Goal: Task Accomplishment & Management: Use online tool/utility

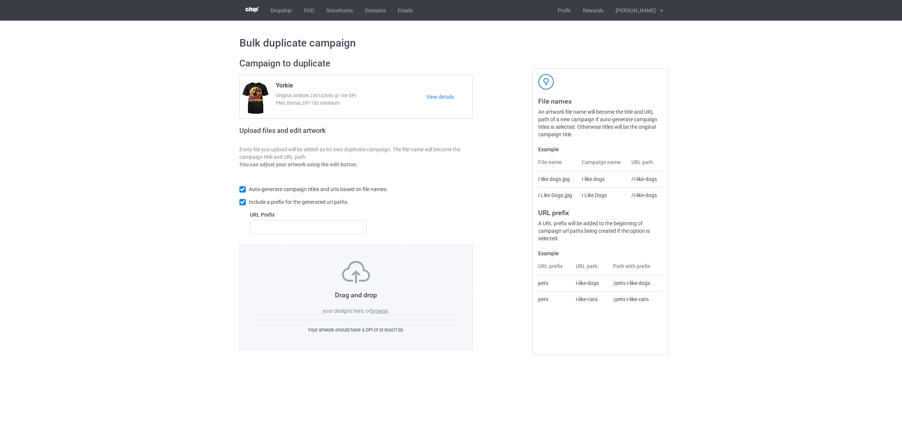
click at [383, 313] on label "browse" at bounding box center [378, 311] width 17 height 6
click at [0, 0] on input "browse" at bounding box center [0, 0] width 0 height 0
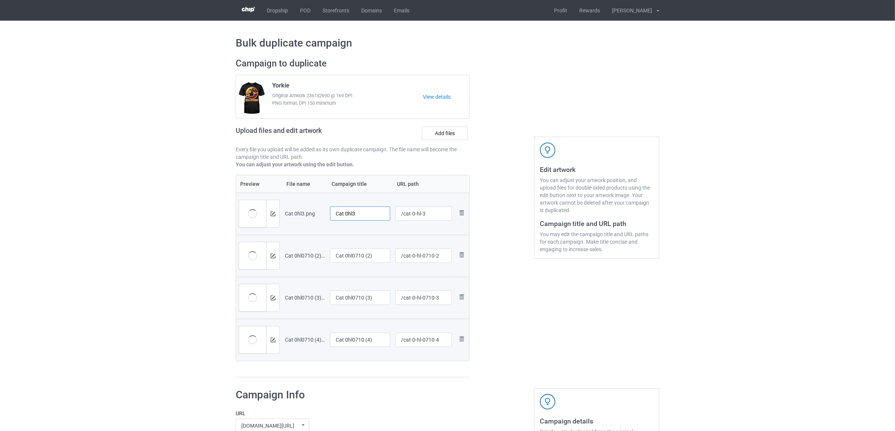
drag, startPoint x: 345, startPoint y: 215, endPoint x: 378, endPoint y: 215, distance: 33.8
click at [378, 215] on input "Cat 0hl3" at bounding box center [360, 214] width 60 height 14
drag, startPoint x: 375, startPoint y: 209, endPoint x: 269, endPoint y: 200, distance: 106.6
click at [269, 200] on tr "Preview and edit artwork Cat 0hl3.png Cat /cat-0-hl-3 Remove file" at bounding box center [352, 214] width 233 height 42
type input "Cat"
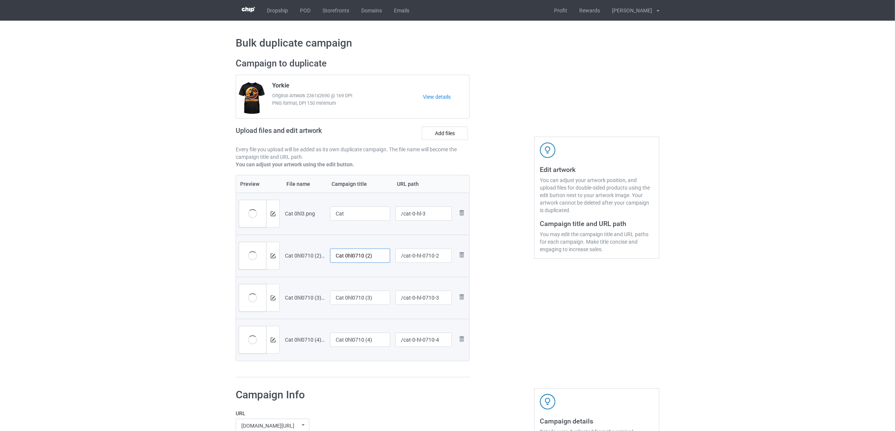
drag, startPoint x: 289, startPoint y: 245, endPoint x: 382, endPoint y: 280, distance: 100.0
click at [288, 245] on tr "Preview and edit artwork Cat 0hl0710 (2).png Cat 0hl0710 (2) /cat-0-hl-0710-2 R…" at bounding box center [352, 256] width 233 height 42
paste input "text"
type input "Cat"
drag, startPoint x: 378, startPoint y: 298, endPoint x: 287, endPoint y: 287, distance: 92.3
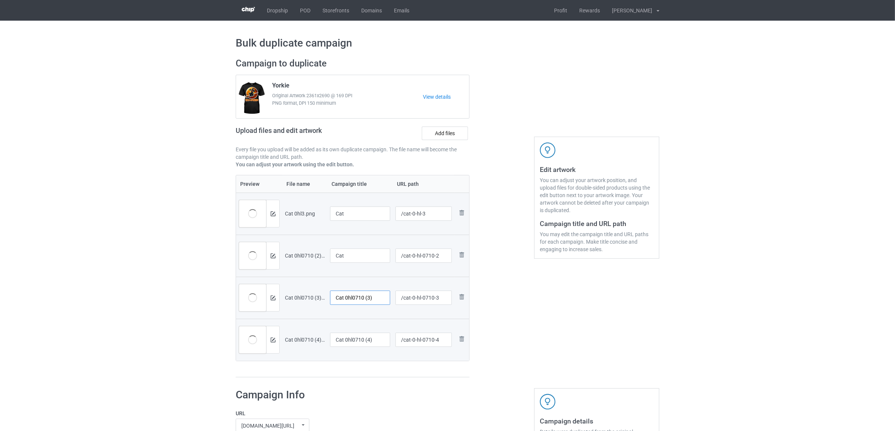
click at [283, 287] on tr "Preview and edit artwork Cat 0hl0710 (3).png Cat 0hl0710 (3) /cat-0-hl-0710-3 R…" at bounding box center [352, 298] width 233 height 42
paste input "text"
type input "Cat"
drag, startPoint x: 376, startPoint y: 339, endPoint x: 270, endPoint y: 328, distance: 107.3
click at [270, 328] on tr "Preview and edit artwork Cat 0hl0710 (4).png Cat 0hl0710 (4) /cat-0-hl-0710-4 R…" at bounding box center [352, 340] width 233 height 42
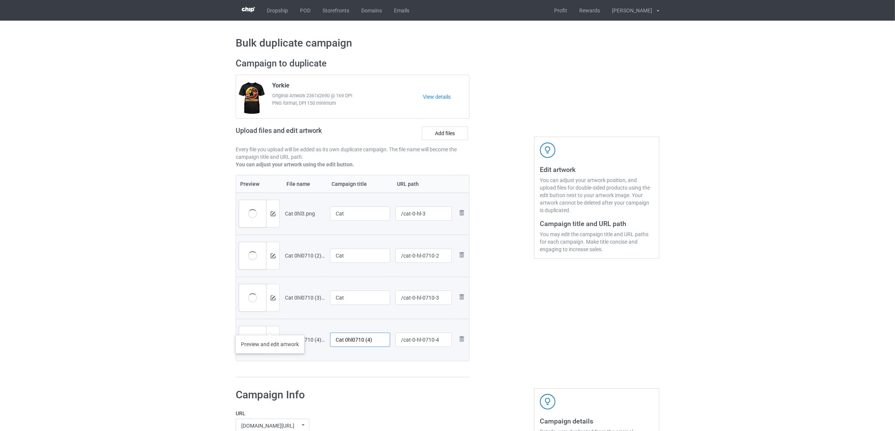
paste input "text"
type input "Cat"
click at [565, 334] on div "Edit artwork You can adjust your artwork position, and upload files for double-…" at bounding box center [597, 218] width 136 height 331
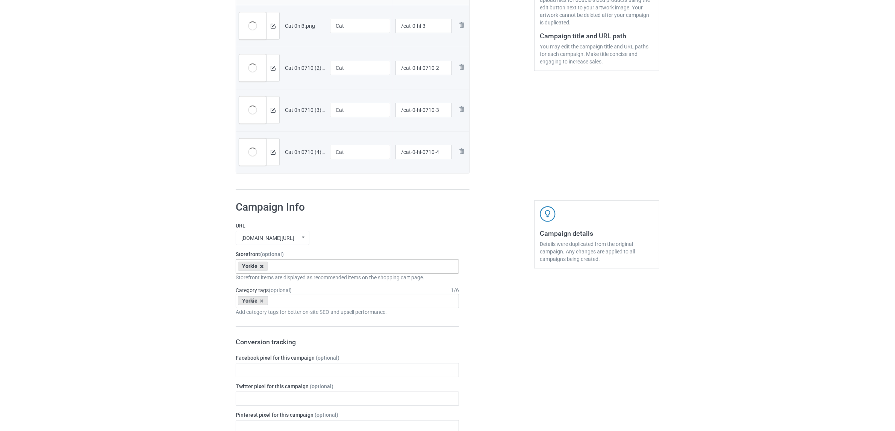
click at [262, 269] on icon at bounding box center [262, 266] width 4 height 5
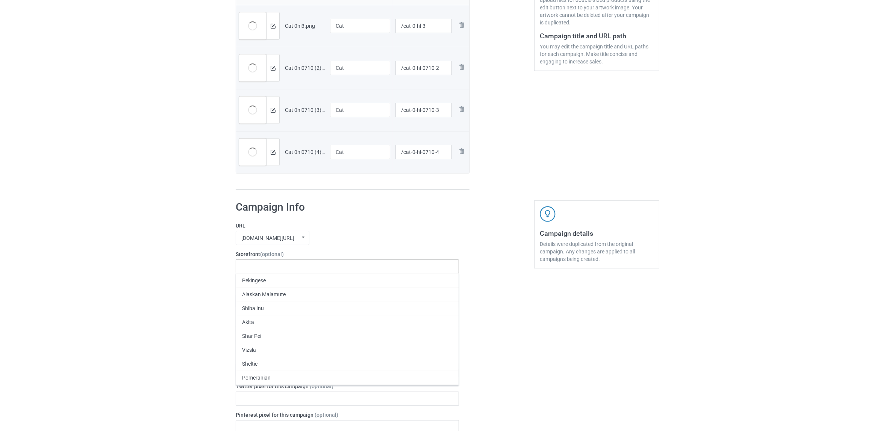
paste input "Cat"
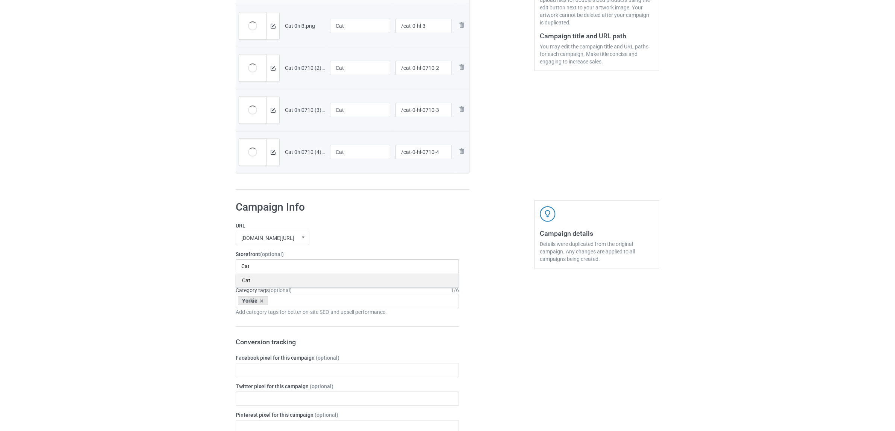
type input "Cat"
click at [250, 283] on div "Cat" at bounding box center [347, 281] width 222 height 14
click at [263, 304] on icon at bounding box center [262, 301] width 4 height 5
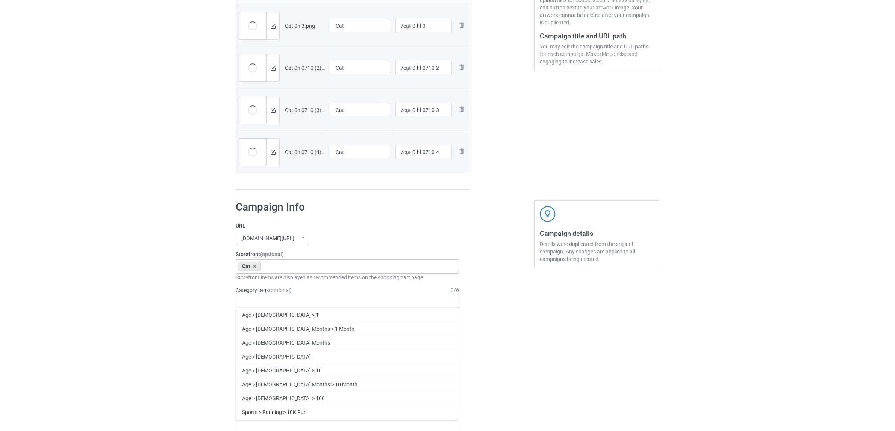
paste input "Cat"
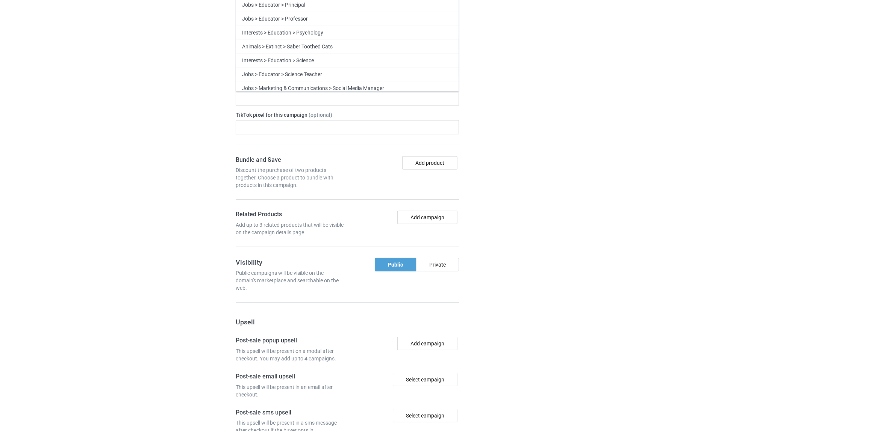
scroll to position [868, 0]
type input "Cat"
click at [243, 83] on div "Cat" at bounding box center [347, 84] width 222 height 14
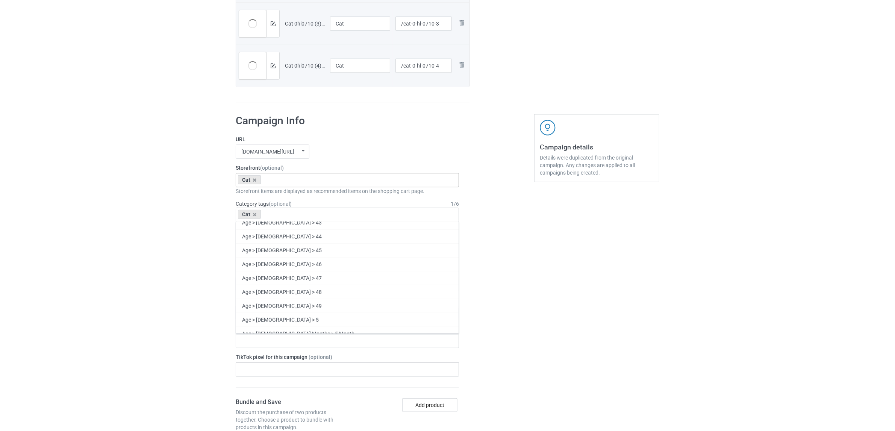
scroll to position [29303, 0]
click at [555, 130] on img at bounding box center [548, 128] width 16 height 16
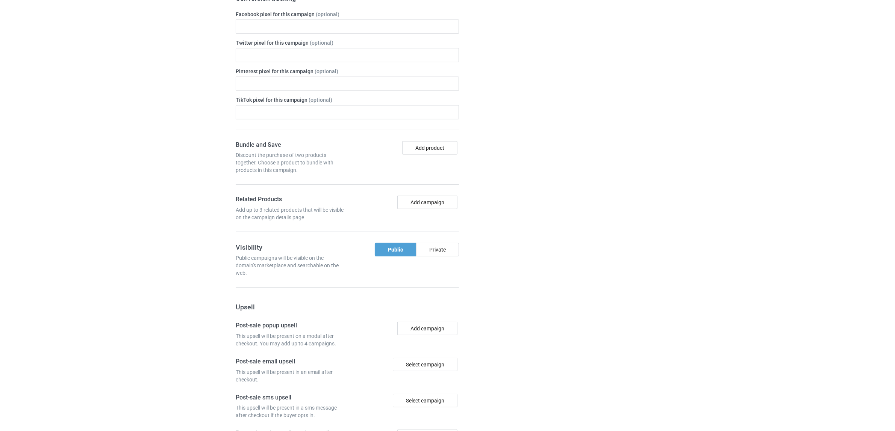
scroll to position [654, 0]
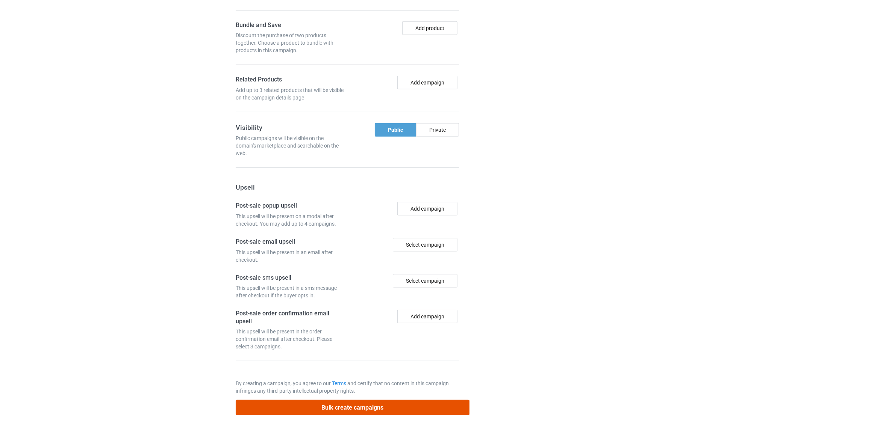
click at [378, 408] on button "Bulk create campaigns" at bounding box center [353, 407] width 234 height 15
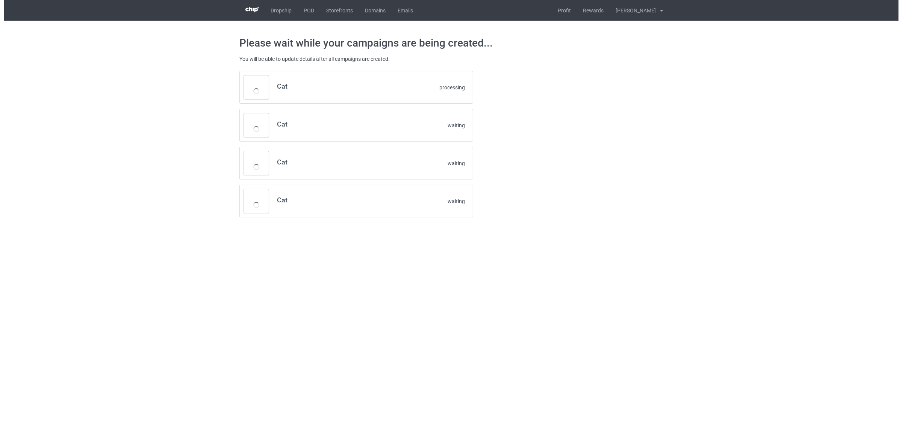
scroll to position [0, 0]
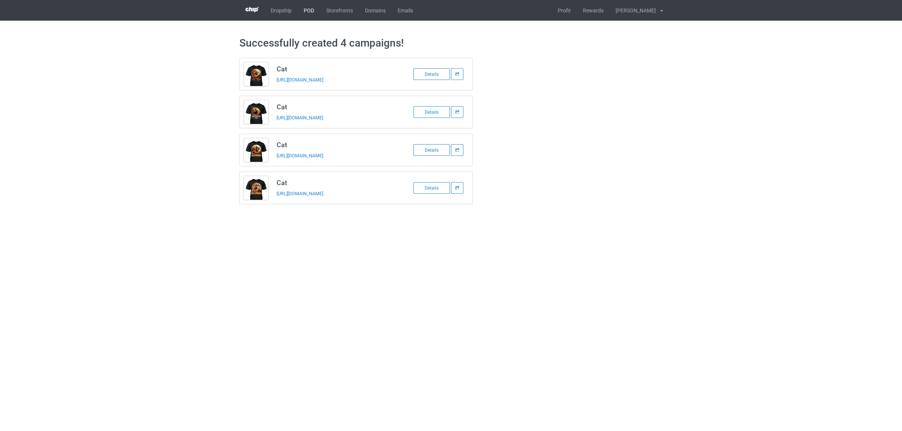
click at [309, 10] on link "POD" at bounding box center [309, 10] width 23 height 21
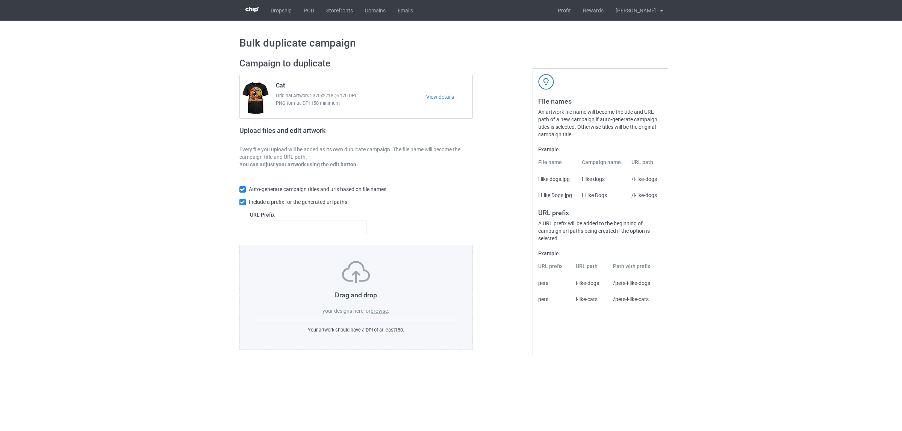
click at [379, 308] on div "Drag and drop your designs here, or browse ." at bounding box center [355, 288] width 201 height 54
click at [380, 312] on label "browse" at bounding box center [378, 311] width 17 height 6
click at [0, 0] on input "browse" at bounding box center [0, 0] width 0 height 0
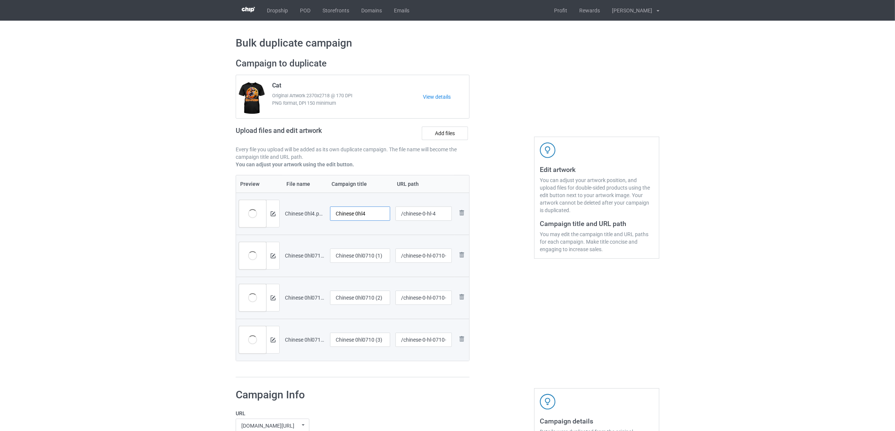
drag, startPoint x: 356, startPoint y: 215, endPoint x: 376, endPoint y: 214, distance: 19.9
click at [376, 214] on input "Chinese 0hl4" at bounding box center [360, 214] width 60 height 14
click at [340, 217] on input "Chinese" at bounding box center [360, 214] width 60 height 14
type input "Chinese"
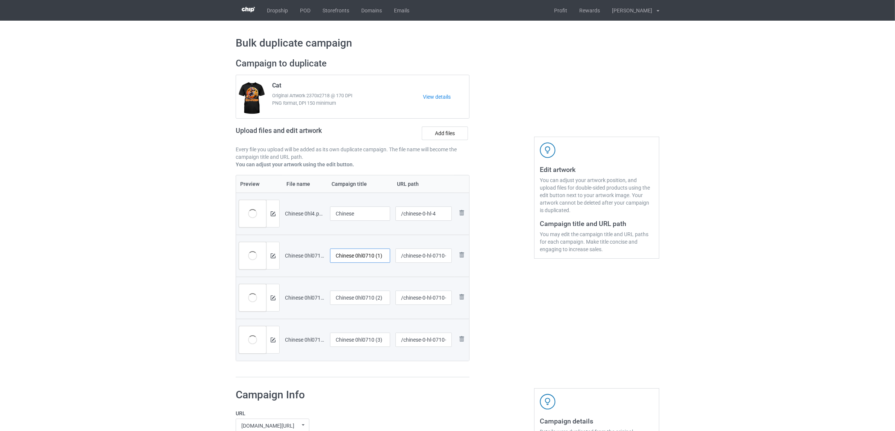
click at [351, 261] on input "Chinese 0hl0710 (1)" at bounding box center [360, 256] width 60 height 14
paste input "text"
type input "Chinese"
click at [351, 296] on input "Chinese 0hl0710 (2)" at bounding box center [360, 298] width 60 height 14
paste input "text"
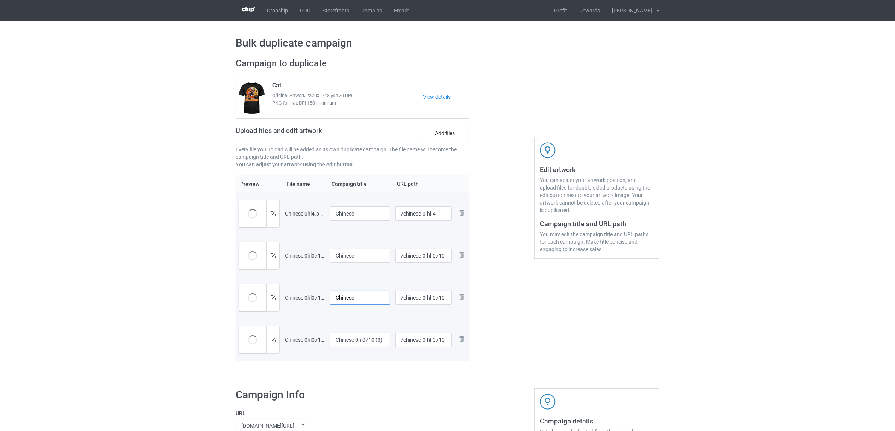
type input "Chinese"
click at [354, 342] on input "Chinese 0hl0710 (3)" at bounding box center [360, 340] width 60 height 14
paste input "text"
type input "Chinese"
click at [361, 376] on div "Preview File name Campaign title URL path Preview and edit artwork Chinese 0hl4…" at bounding box center [353, 276] width 234 height 203
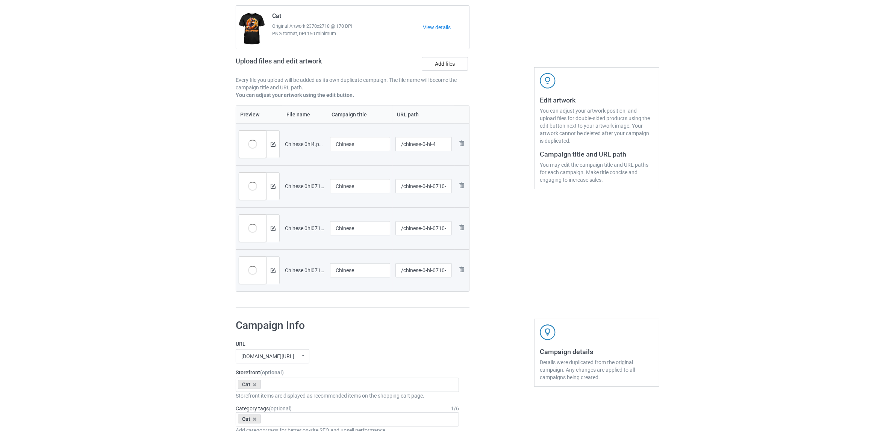
scroll to position [141, 0]
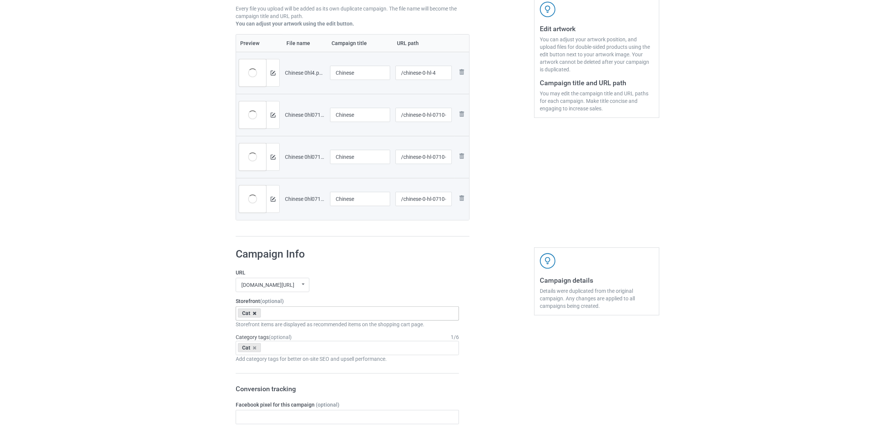
click at [256, 316] on icon at bounding box center [255, 313] width 4 height 5
paste input "Chinese"
type input "Chinese"
click at [254, 328] on div "Chinese" at bounding box center [347, 327] width 222 height 14
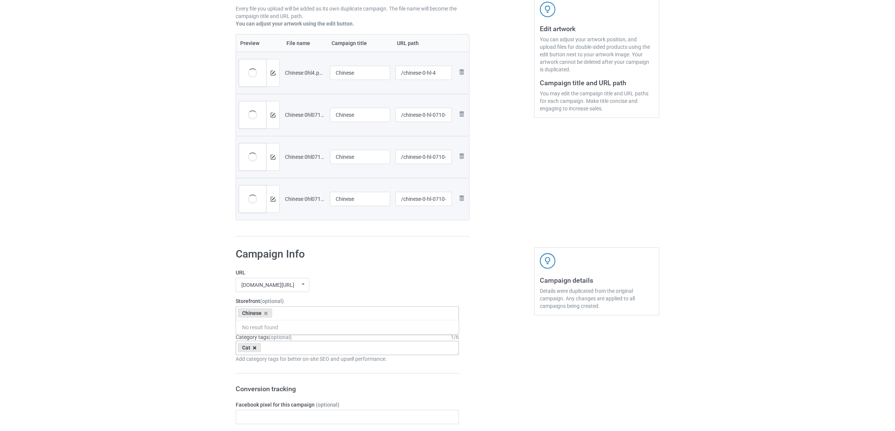
click at [255, 348] on icon at bounding box center [255, 348] width 4 height 5
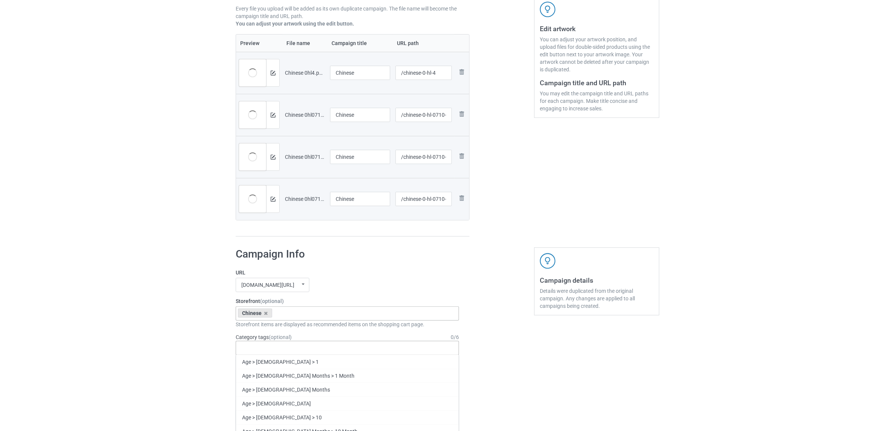
paste input "Chinese"
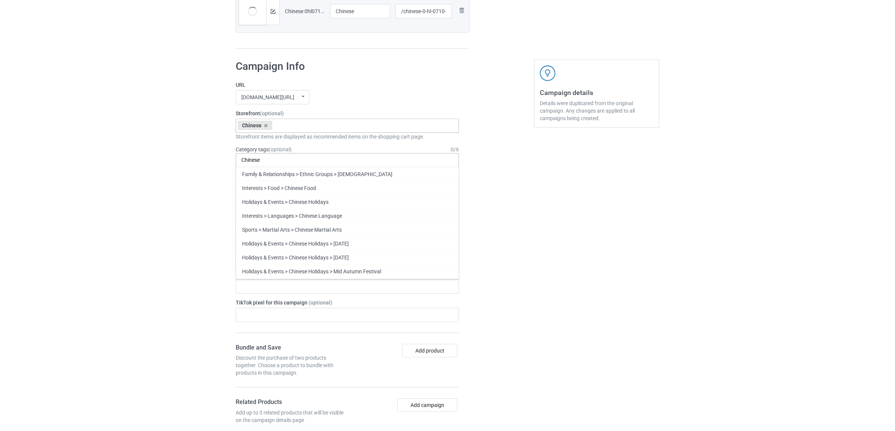
scroll to position [56, 0]
type input "Chinese"
click at [261, 277] on div "Chinese" at bounding box center [347, 272] width 222 height 14
click at [119, 254] on div "Bulk duplicate campaign Campaign to duplicate Cat Original Artwork 2370x2718 @ …" at bounding box center [447, 223] width 895 height 1062
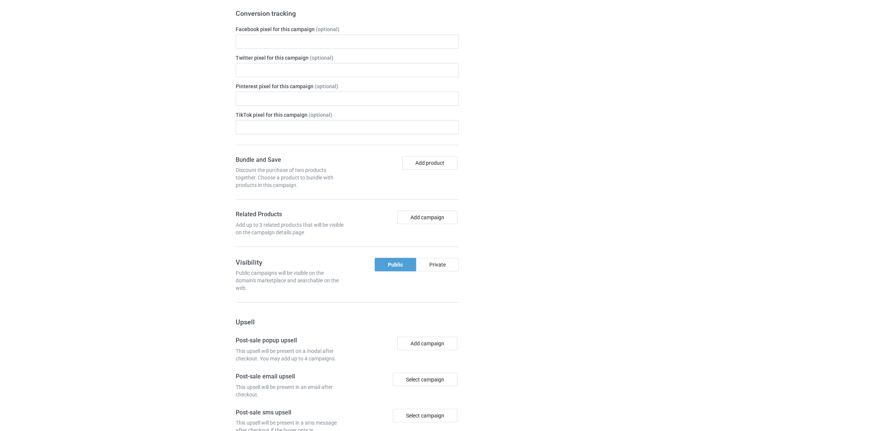
scroll to position [654, 0]
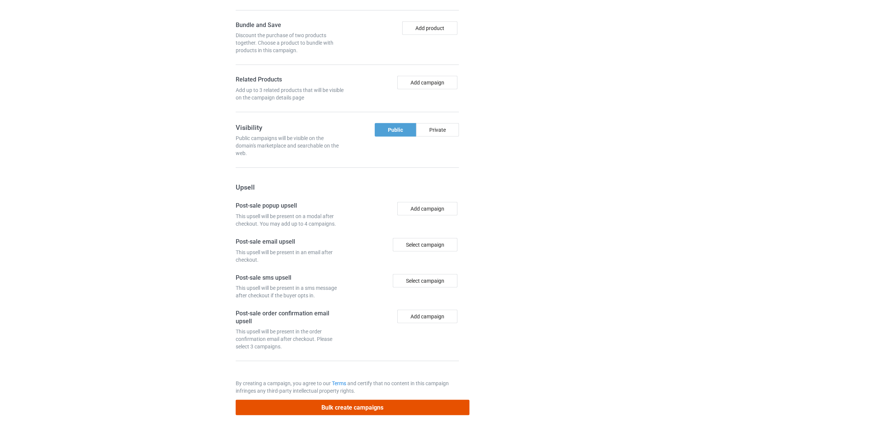
click at [349, 406] on button "Bulk create campaigns" at bounding box center [353, 407] width 234 height 15
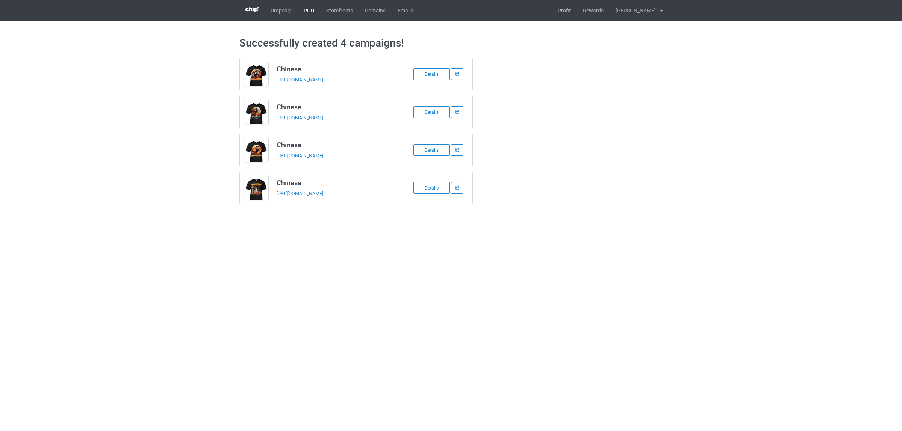
click at [306, 11] on link "POD" at bounding box center [309, 10] width 23 height 21
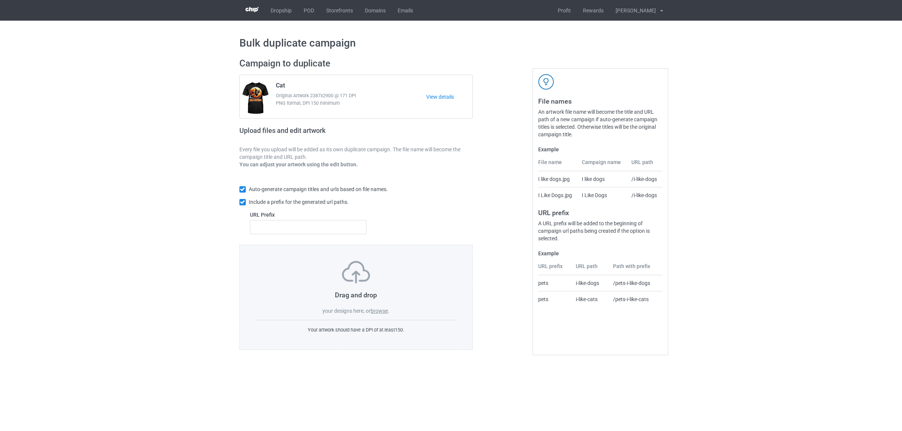
click at [382, 311] on label "browse" at bounding box center [378, 311] width 17 height 6
click at [0, 0] on input "browse" at bounding box center [0, 0] width 0 height 0
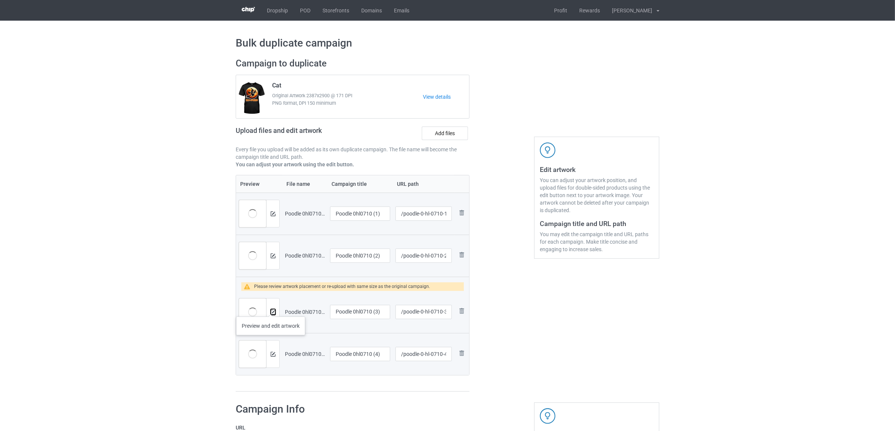
click at [271, 309] on button at bounding box center [273, 312] width 5 height 6
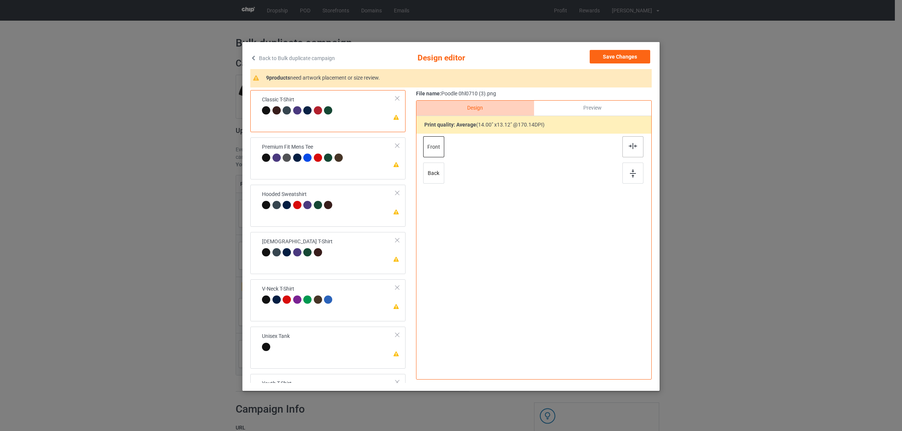
click at [623, 145] on div at bounding box center [632, 146] width 21 height 21
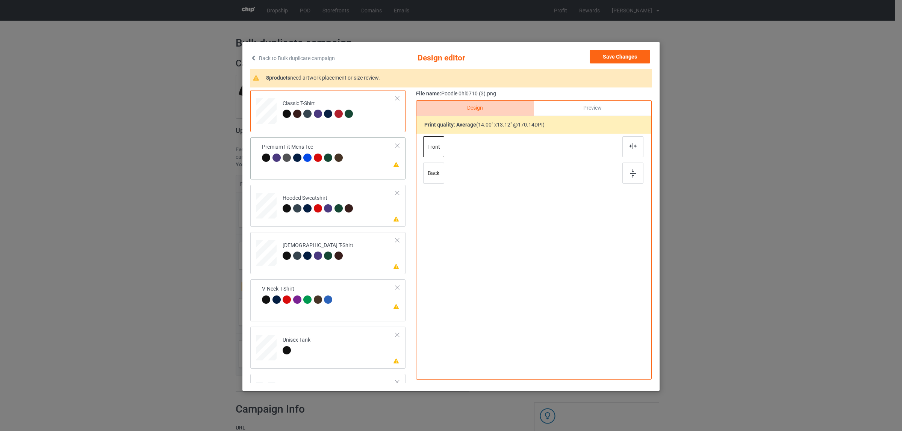
click at [322, 162] on div at bounding box center [303, 159] width 83 height 11
click at [633, 143] on img at bounding box center [633, 146] width 8 height 6
click at [337, 213] on div at bounding box center [339, 209] width 11 height 11
drag, startPoint x: 622, startPoint y: 147, endPoint x: 434, endPoint y: 205, distance: 197.1
click at [622, 146] on div at bounding box center [632, 146] width 21 height 21
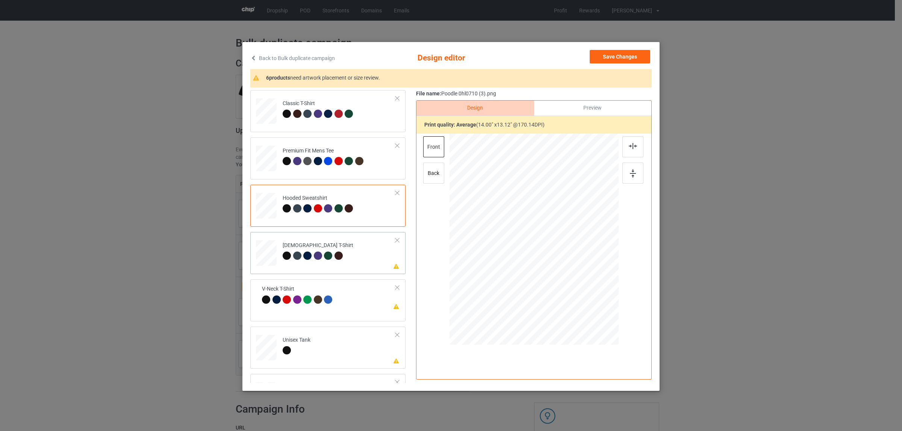
click at [334, 238] on td "Please review artwork placement [DEMOGRAPHIC_DATA] T-Shirt" at bounding box center [338, 251] width 121 height 33
click at [640, 144] on div at bounding box center [633, 162] width 23 height 53
click at [632, 146] on img at bounding box center [633, 146] width 8 height 6
click at [297, 302] on div at bounding box center [297, 300] width 8 height 8
click at [630, 150] on div at bounding box center [632, 146] width 21 height 21
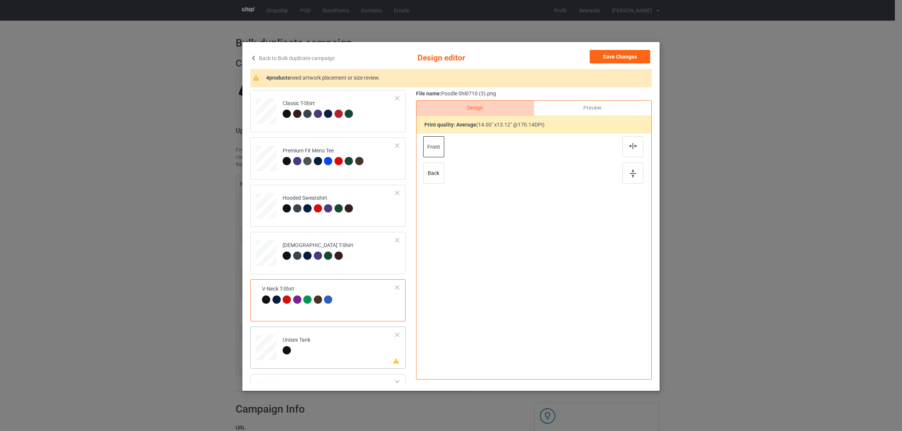
click at [322, 348] on td "Please review artwork placement Unisex Tank" at bounding box center [338, 346] width 121 height 33
click at [629, 144] on img at bounding box center [633, 146] width 8 height 6
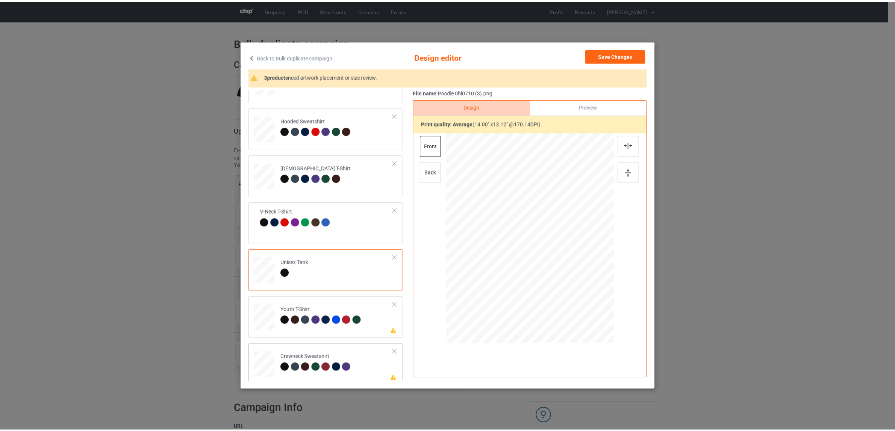
scroll to position [128, 0]
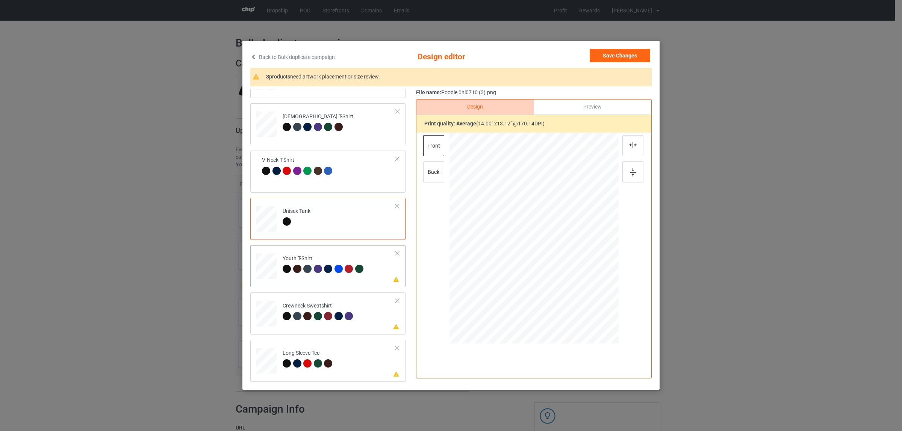
click at [305, 260] on div "Youth T-Shirt" at bounding box center [324, 264] width 83 height 18
click at [630, 141] on div at bounding box center [632, 145] width 21 height 21
click at [307, 310] on div "Crewneck Sweatshirt" at bounding box center [319, 311] width 73 height 18
click at [629, 144] on img at bounding box center [633, 145] width 8 height 6
click at [312, 351] on div "Long Sleeve Tee" at bounding box center [309, 359] width 52 height 18
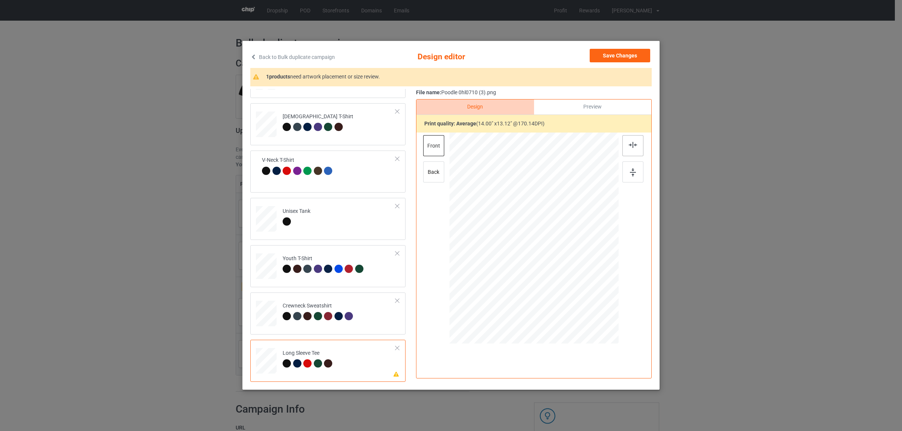
click at [626, 150] on div at bounding box center [632, 145] width 21 height 21
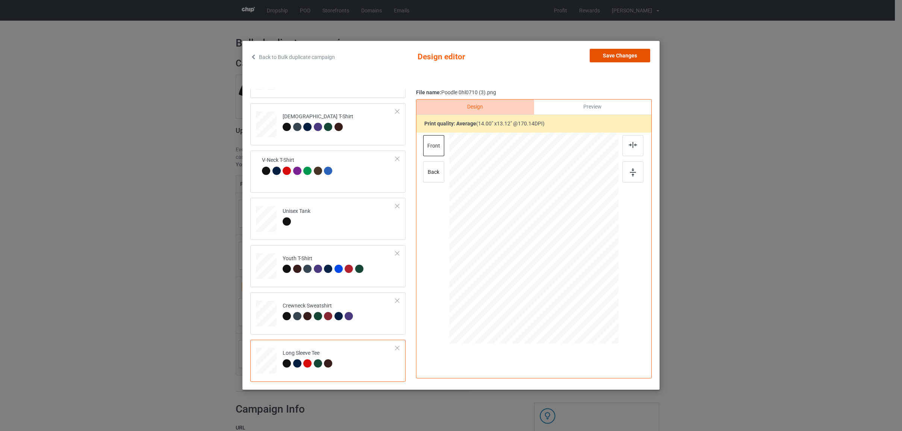
click at [611, 59] on button "Save Changes" at bounding box center [619, 56] width 60 height 14
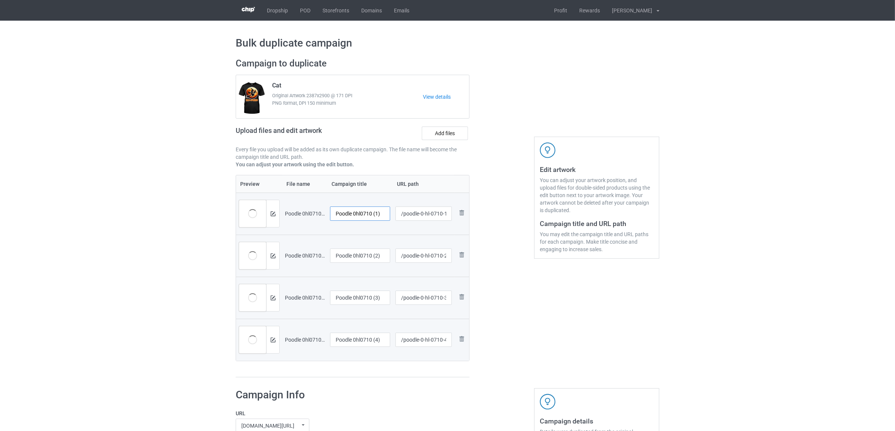
drag, startPoint x: 353, startPoint y: 216, endPoint x: 389, endPoint y: 215, distance: 35.7
click at [389, 215] on input "Poodle 0hl0710 (1)" at bounding box center [360, 214] width 60 height 14
drag, startPoint x: 358, startPoint y: 209, endPoint x: 288, endPoint y: 201, distance: 70.7
click at [288, 201] on tr "Preview and edit artwork Poodle 0hl0710 (1).png Poodle /poodle-0-hl-0710-1 Remo…" at bounding box center [352, 214] width 233 height 42
type input "Poodle"
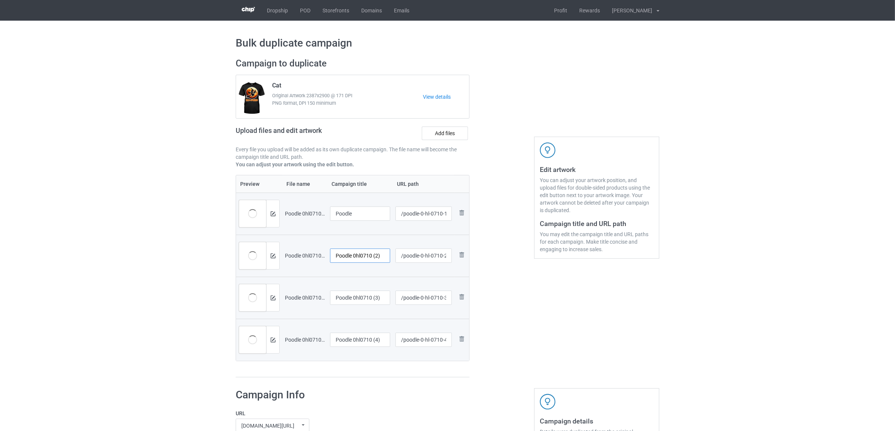
click at [359, 260] on input "Poodle 0hl0710 (2)" at bounding box center [360, 256] width 60 height 14
paste input "text"
type input "Poodle"
click at [352, 293] on input "Poodle 0hl0710 (3)" at bounding box center [360, 298] width 60 height 14
paste input "text"
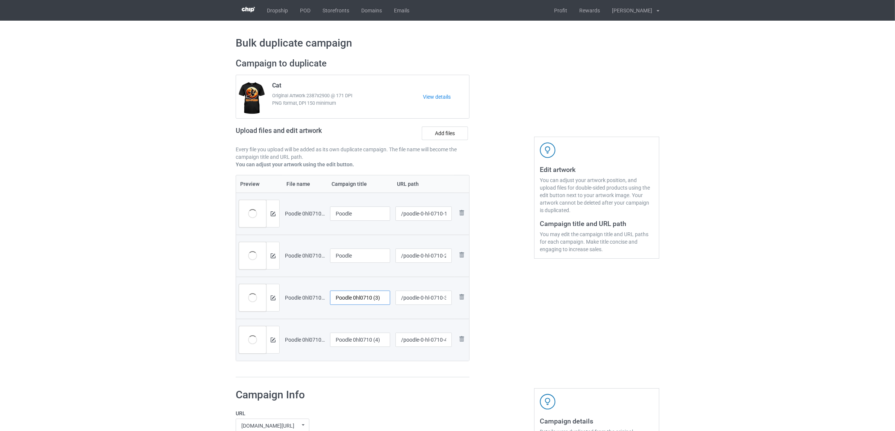
type input "Poodle"
click at [348, 346] on input "Poodle 0hl0710 (4)" at bounding box center [360, 340] width 60 height 14
paste input "text"
type input "Poodle"
click at [355, 371] on div "Preview File name Campaign title URL path Preview and edit artwork Poodle 0hl07…" at bounding box center [353, 276] width 234 height 203
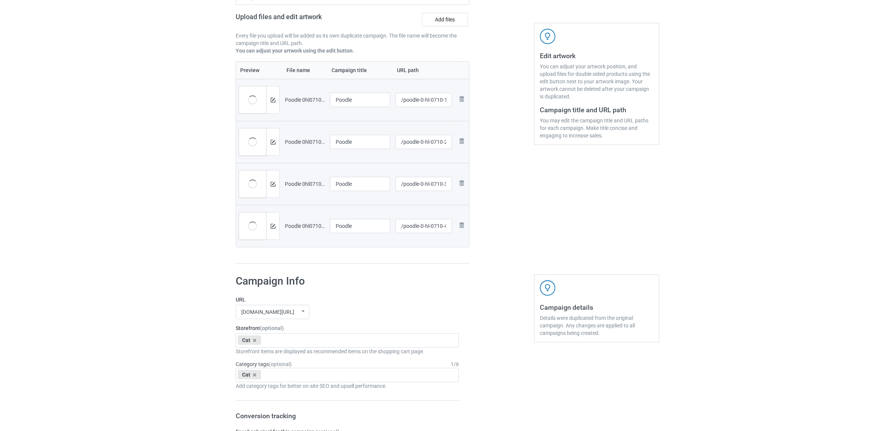
scroll to position [188, 0]
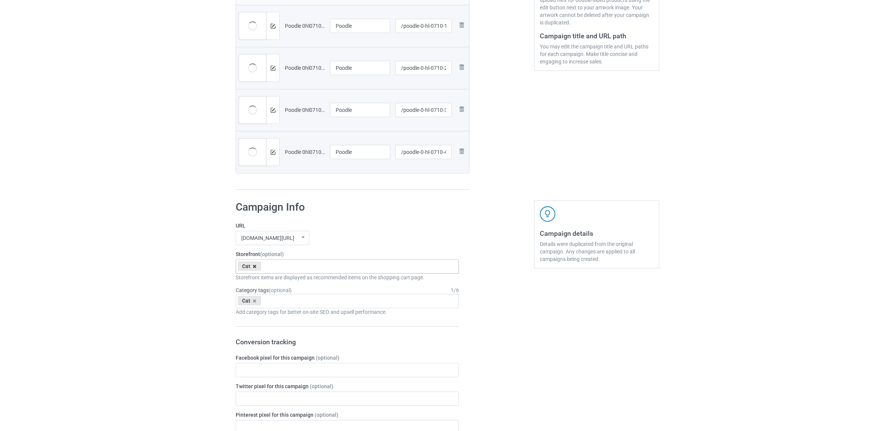
click at [253, 269] on icon at bounding box center [255, 266] width 4 height 5
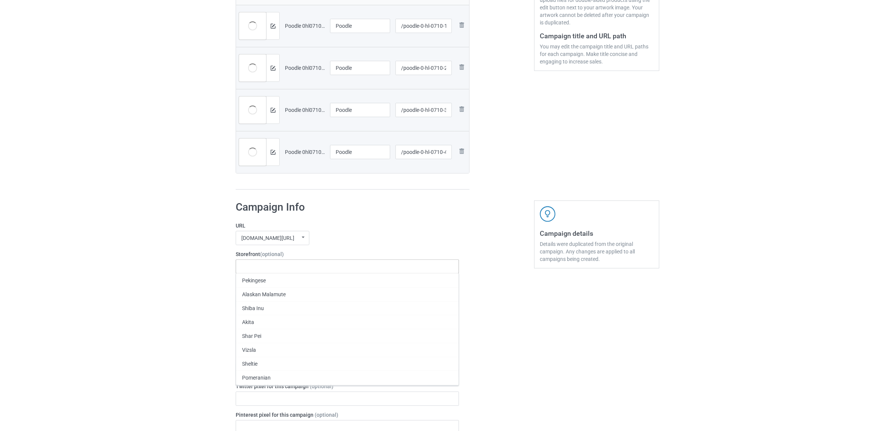
paste input "Poodle"
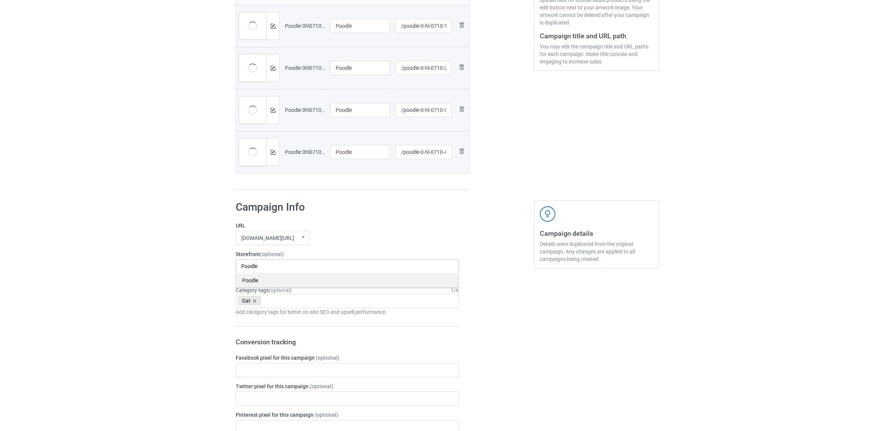
type input "Poodle"
click at [251, 284] on div "Poodle" at bounding box center [347, 281] width 222 height 14
click at [255, 301] on icon at bounding box center [255, 301] width 4 height 5
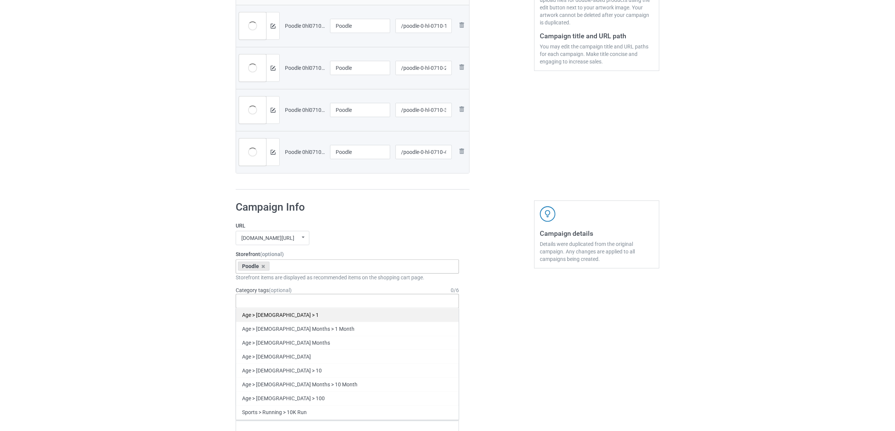
paste input "Poodle"
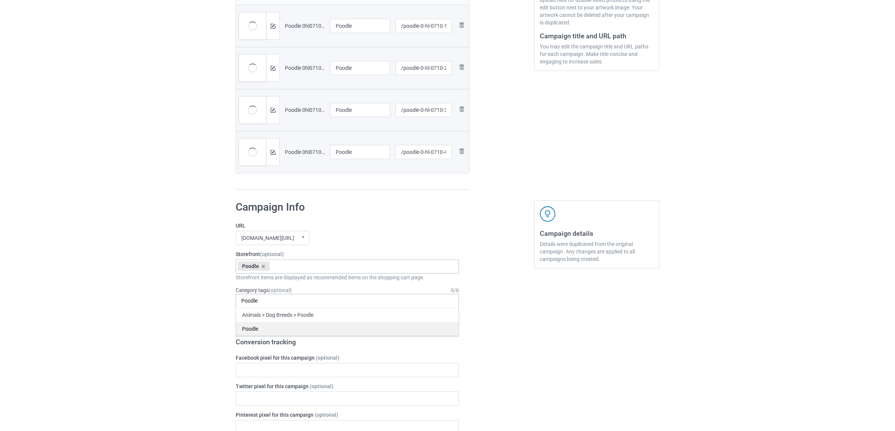
type input "Poodle"
click at [249, 331] on div "Poodle" at bounding box center [347, 329] width 222 height 14
click at [131, 302] on div "Bulk duplicate campaign Campaign to duplicate Cat Original Artwork 2387x2900 @ …" at bounding box center [447, 364] width 895 height 1062
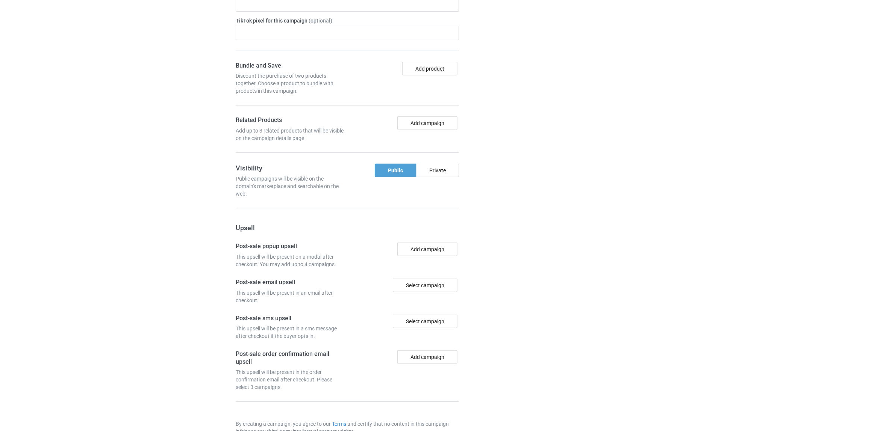
scroll to position [654, 0]
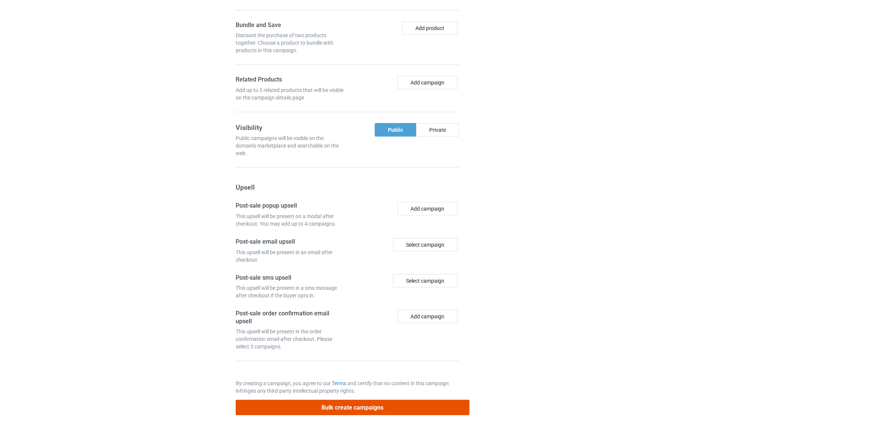
click at [367, 410] on button "Bulk create campaigns" at bounding box center [353, 407] width 234 height 15
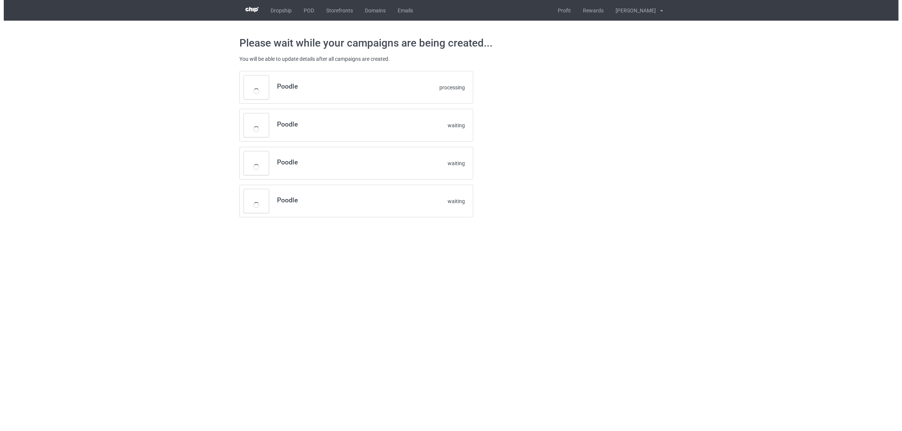
scroll to position [0, 0]
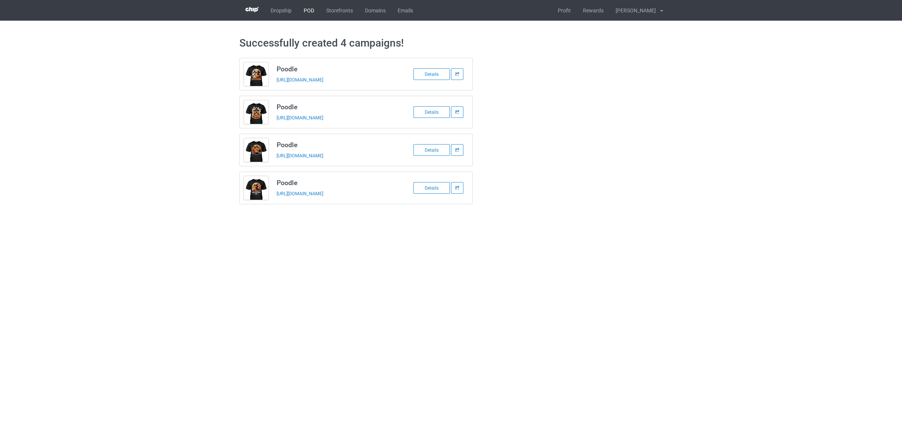
click at [315, 10] on link "POD" at bounding box center [309, 10] width 23 height 21
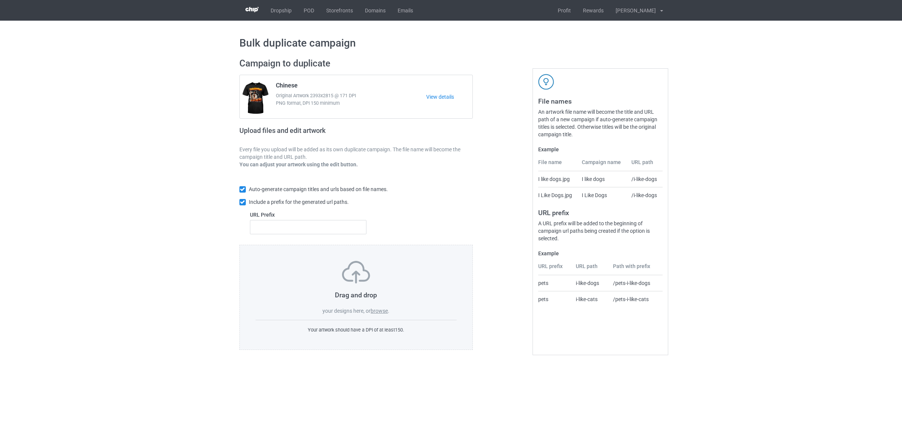
click at [375, 312] on label "browse" at bounding box center [378, 311] width 17 height 6
click at [0, 0] on input "browse" at bounding box center [0, 0] width 0 height 0
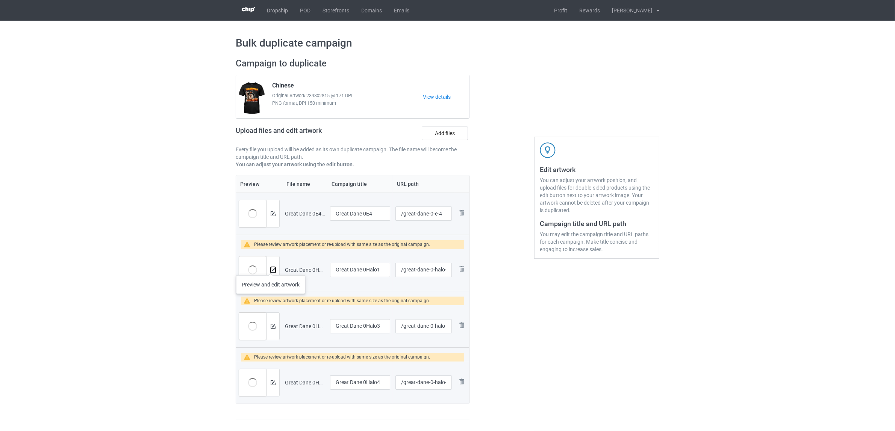
click at [271, 268] on img at bounding box center [273, 270] width 5 height 5
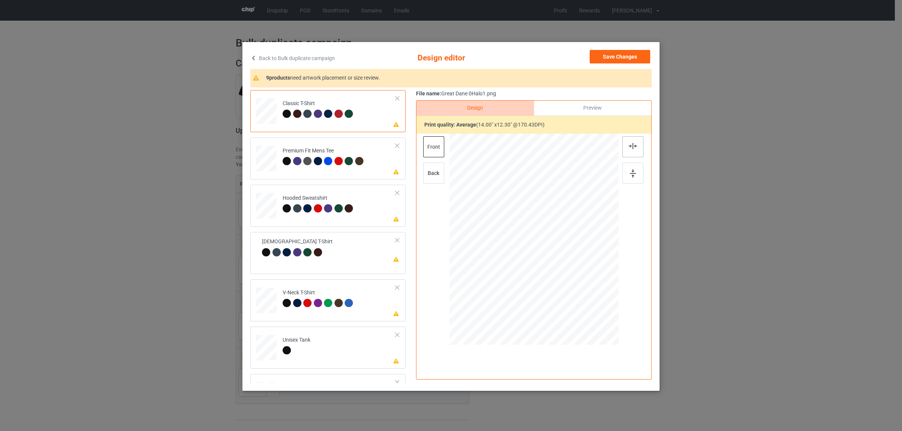
click at [629, 148] on img at bounding box center [633, 146] width 8 height 6
click at [328, 157] on div "Premium Fit Mens Tee" at bounding box center [324, 156] width 83 height 18
click at [627, 151] on div at bounding box center [632, 146] width 21 height 21
click at [334, 211] on div at bounding box center [338, 208] width 8 height 8
click at [632, 145] on img at bounding box center [633, 146] width 8 height 6
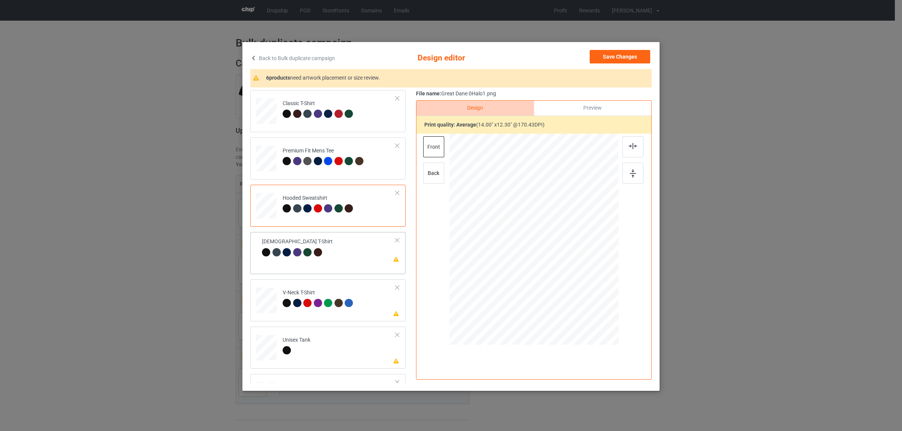
click at [298, 260] on td "Please review artwork placement Ladies T-Shirt" at bounding box center [329, 248] width 142 height 26
click at [629, 147] on img at bounding box center [633, 146] width 8 height 6
click at [345, 309] on div at bounding box center [350, 304] width 11 height 11
click at [627, 152] on div at bounding box center [632, 146] width 21 height 21
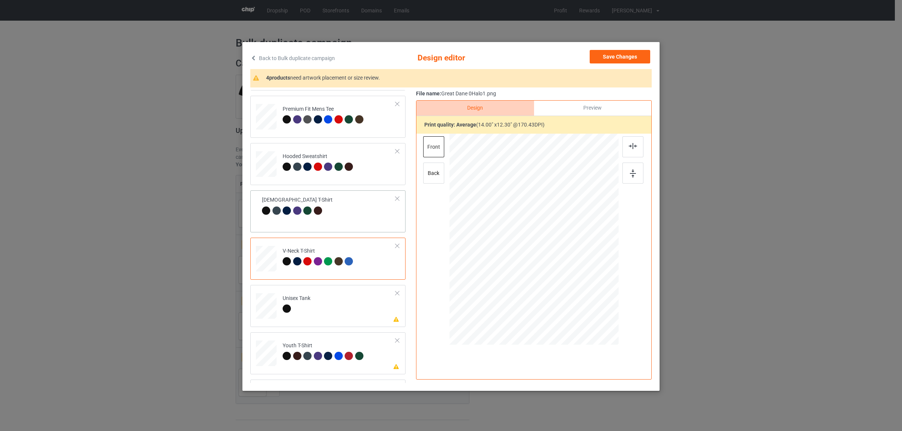
scroll to position [94, 0]
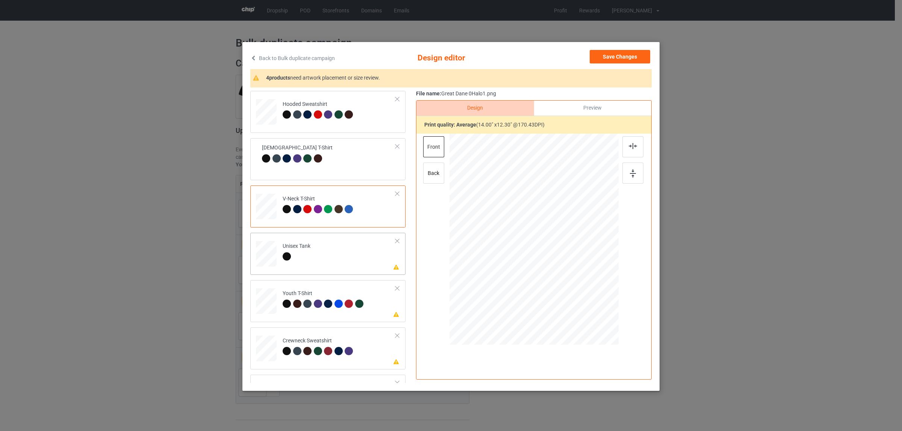
click at [327, 260] on td "Please review artwork placement Unisex Tank" at bounding box center [338, 252] width 121 height 33
click at [631, 145] on img at bounding box center [633, 146] width 8 height 6
click at [278, 292] on td "Please review artwork placement Youth T-Shirt" at bounding box center [338, 299] width 121 height 33
click at [624, 150] on div at bounding box center [632, 146] width 21 height 21
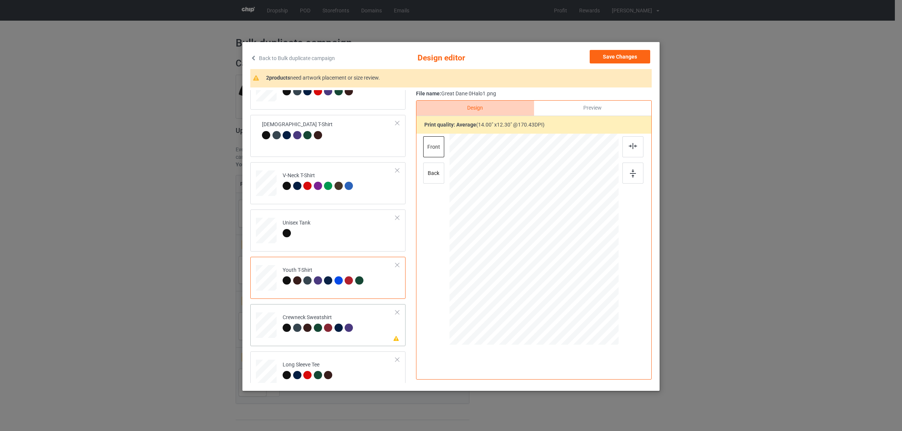
scroll to position [128, 0]
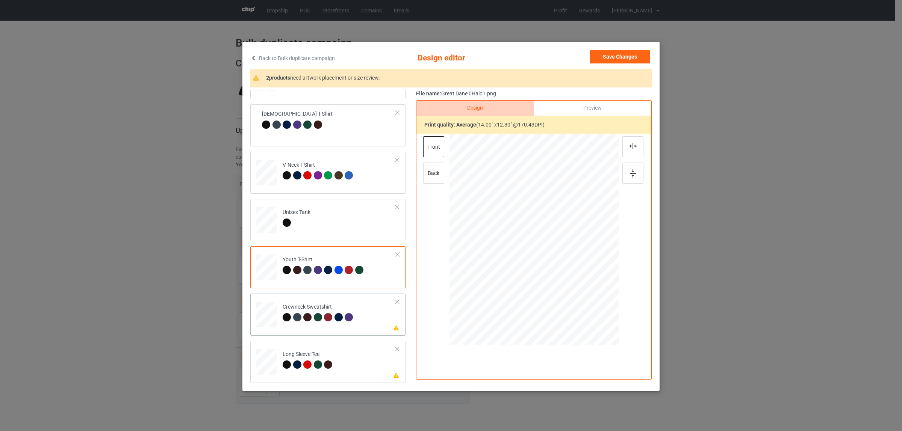
click at [327, 304] on div "Crewneck Sweatshirt" at bounding box center [319, 313] width 73 height 18
click at [622, 143] on div at bounding box center [632, 146] width 21 height 21
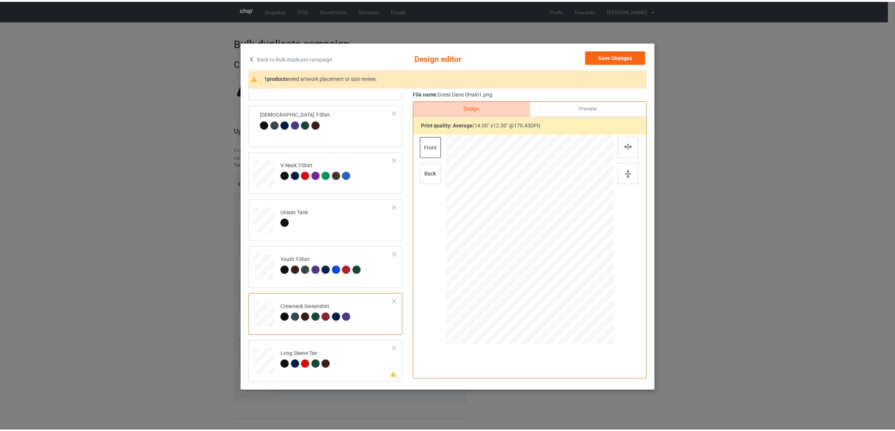
scroll to position [1, 0]
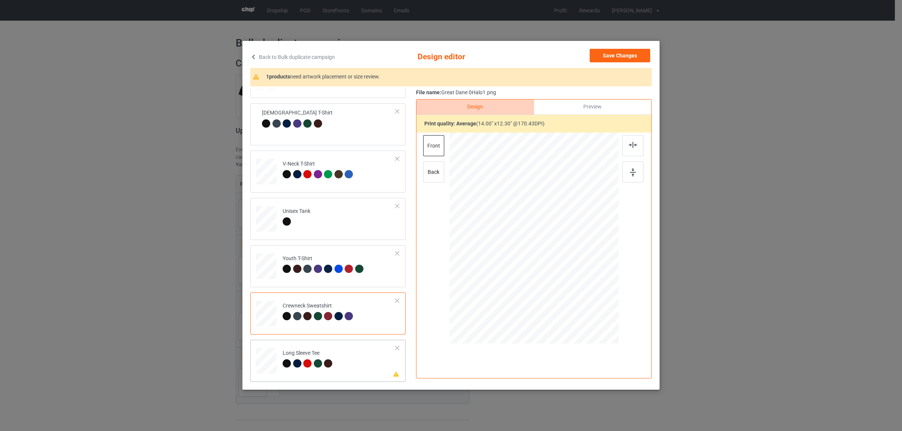
click at [328, 349] on td "Please review artwork placement Long Sleeve Tee" at bounding box center [338, 359] width 121 height 33
click at [630, 147] on img at bounding box center [633, 145] width 8 height 6
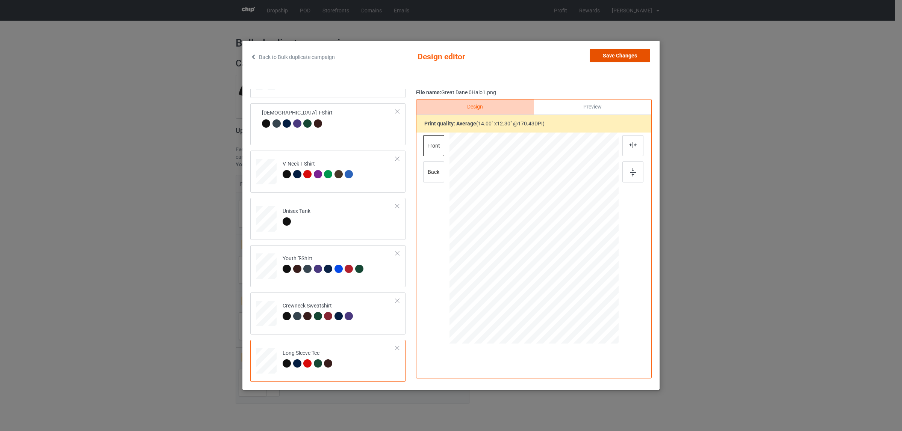
click at [598, 57] on button "Save Changes" at bounding box center [619, 56] width 60 height 14
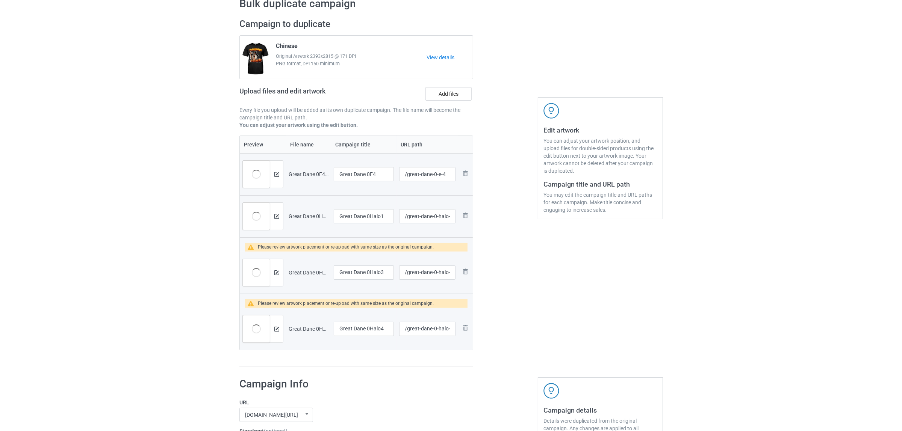
scroll to position [94, 0]
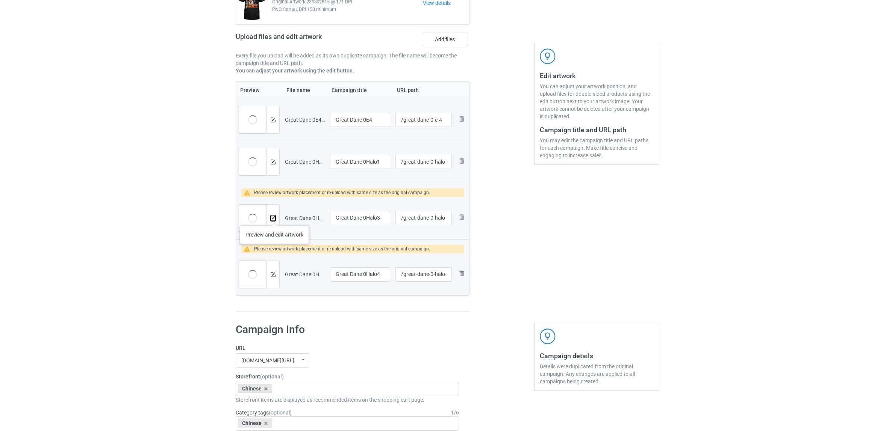
click at [274, 218] on img at bounding box center [273, 218] width 5 height 5
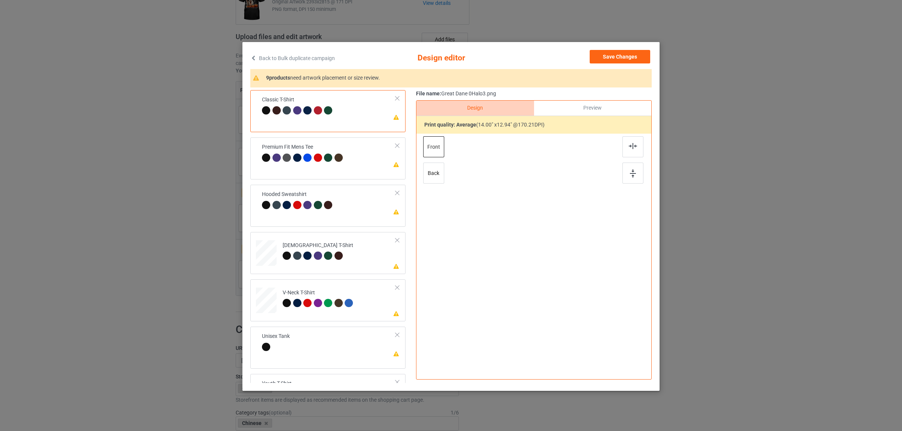
scroll to position [1, 0]
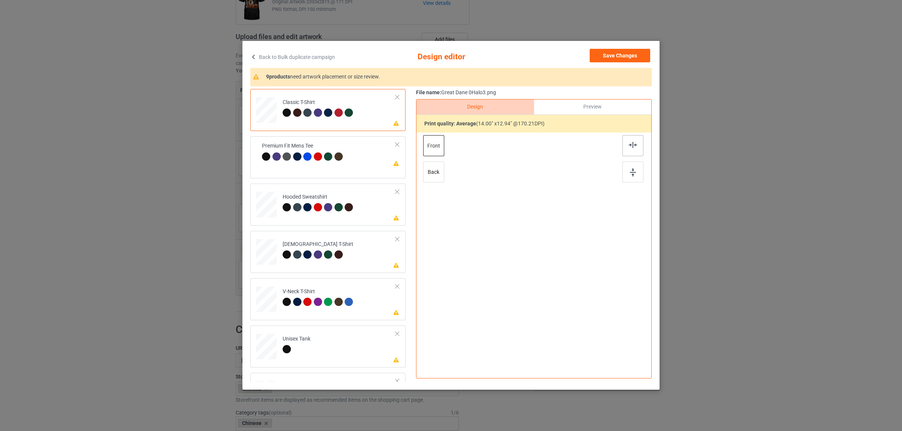
click at [625, 151] on div at bounding box center [632, 145] width 21 height 21
click at [318, 151] on div "Premium Fit Mens Tee" at bounding box center [303, 151] width 83 height 18
click at [629, 144] on img at bounding box center [633, 145] width 8 height 6
click at [327, 192] on td "Please review artwork placement Hooded Sweatshirt" at bounding box center [338, 203] width 121 height 33
click at [624, 143] on div at bounding box center [632, 145] width 21 height 21
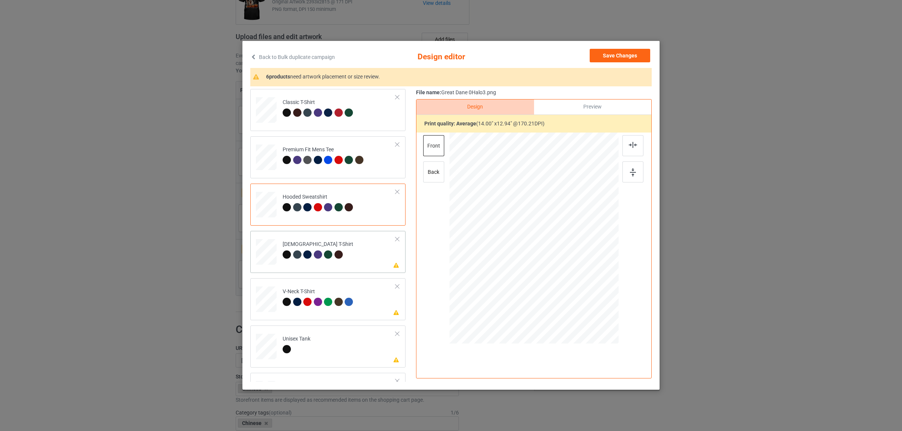
click at [348, 239] on td "Please review artwork placement [DEMOGRAPHIC_DATA] T-Shirt" at bounding box center [338, 250] width 121 height 33
click at [630, 143] on img at bounding box center [633, 145] width 8 height 6
click at [298, 295] on div "V-Neck T-Shirt" at bounding box center [319, 297] width 73 height 18
click at [632, 143] on img at bounding box center [633, 145] width 8 height 6
click at [319, 347] on td "Please review artwork placement Unisex Tank" at bounding box center [338, 345] width 121 height 33
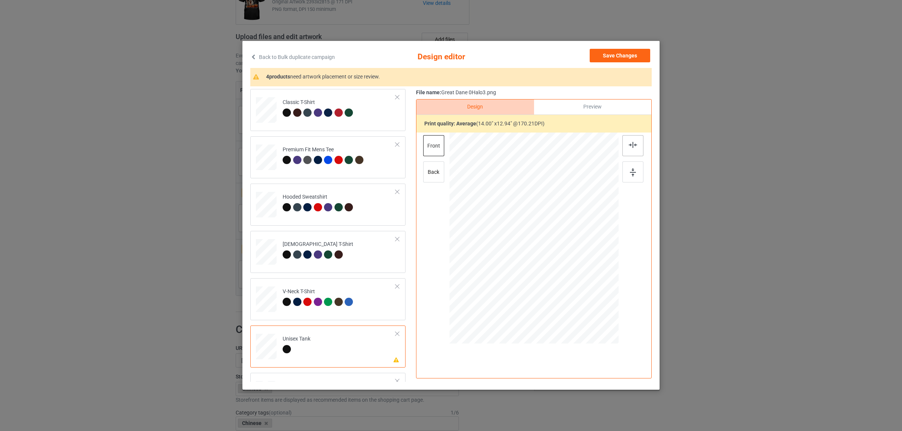
click at [627, 139] on div at bounding box center [632, 145] width 21 height 21
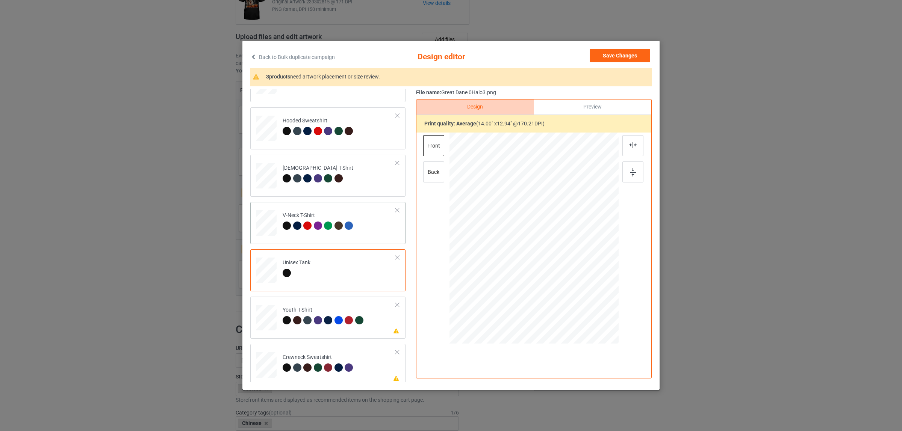
scroll to position [128, 0]
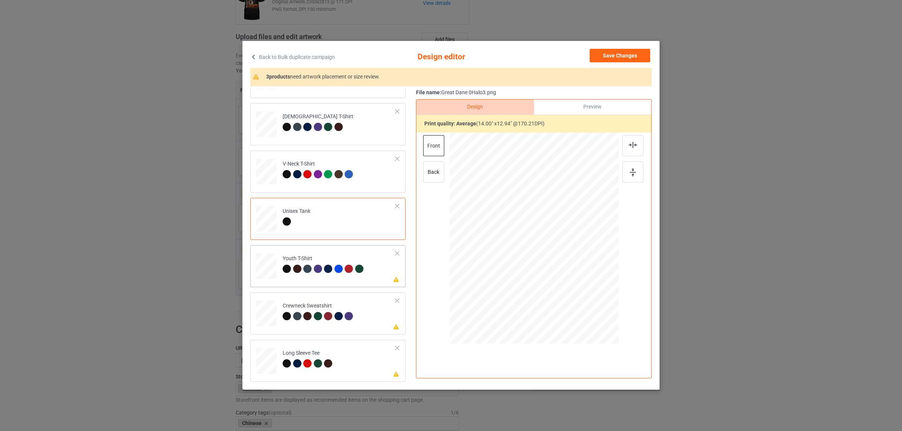
click at [316, 271] on div at bounding box center [318, 269] width 8 height 8
click at [632, 144] on img at bounding box center [633, 145] width 8 height 6
click at [326, 300] on td "Please review artwork placement Crewneck Sweatshirt" at bounding box center [338, 312] width 121 height 33
click at [626, 149] on div at bounding box center [632, 145] width 21 height 21
click at [340, 358] on td "Please review artwork placement Long Sleeve Tee" at bounding box center [338, 359] width 121 height 33
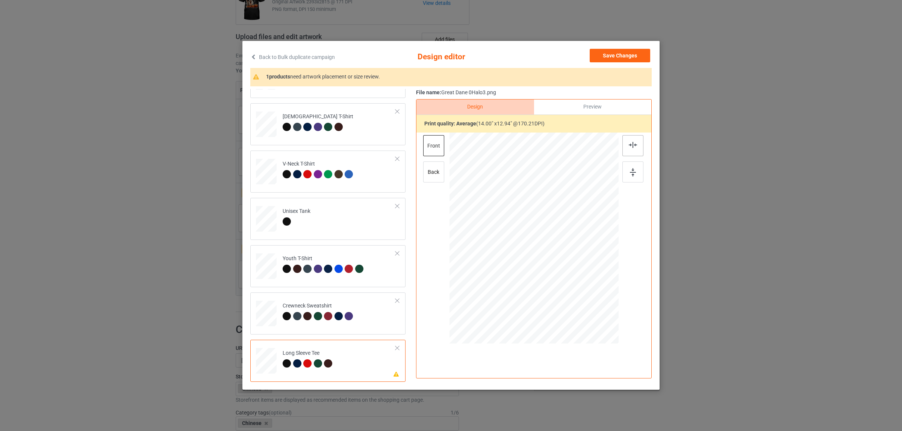
click at [628, 150] on div at bounding box center [632, 145] width 21 height 21
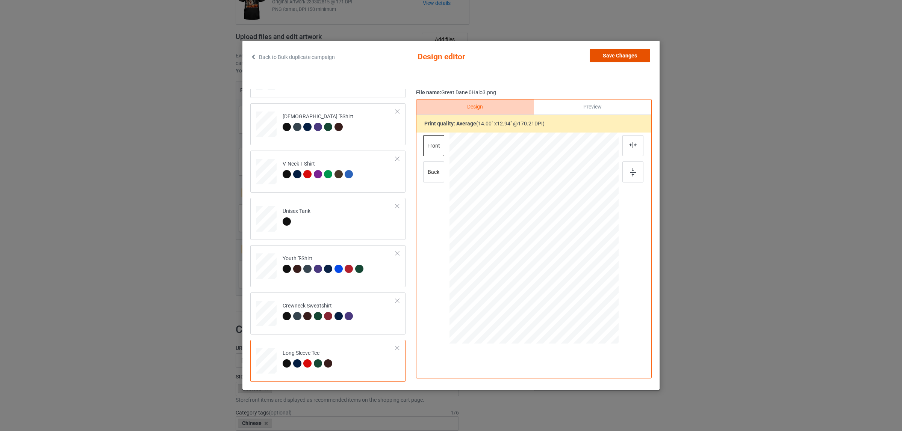
click at [605, 55] on button "Save Changes" at bounding box center [619, 56] width 60 height 14
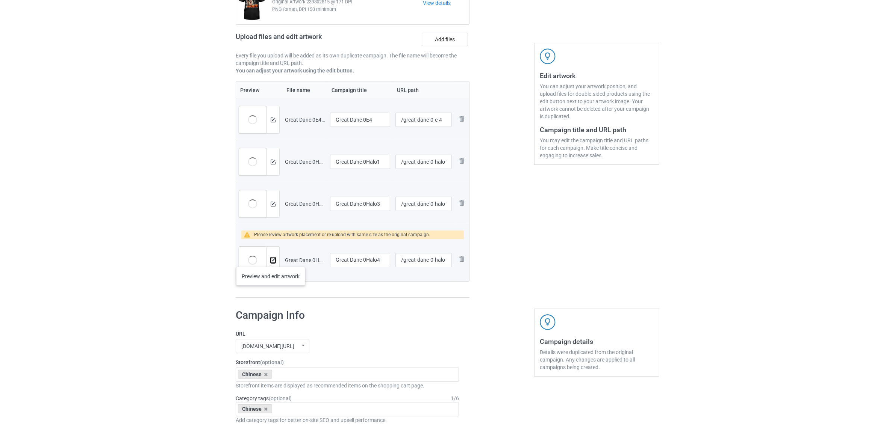
click at [271, 260] on img at bounding box center [273, 260] width 5 height 5
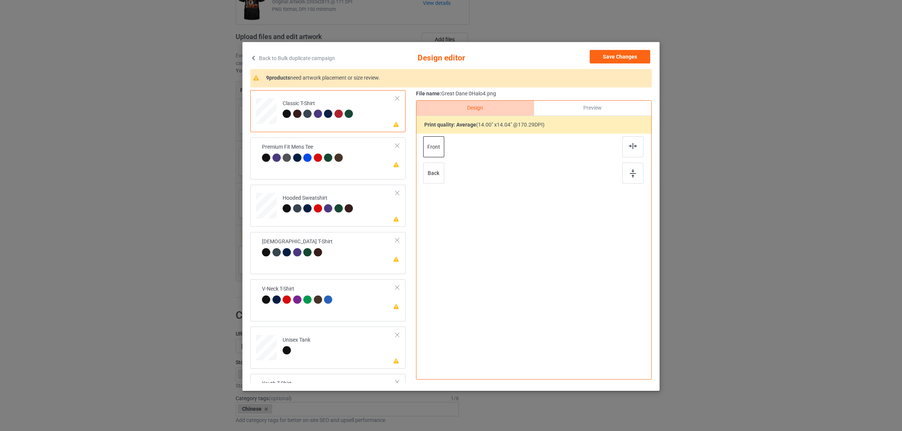
click at [627, 150] on div at bounding box center [632, 146] width 21 height 21
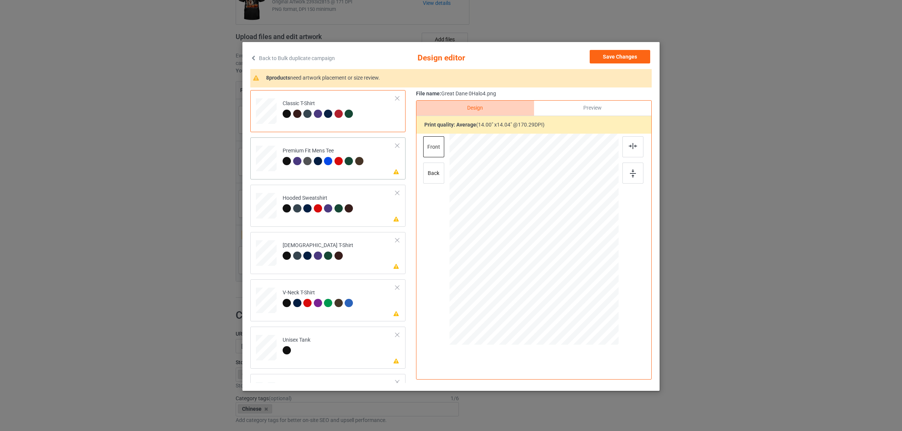
click at [324, 165] on div at bounding box center [328, 161] width 8 height 8
click at [631, 142] on div at bounding box center [632, 146] width 21 height 21
click at [328, 204] on div at bounding box center [329, 209] width 11 height 11
click at [629, 147] on img at bounding box center [633, 146] width 8 height 6
click at [340, 249] on div "[DEMOGRAPHIC_DATA] T-Shirt" at bounding box center [318, 251] width 71 height 18
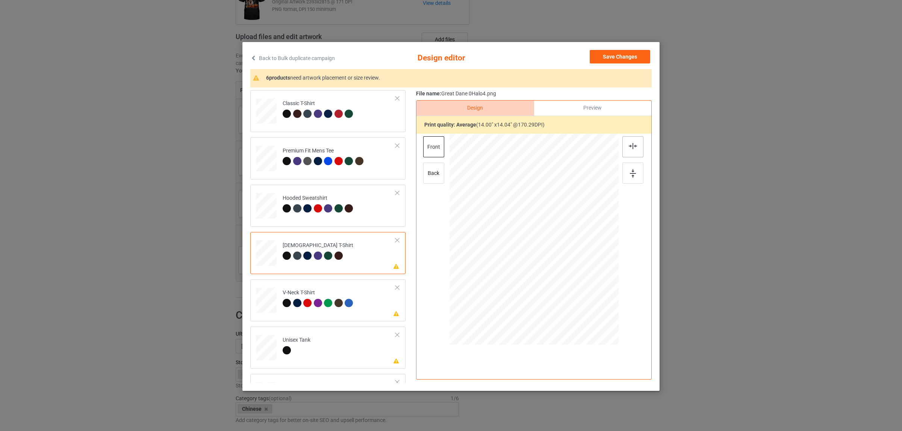
click at [629, 145] on img at bounding box center [633, 146] width 8 height 6
click at [326, 296] on div "V-Neck T-Shirt" at bounding box center [319, 298] width 73 height 18
click at [629, 148] on img at bounding box center [633, 146] width 8 height 6
click at [331, 343] on td "Please review artwork placement Unisex Tank" at bounding box center [338, 346] width 121 height 33
click at [624, 145] on div at bounding box center [632, 146] width 21 height 21
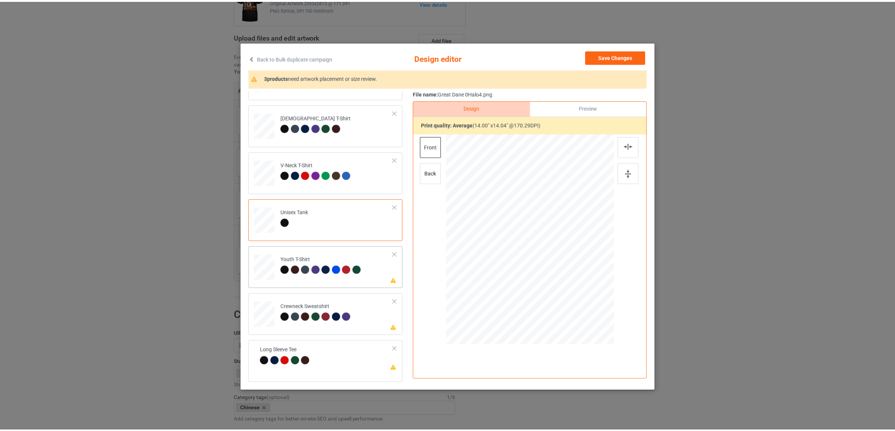
scroll to position [1, 0]
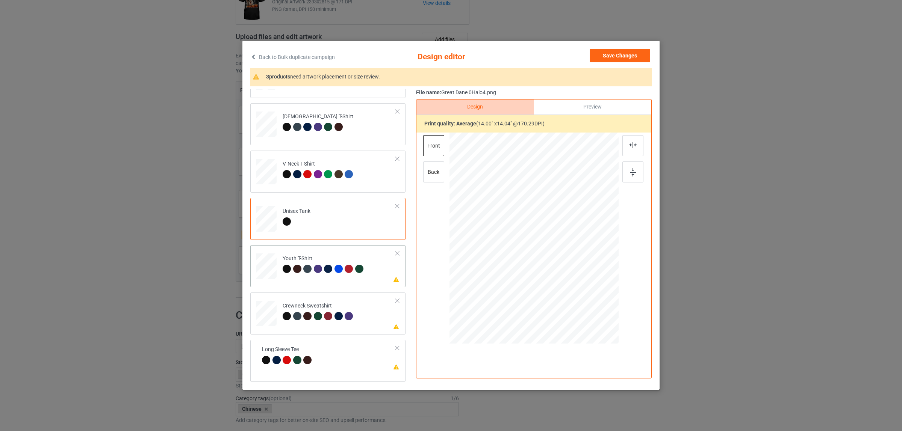
click at [310, 275] on td "Please review artwork placement Youth T-Shirt" at bounding box center [338, 264] width 121 height 33
click at [629, 142] on img at bounding box center [633, 145] width 8 height 6
click at [335, 304] on div "Crewneck Sweatshirt" at bounding box center [319, 311] width 73 height 18
click at [629, 144] on img at bounding box center [633, 145] width 8 height 6
click at [323, 360] on td "Please review artwork placement Long Sleeve Tee" at bounding box center [329, 356] width 142 height 26
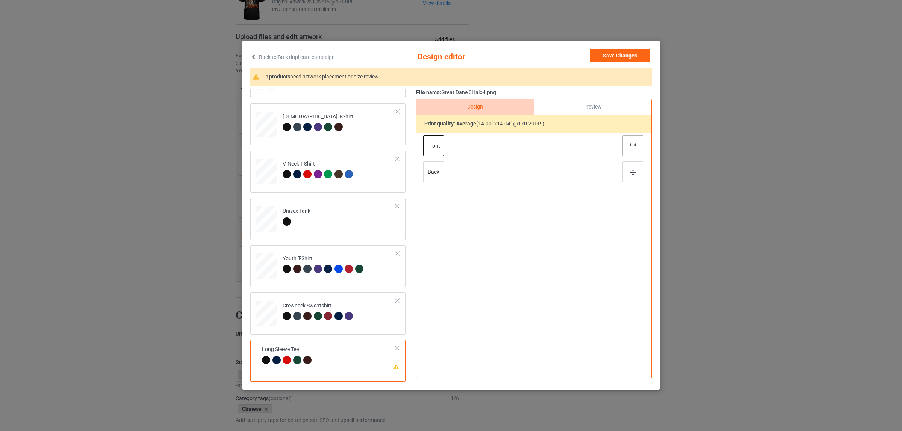
click at [629, 147] on img at bounding box center [633, 145] width 8 height 6
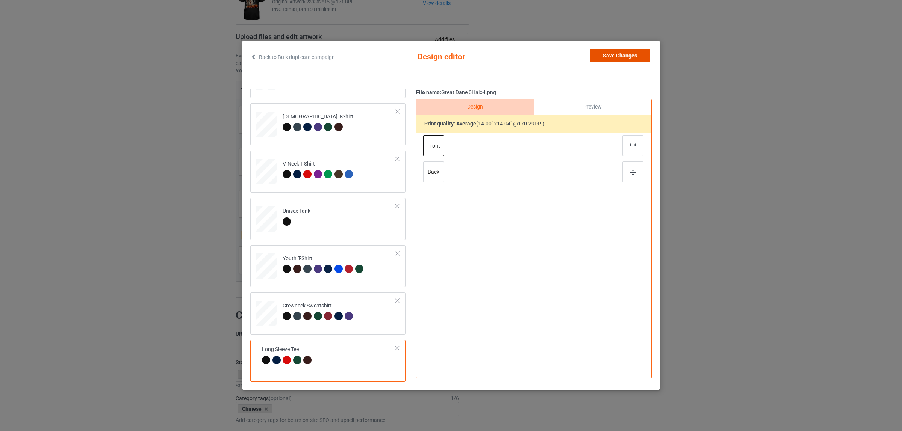
click at [599, 58] on button "Save Changes" at bounding box center [619, 56] width 60 height 14
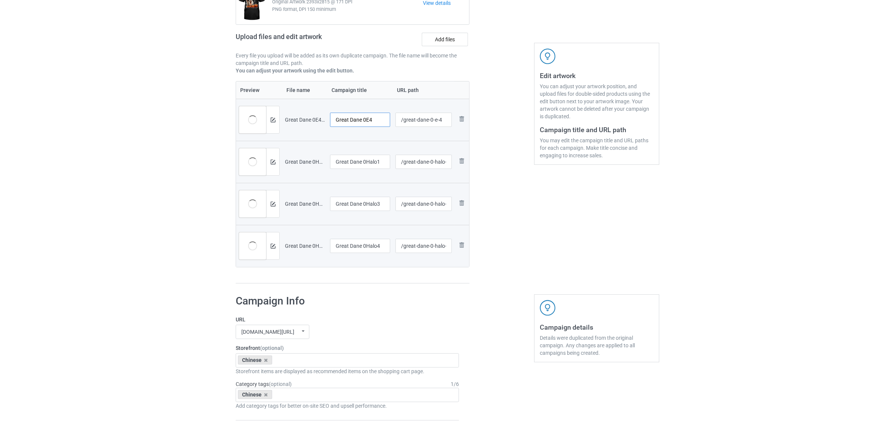
drag, startPoint x: 365, startPoint y: 119, endPoint x: 386, endPoint y: 119, distance: 21.4
click at [386, 119] on input "Great Dane 0E4" at bounding box center [360, 120] width 60 height 14
drag, startPoint x: 363, startPoint y: 114, endPoint x: 392, endPoint y: 122, distance: 30.4
click at [392, 122] on td "Great Dane 0E4" at bounding box center [359, 120] width 65 height 42
drag, startPoint x: 373, startPoint y: 118, endPoint x: 267, endPoint y: 113, distance: 106.5
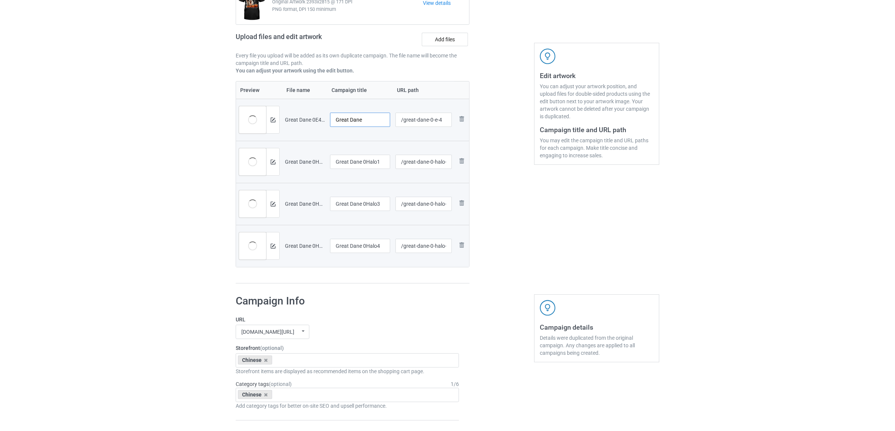
click at [267, 113] on tr "Preview and edit artwork Great Dane 0E4.png Great Dane /great-dane-0-e-4 Remove…" at bounding box center [352, 120] width 233 height 42
type input "Great Dane"
click at [360, 162] on input "Great Dane 0Halo1" at bounding box center [360, 162] width 60 height 14
paste input "text"
type input "Great Dane"
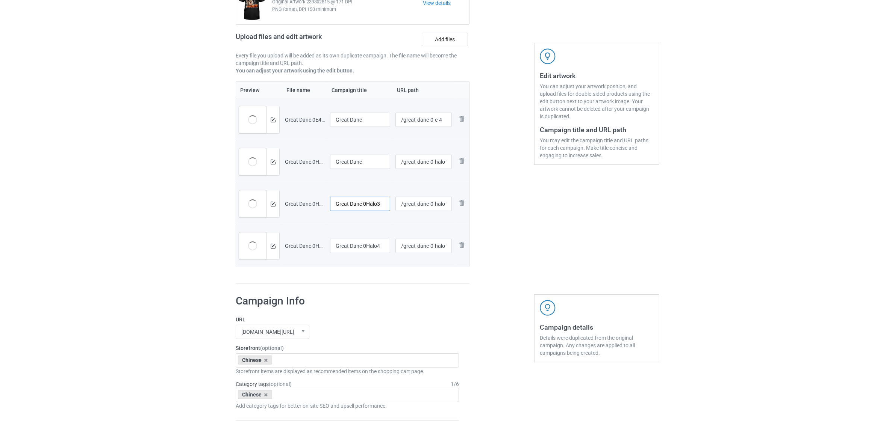
click at [363, 205] on input "Great Dane 0Halo3" at bounding box center [360, 204] width 60 height 14
paste input "text"
type input "Great Dane"
click at [361, 247] on input "Great Dane 0Halo4" at bounding box center [360, 246] width 60 height 14
paste input "text"
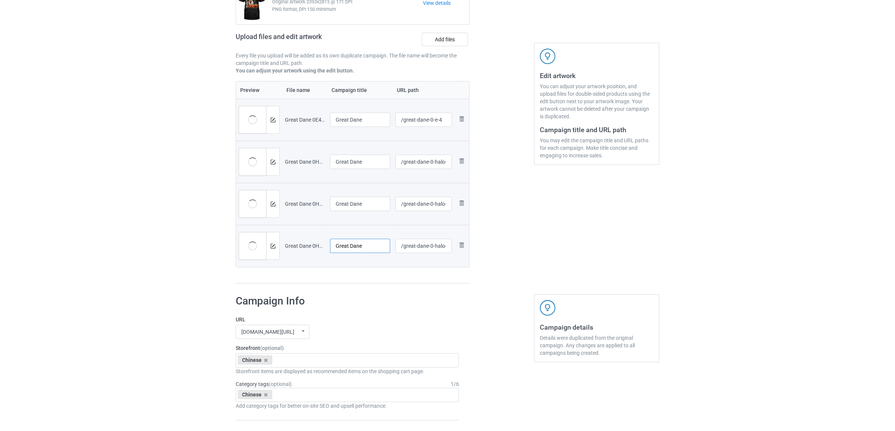
type input "Great Dane"
click at [343, 308] on h1 "Campaign Info" at bounding box center [347, 302] width 223 height 14
click at [265, 361] on icon at bounding box center [266, 360] width 4 height 5
paste input "Great Dane"
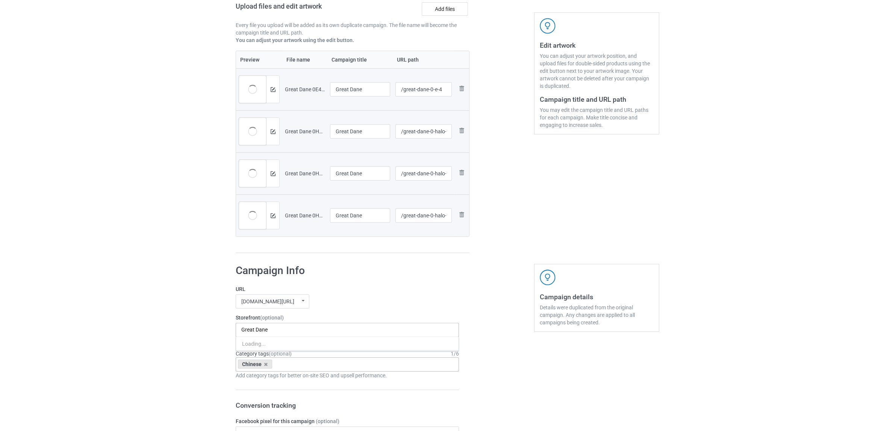
scroll to position [141, 0]
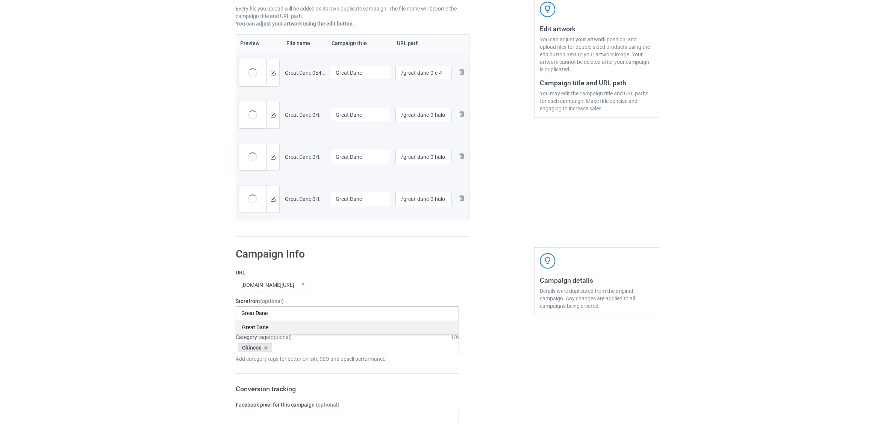
type input "Great Dane"
click at [255, 327] on div "Great Dane" at bounding box center [347, 327] width 222 height 14
click at [264, 349] on icon at bounding box center [266, 348] width 4 height 5
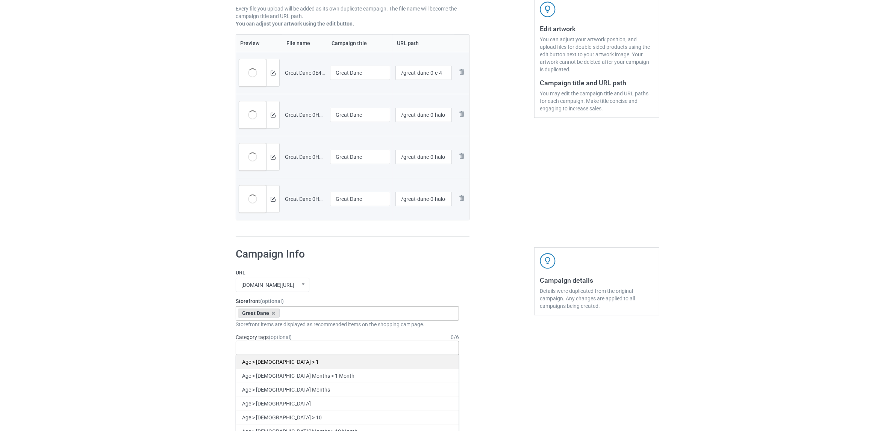
paste input "Great Dane"
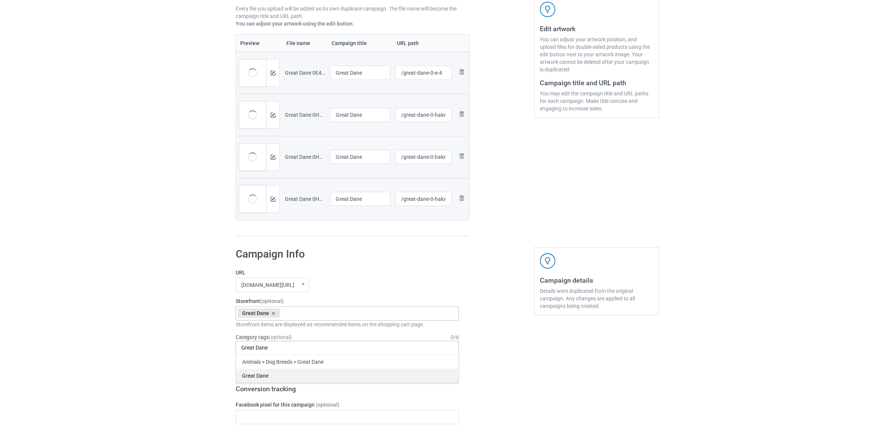
type input "Great Dane"
click at [258, 374] on div "Great Dane" at bounding box center [347, 376] width 222 height 14
click at [136, 339] on div "Bulk duplicate campaign Campaign to duplicate Chinese Original Artwork 2393x281…" at bounding box center [447, 411] width 895 height 1062
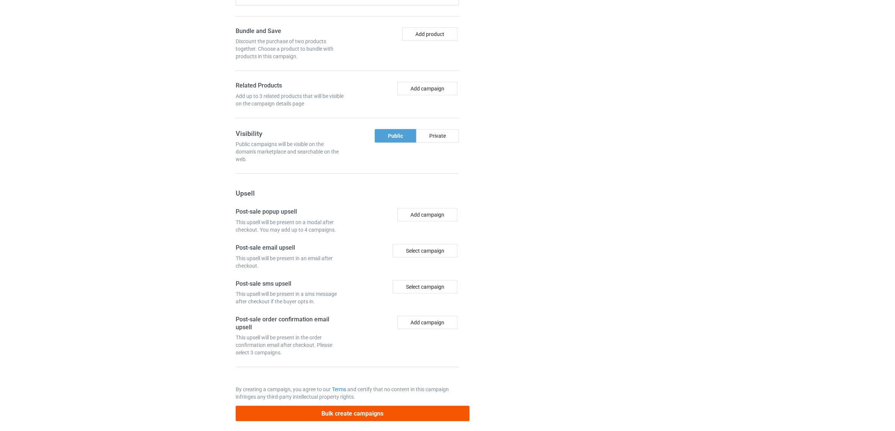
scroll to position [654, 0]
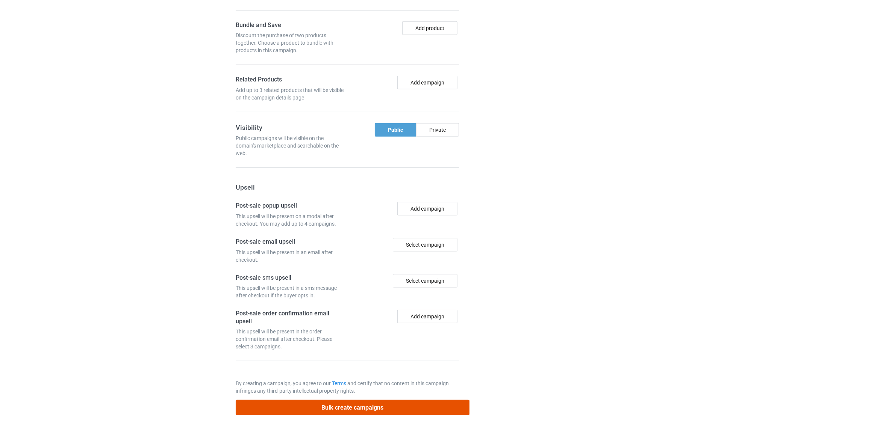
click at [350, 408] on button "Bulk create campaigns" at bounding box center [353, 407] width 234 height 15
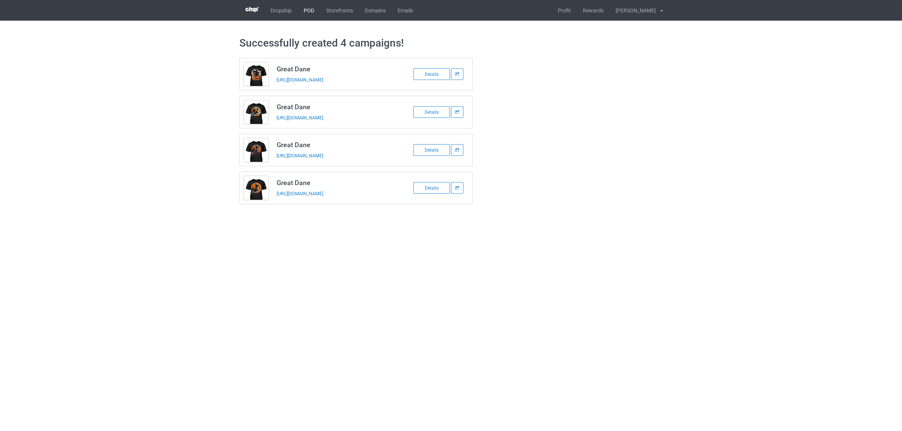
click at [311, 11] on link "POD" at bounding box center [309, 10] width 23 height 21
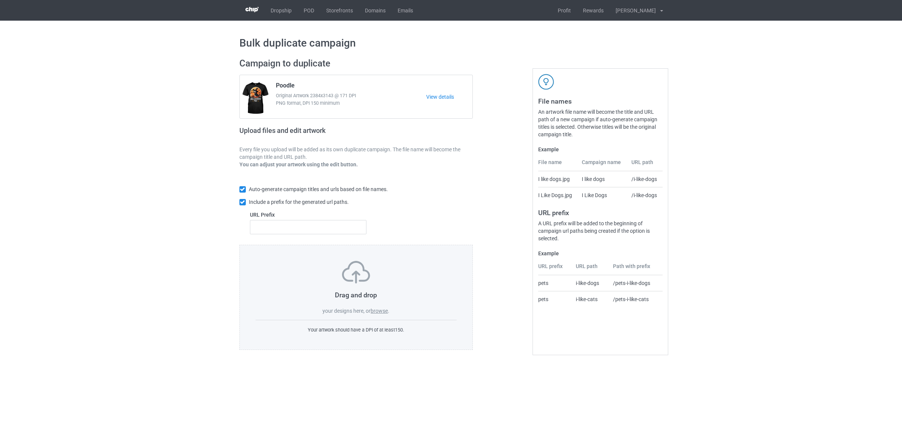
click at [379, 309] on label "browse" at bounding box center [378, 311] width 17 height 6
click at [0, 0] on input "browse" at bounding box center [0, 0] width 0 height 0
click at [380, 313] on label "browse" at bounding box center [378, 311] width 17 height 6
click at [0, 0] on input "browse" at bounding box center [0, 0] width 0 height 0
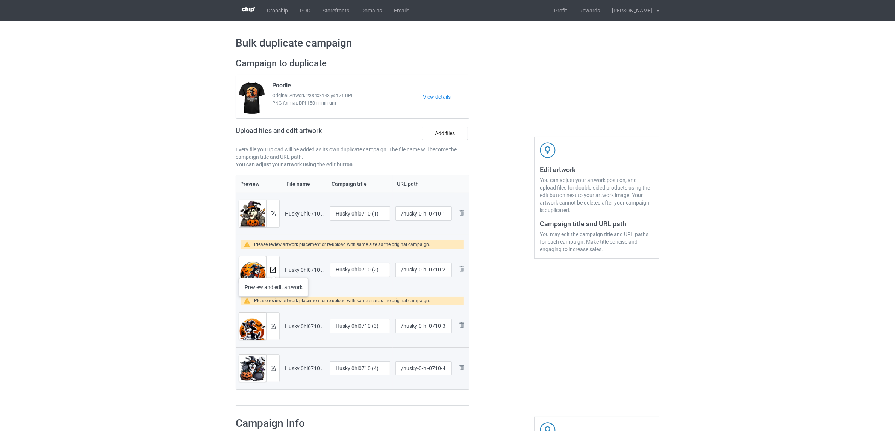
click at [274, 271] on img at bounding box center [273, 270] width 5 height 5
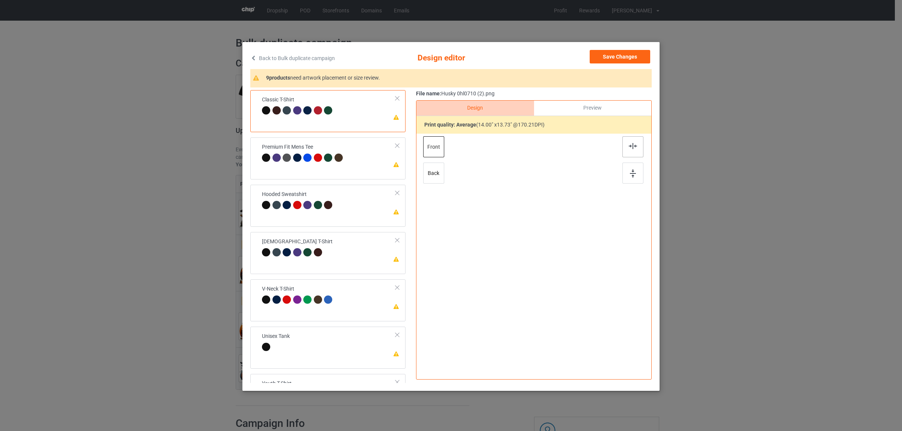
click at [629, 150] on div at bounding box center [632, 146] width 21 height 21
click at [344, 159] on td "Please review artwork placement Premium Fit Mens Tee" at bounding box center [329, 154] width 142 height 26
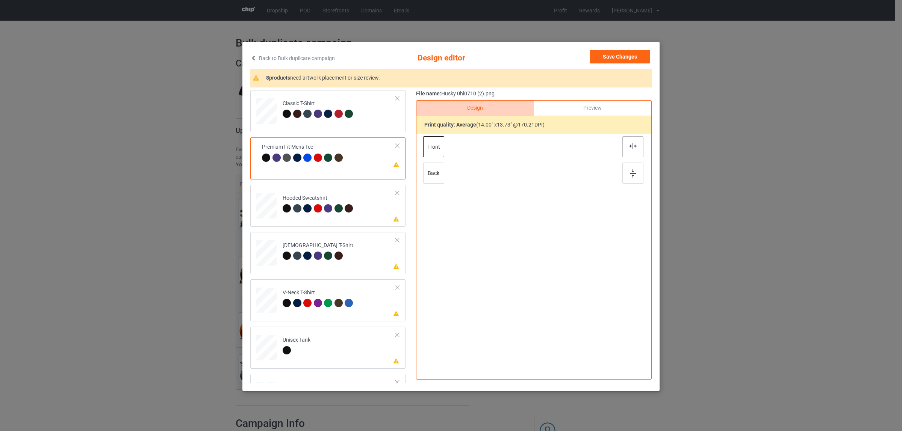
click at [629, 146] on img at bounding box center [633, 146] width 8 height 6
click at [314, 196] on div "Hooded Sweatshirt" at bounding box center [319, 204] width 73 height 18
click at [630, 145] on img at bounding box center [633, 146] width 8 height 6
click at [320, 243] on div "[DEMOGRAPHIC_DATA] T-Shirt" at bounding box center [318, 251] width 71 height 18
click at [629, 148] on img at bounding box center [633, 146] width 8 height 6
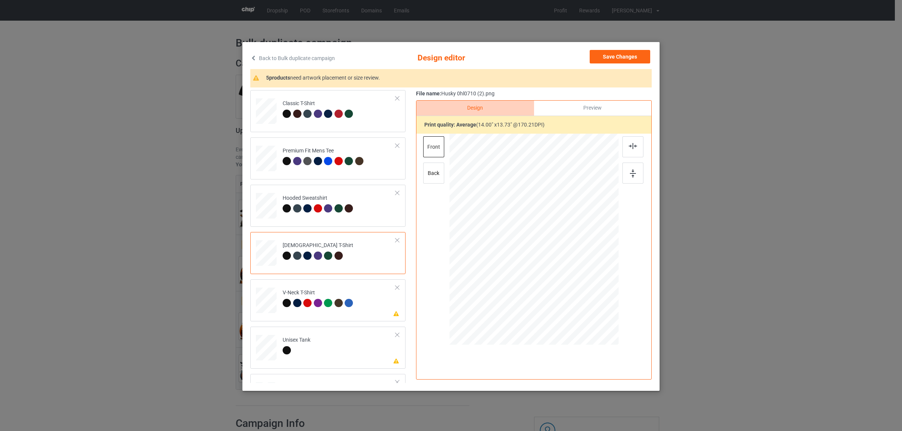
scroll to position [1, 0]
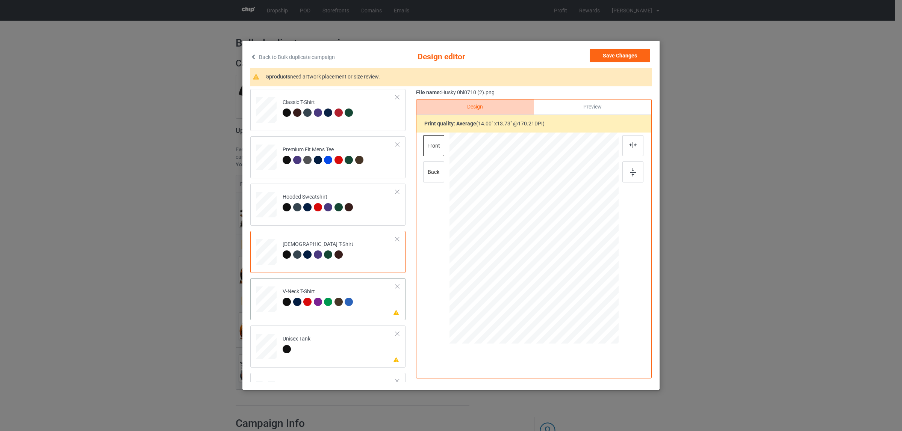
click at [307, 301] on div at bounding box center [307, 302] width 8 height 8
click at [633, 141] on div at bounding box center [632, 145] width 21 height 21
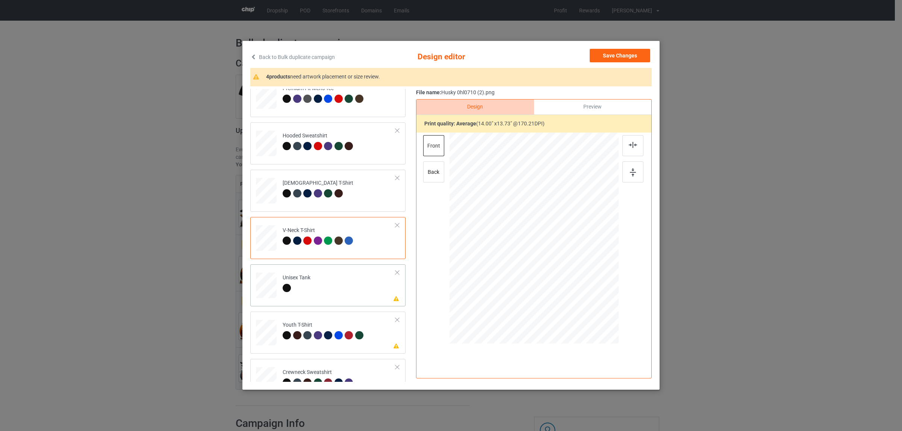
scroll to position [128, 0]
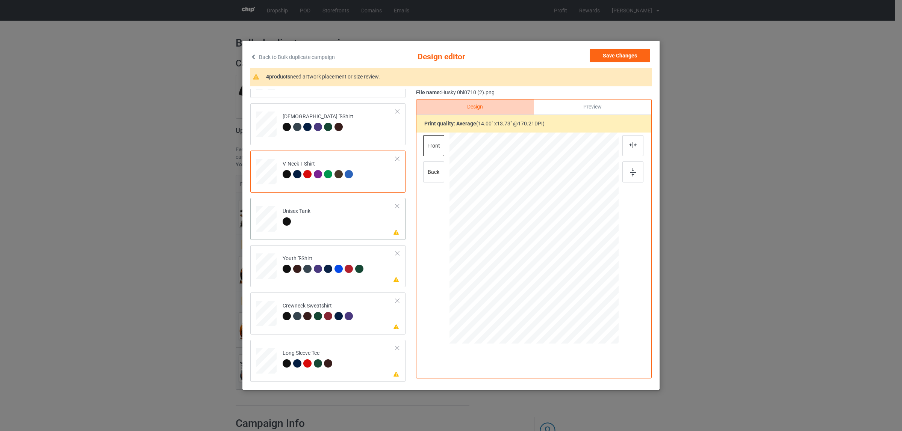
click at [301, 213] on div "Unisex Tank" at bounding box center [297, 217] width 28 height 18
click at [630, 142] on img at bounding box center [633, 145] width 8 height 6
click at [624, 143] on div at bounding box center [632, 145] width 21 height 21
click at [314, 309] on div "Crewneck Sweatshirt" at bounding box center [319, 311] width 73 height 18
click at [629, 147] on img at bounding box center [633, 145] width 8 height 6
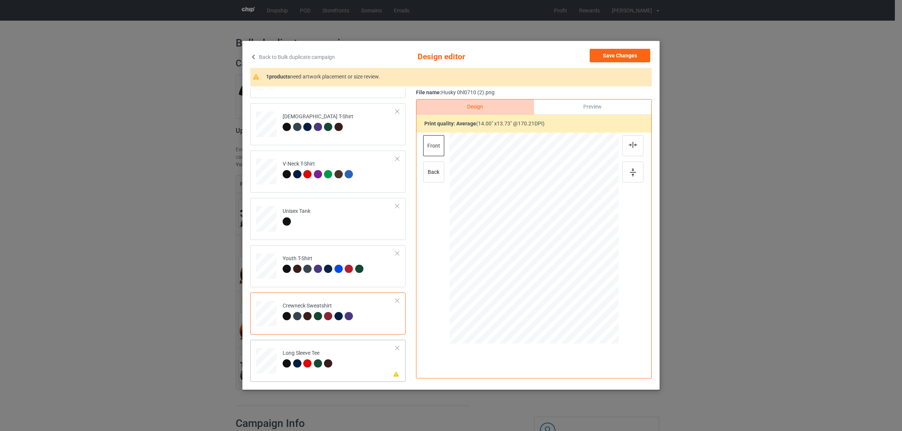
click at [309, 363] on div at bounding box center [308, 365] width 11 height 11
click at [629, 148] on img at bounding box center [633, 145] width 8 height 6
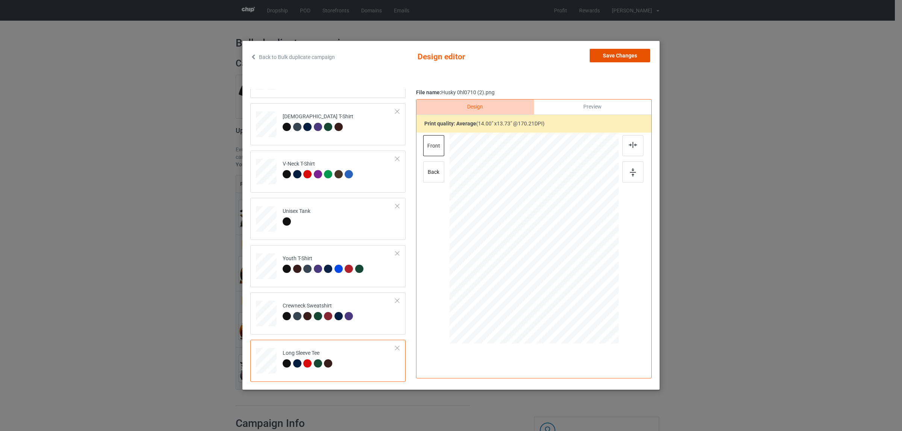
click at [619, 57] on button "Save Changes" at bounding box center [619, 56] width 60 height 14
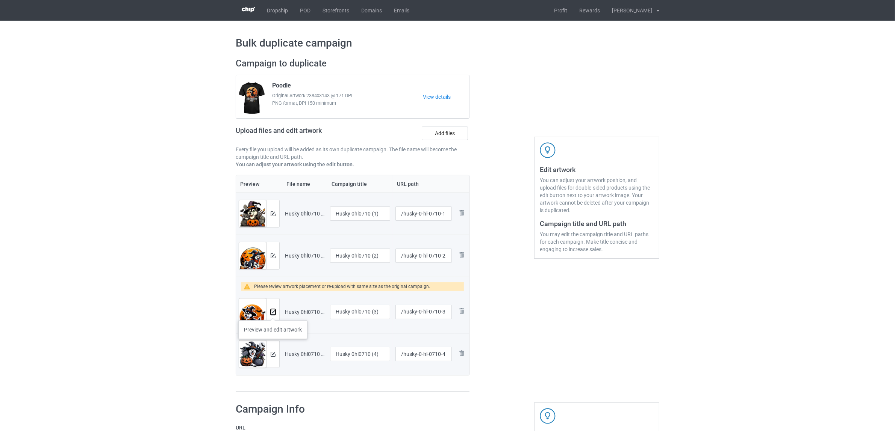
click at [273, 313] on img at bounding box center [273, 312] width 5 height 5
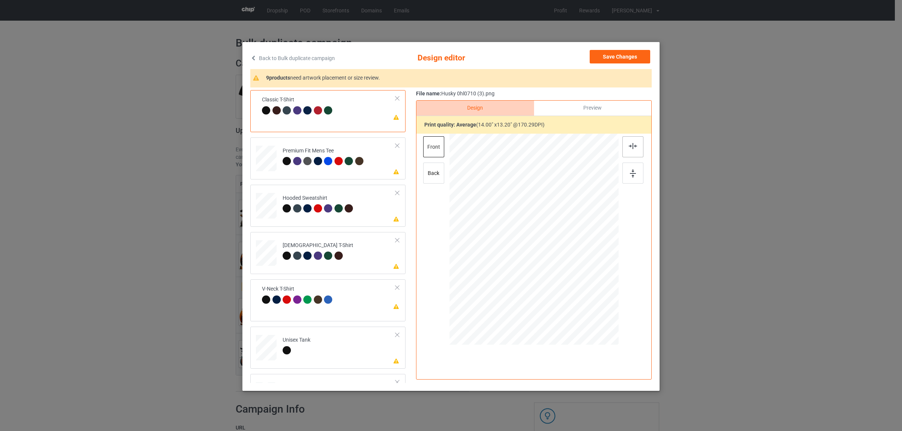
click at [629, 147] on img at bounding box center [633, 146] width 8 height 6
click at [303, 159] on div at bounding box center [307, 161] width 8 height 8
click at [629, 148] on img at bounding box center [633, 146] width 8 height 6
click at [349, 201] on div "Hooded Sweatshirt" at bounding box center [319, 204] width 73 height 18
click at [629, 151] on div at bounding box center [632, 146] width 21 height 21
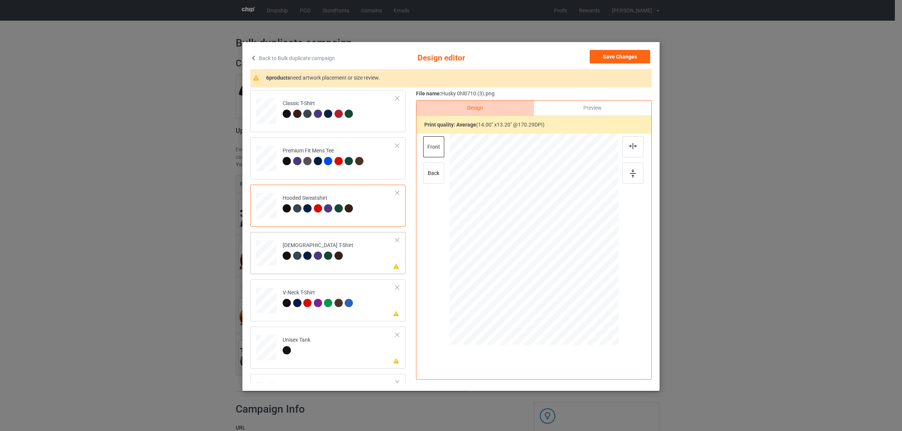
click at [354, 257] on td "Please review artwork placement [DEMOGRAPHIC_DATA] T-Shirt" at bounding box center [338, 251] width 121 height 33
click at [629, 145] on img at bounding box center [633, 146] width 8 height 6
click at [356, 290] on td "Please review artwork placement V-Neck T-Shirt" at bounding box center [338, 299] width 121 height 33
click at [629, 145] on img at bounding box center [633, 146] width 8 height 6
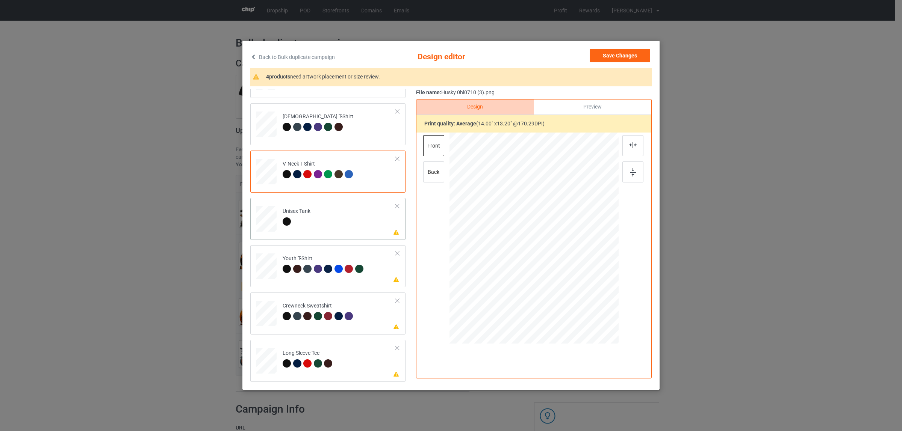
click at [311, 218] on td "Please review artwork placement Unisex Tank" at bounding box center [338, 217] width 121 height 33
click at [629, 145] on img at bounding box center [633, 145] width 8 height 6
click at [307, 275] on div at bounding box center [308, 270] width 11 height 11
click at [630, 140] on div at bounding box center [632, 145] width 21 height 21
click at [311, 308] on div "Crewneck Sweatshirt" at bounding box center [319, 311] width 73 height 18
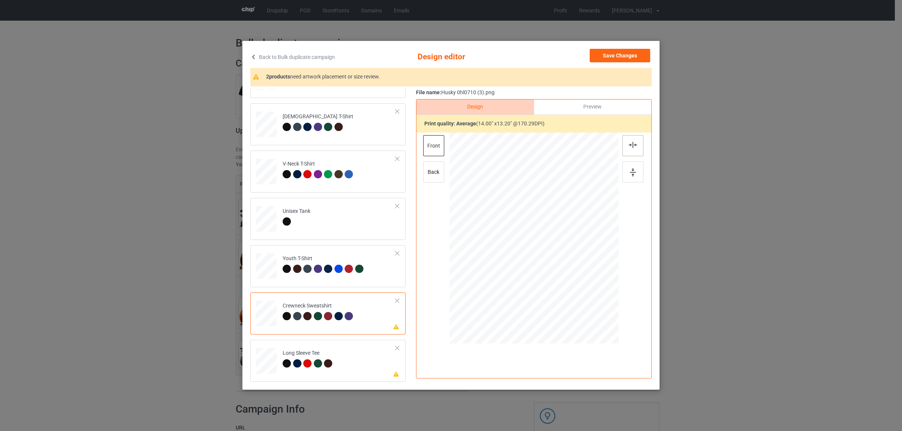
click at [634, 144] on div at bounding box center [632, 145] width 21 height 21
click at [314, 353] on div "Long Sleeve Tee" at bounding box center [309, 359] width 52 height 18
click at [632, 145] on img at bounding box center [633, 145] width 8 height 6
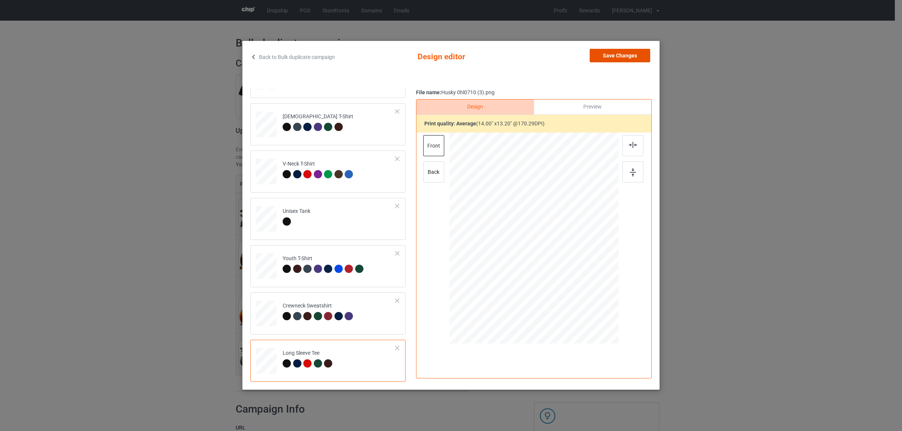
click at [594, 55] on button "Save Changes" at bounding box center [619, 56] width 60 height 14
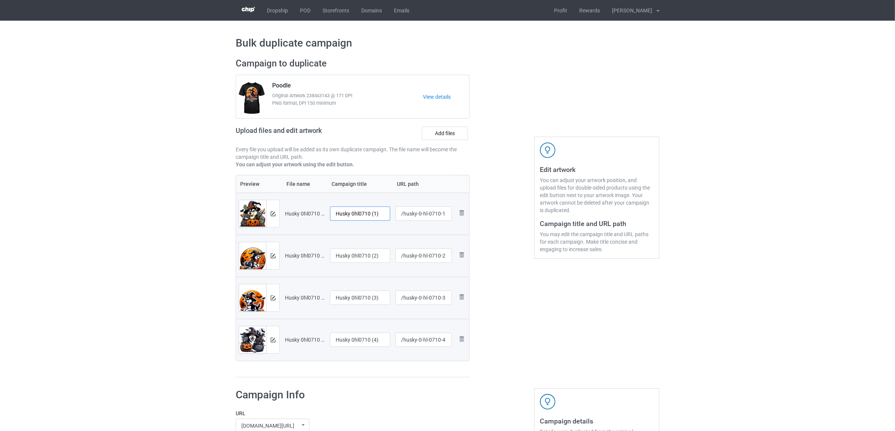
drag, startPoint x: 350, startPoint y: 213, endPoint x: 393, endPoint y: 213, distance: 42.8
click at [393, 213] on tr "Preview and edit artwork Husky 0hl0710 (1).png Husky 0hl0710 (1) /husky-0-hl-07…" at bounding box center [352, 214] width 233 height 42
click at [345, 217] on input "Husky" at bounding box center [360, 214] width 60 height 14
type input "Husky"
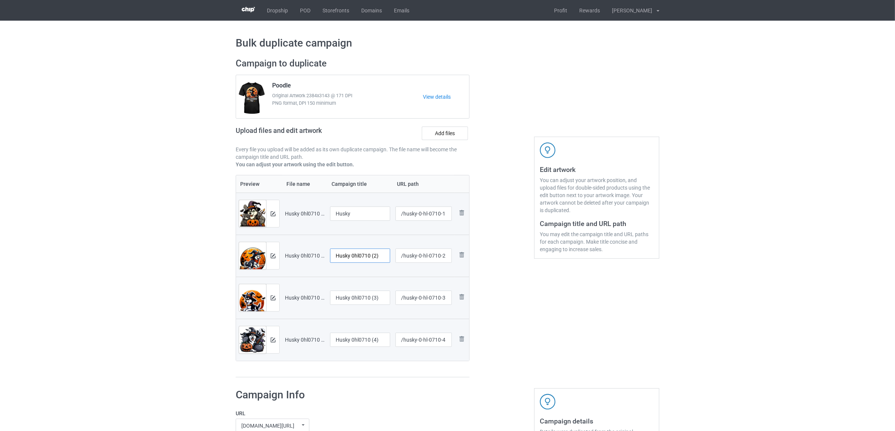
click at [363, 258] on input "Husky 0hl0710 (2)" at bounding box center [360, 256] width 60 height 14
paste input "text"
type input "Husky"
click at [356, 299] on input "Husky 0hl0710 (3)" at bounding box center [360, 298] width 60 height 14
paste input "text"
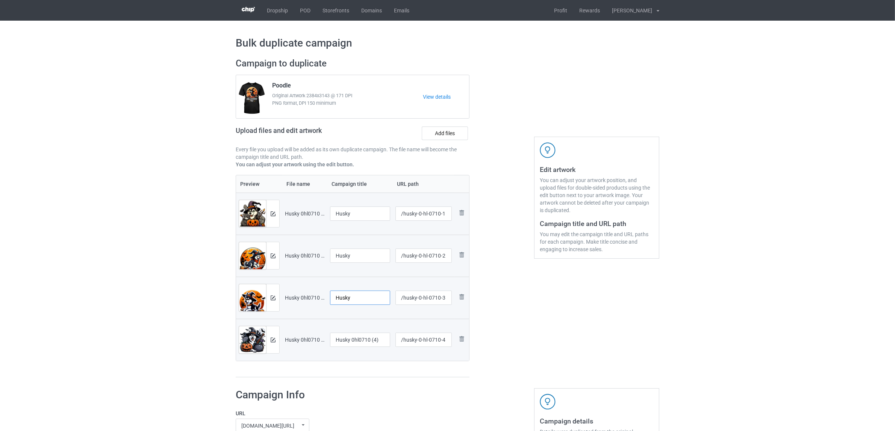
type input "Husky"
click at [356, 340] on input "Husky 0hl0710 (4)" at bounding box center [360, 340] width 60 height 14
paste input "text"
type input "Husky"
click at [350, 378] on div at bounding box center [353, 377] width 234 height 1
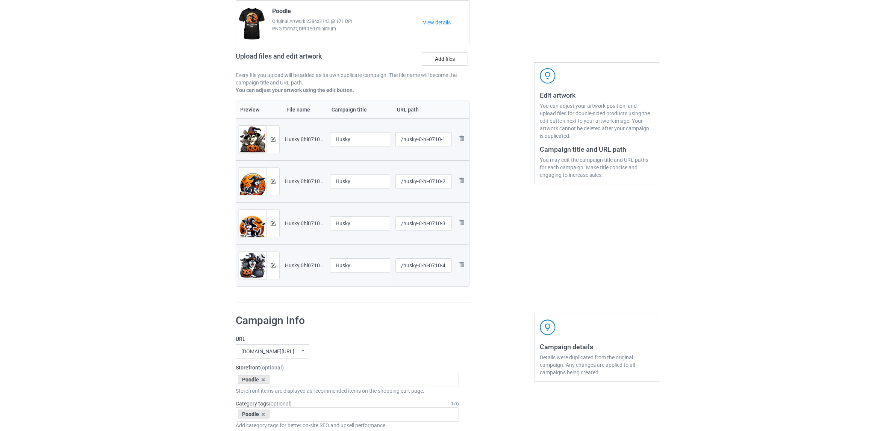
scroll to position [188, 0]
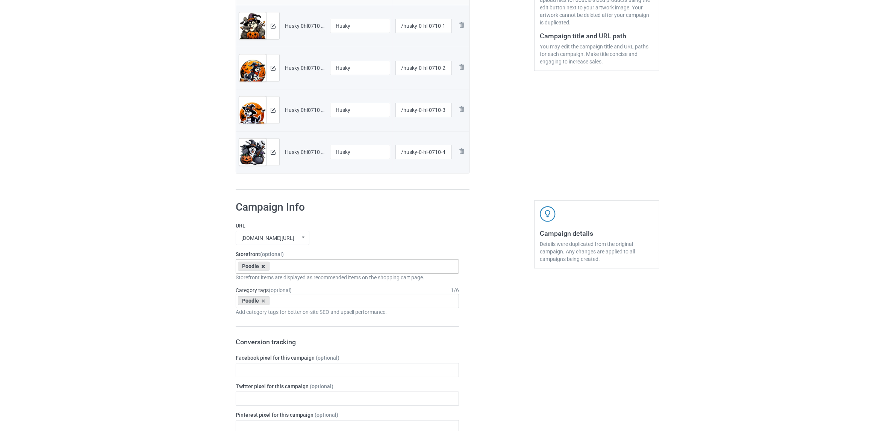
click at [263, 267] on icon at bounding box center [263, 266] width 4 height 5
paste input "Husky"
type input "Husky"
click at [255, 281] on div "Husky" at bounding box center [347, 281] width 222 height 14
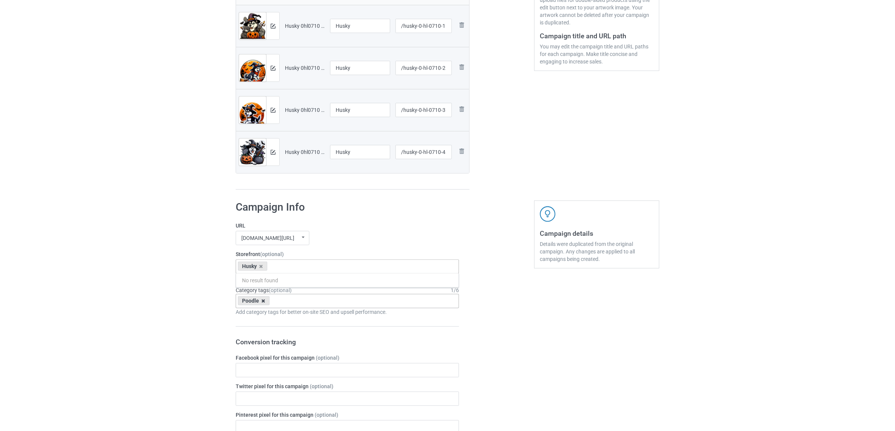
click at [263, 300] on icon at bounding box center [263, 301] width 4 height 5
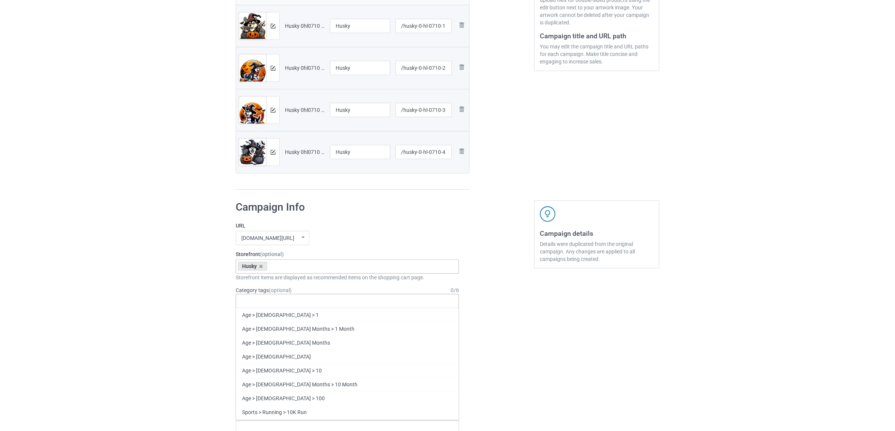
paste input "Husky"
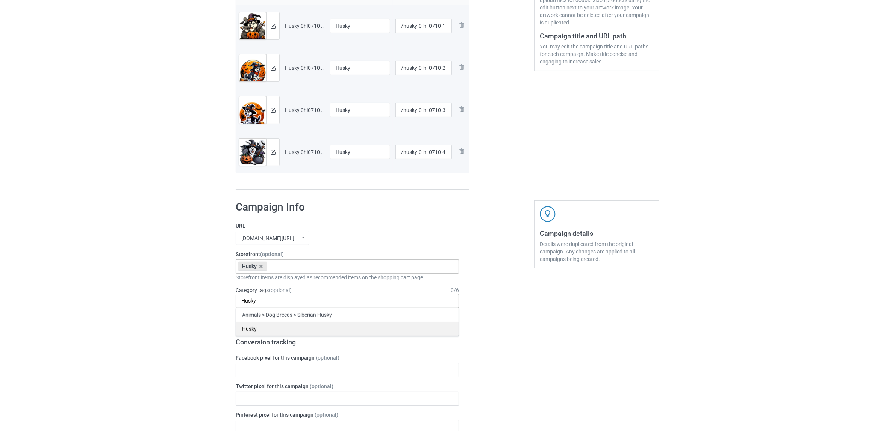
type input "Husky"
click at [254, 326] on div "Husky" at bounding box center [347, 329] width 222 height 14
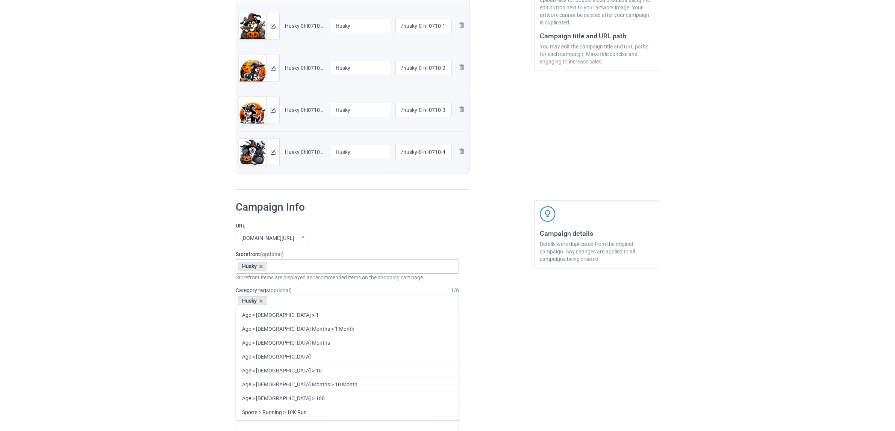
click at [136, 293] on div "Bulk duplicate campaign Campaign to duplicate Poodle Original Artwork 2384x3143…" at bounding box center [447, 364] width 895 height 1062
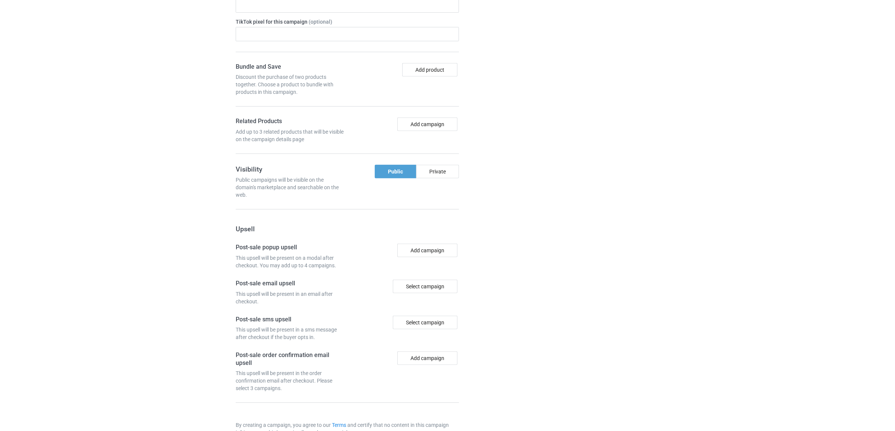
scroll to position [654, 0]
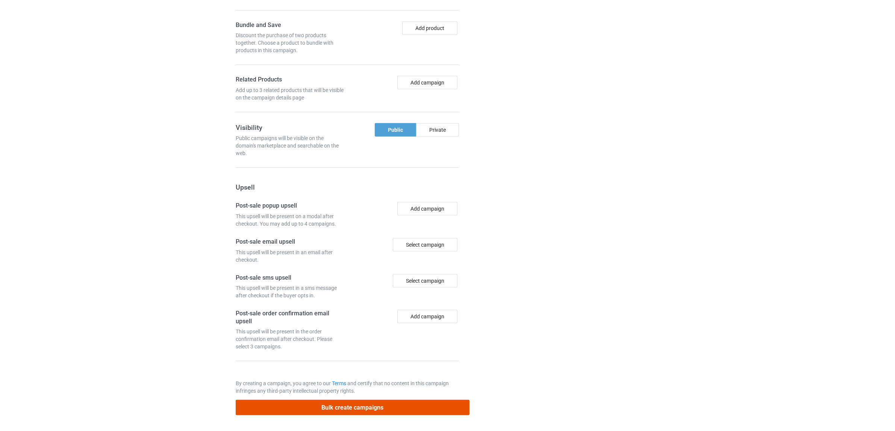
click at [382, 408] on button "Bulk create campaigns" at bounding box center [353, 407] width 234 height 15
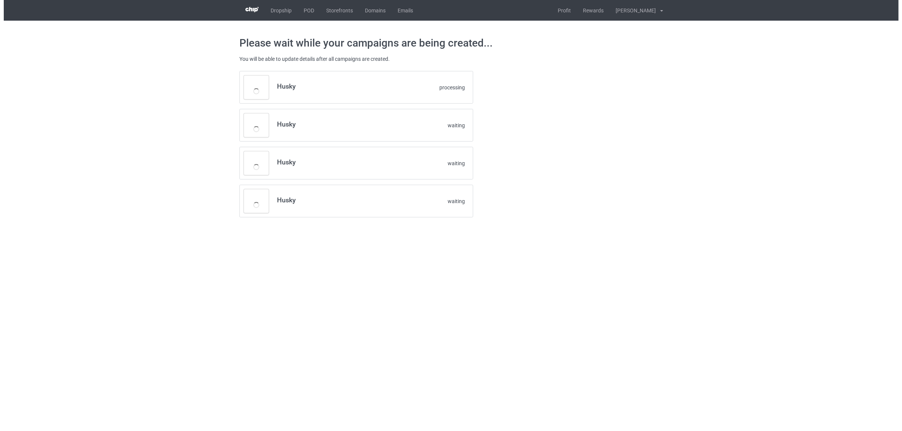
scroll to position [0, 0]
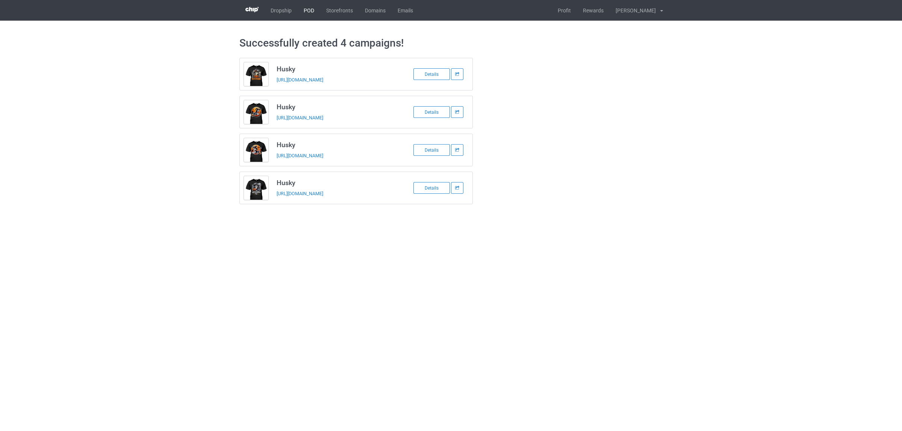
click at [309, 9] on link "POD" at bounding box center [309, 10] width 23 height 21
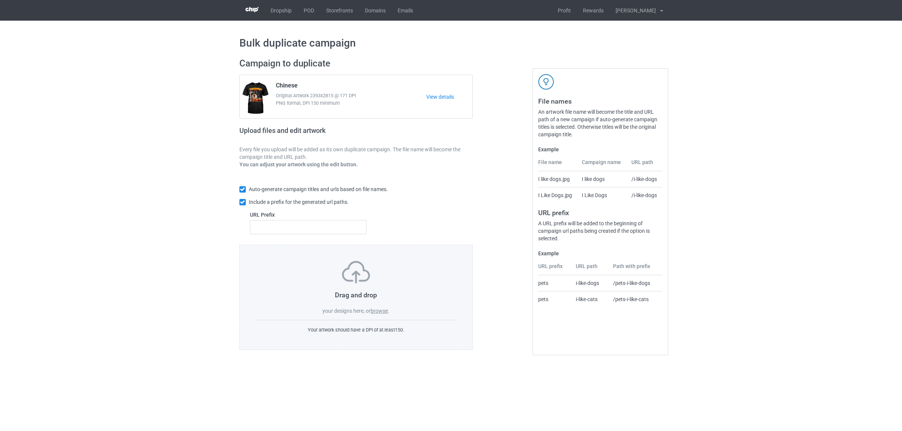
click at [378, 307] on div "Drag and drop your designs here, or browse ." at bounding box center [355, 288] width 201 height 54
click at [378, 310] on label "browse" at bounding box center [378, 311] width 17 height 6
click at [0, 0] on input "browse" at bounding box center [0, 0] width 0 height 0
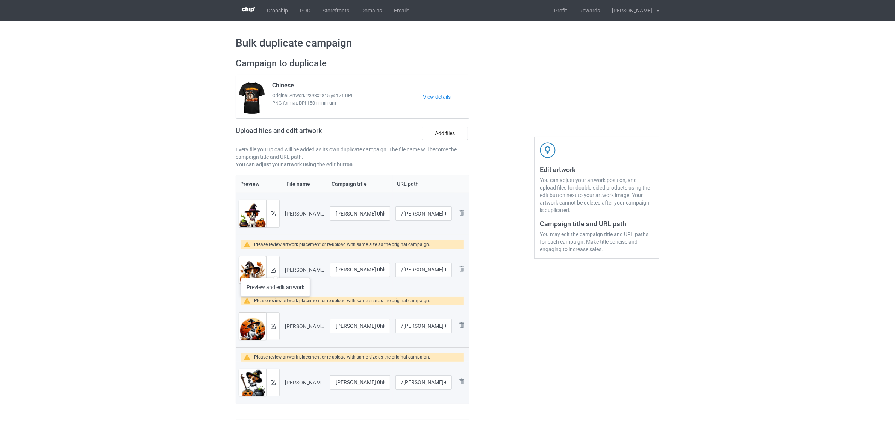
click at [275, 271] on div at bounding box center [272, 270] width 13 height 27
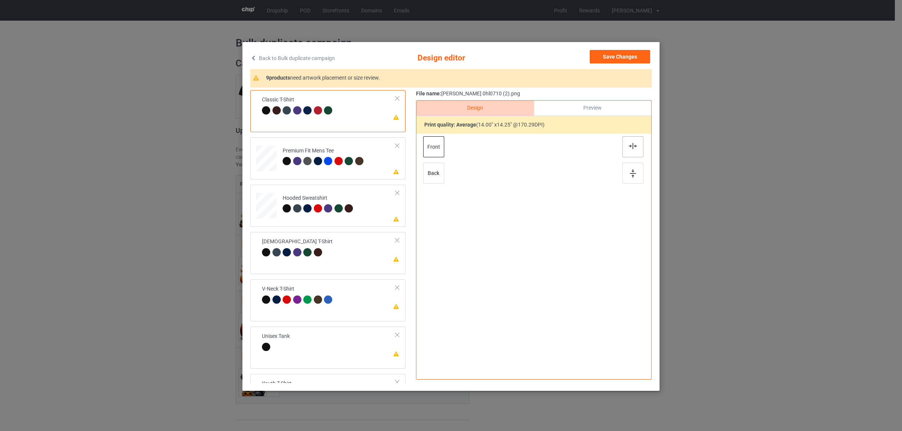
click at [629, 144] on img at bounding box center [633, 146] width 8 height 6
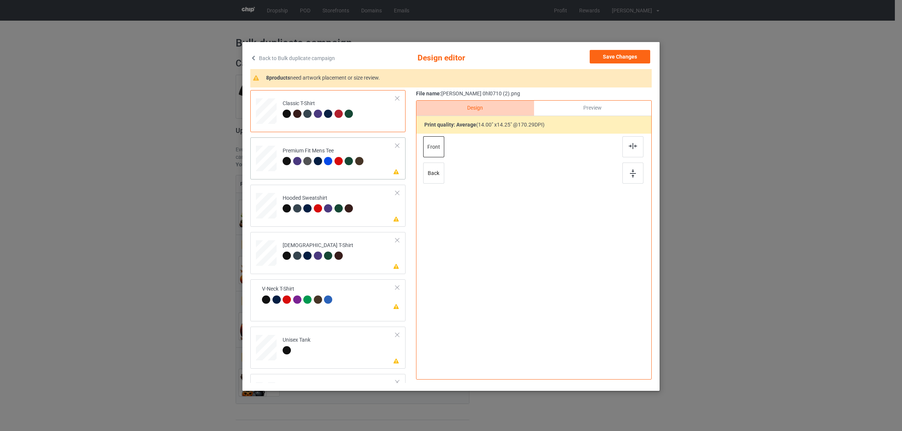
click at [321, 155] on div "Premium Fit Mens Tee" at bounding box center [324, 156] width 83 height 18
click at [629, 145] on img at bounding box center [633, 146] width 8 height 6
click at [337, 204] on div at bounding box center [339, 209] width 11 height 11
click at [630, 147] on img at bounding box center [633, 146] width 8 height 6
click at [330, 246] on div "[DEMOGRAPHIC_DATA] T-Shirt" at bounding box center [318, 251] width 71 height 18
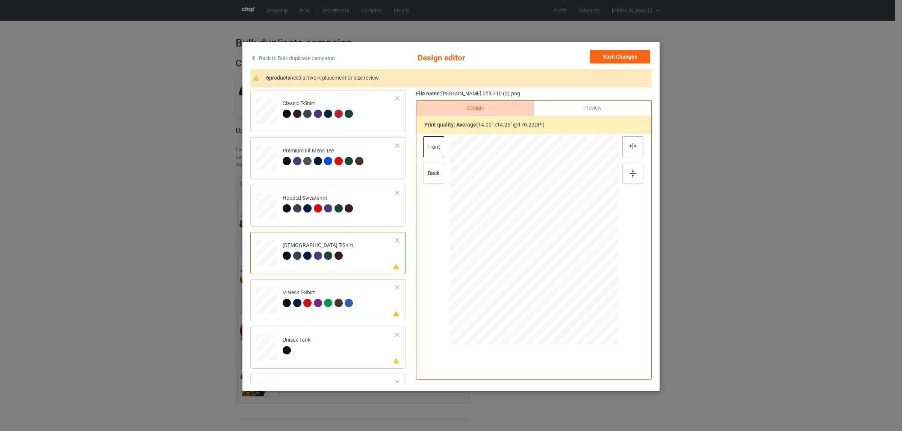
click at [622, 152] on div at bounding box center [632, 146] width 21 height 21
click at [310, 290] on div "V-Neck T-Shirt" at bounding box center [319, 298] width 73 height 18
click at [624, 145] on div at bounding box center [632, 146] width 21 height 21
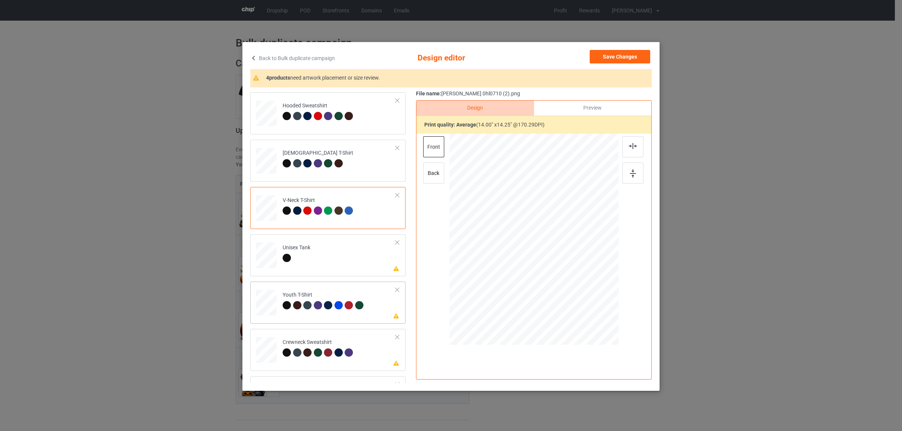
scroll to position [128, 0]
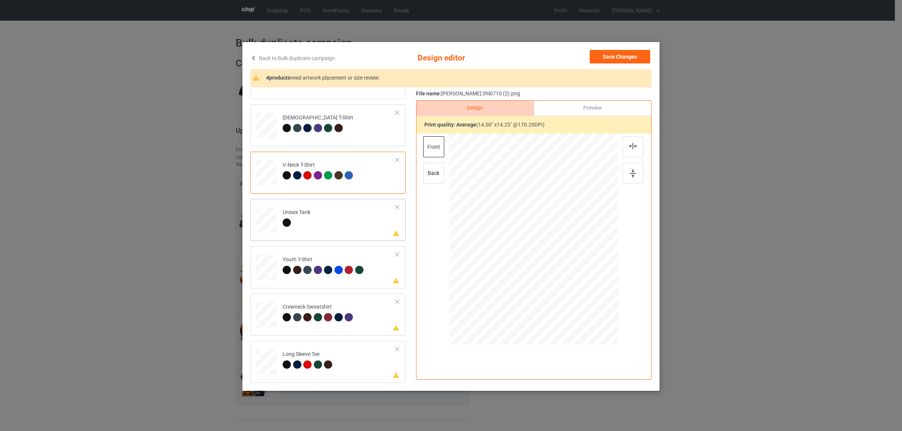
click at [304, 222] on div at bounding box center [297, 224] width 28 height 11
click at [624, 147] on div at bounding box center [632, 146] width 21 height 21
click at [324, 263] on div "Youth T-Shirt" at bounding box center [324, 265] width 83 height 18
click at [629, 149] on img at bounding box center [633, 146] width 8 height 6
click at [299, 315] on div at bounding box center [298, 318] width 11 height 11
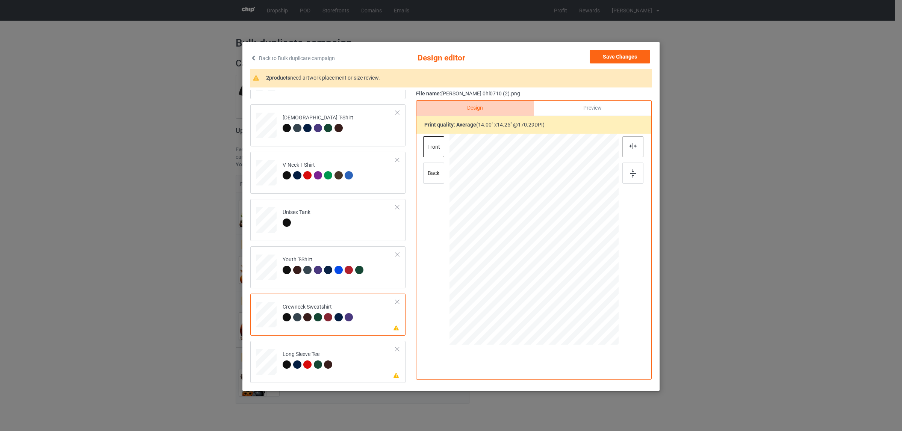
click at [629, 145] on img at bounding box center [633, 146] width 8 height 6
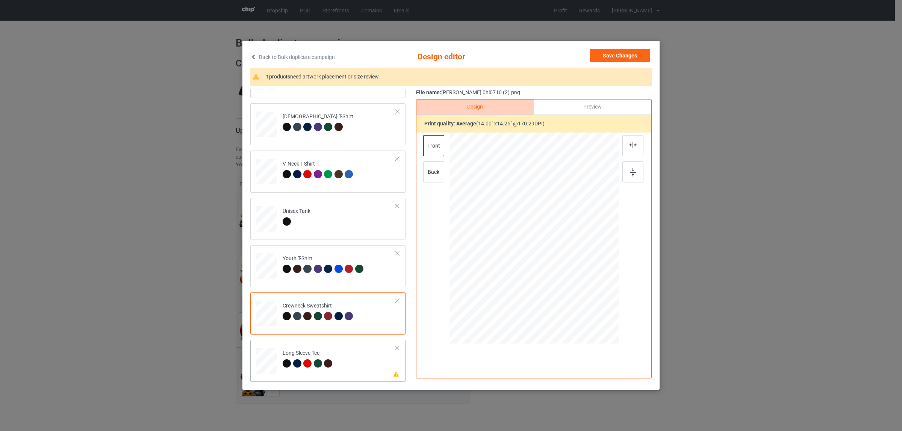
click at [337, 350] on td "Please review artwork placement Long Sleeve Tee" at bounding box center [338, 359] width 121 height 33
click at [628, 137] on div at bounding box center [632, 145] width 21 height 21
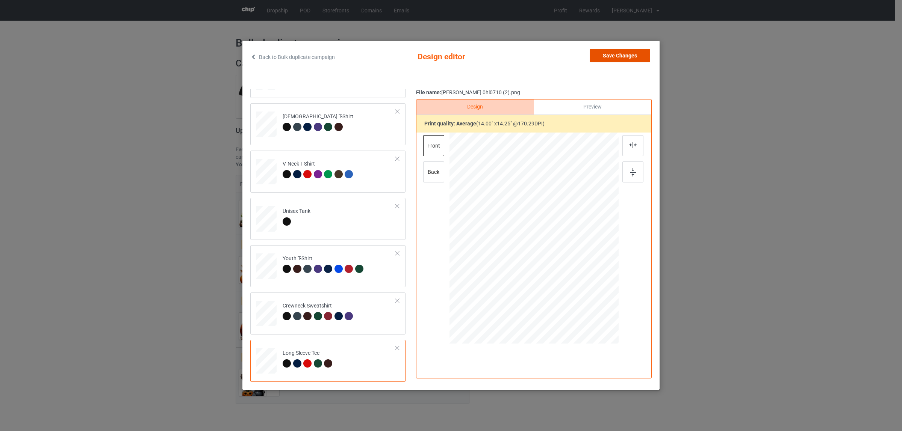
click at [592, 59] on button "Save Changes" at bounding box center [619, 56] width 60 height 14
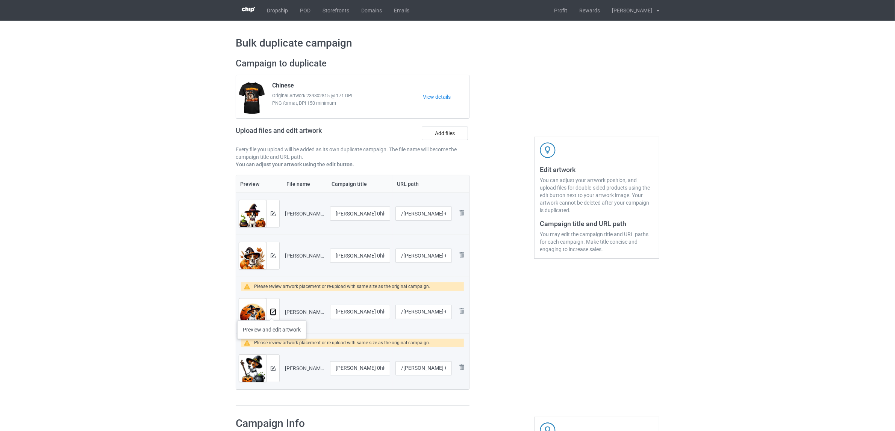
click at [272, 313] on img at bounding box center [273, 312] width 5 height 5
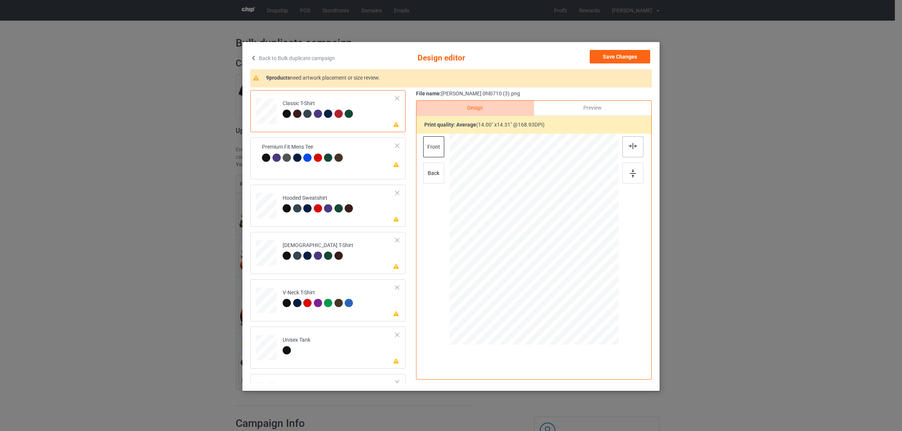
click at [629, 145] on img at bounding box center [633, 146] width 8 height 6
click at [293, 158] on div at bounding box center [297, 161] width 8 height 8
click at [629, 148] on img at bounding box center [633, 146] width 8 height 6
click at [317, 209] on div at bounding box center [318, 208] width 8 height 8
click at [635, 143] on div at bounding box center [632, 146] width 21 height 21
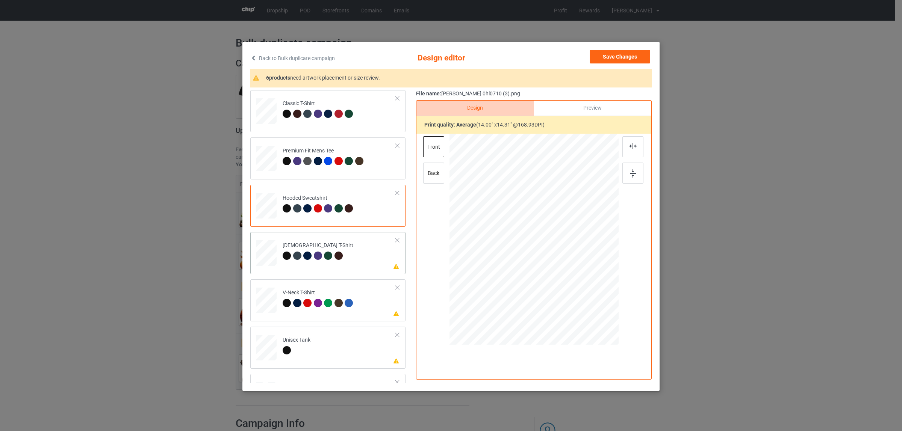
click at [299, 252] on div at bounding box center [298, 257] width 11 height 11
click at [632, 141] on div at bounding box center [632, 146] width 21 height 21
click at [346, 289] on div "V-Neck T-Shirt" at bounding box center [319, 298] width 73 height 18
click at [622, 142] on div at bounding box center [632, 146] width 21 height 21
click at [321, 339] on td "Please review artwork placement Unisex Tank" at bounding box center [338, 346] width 121 height 33
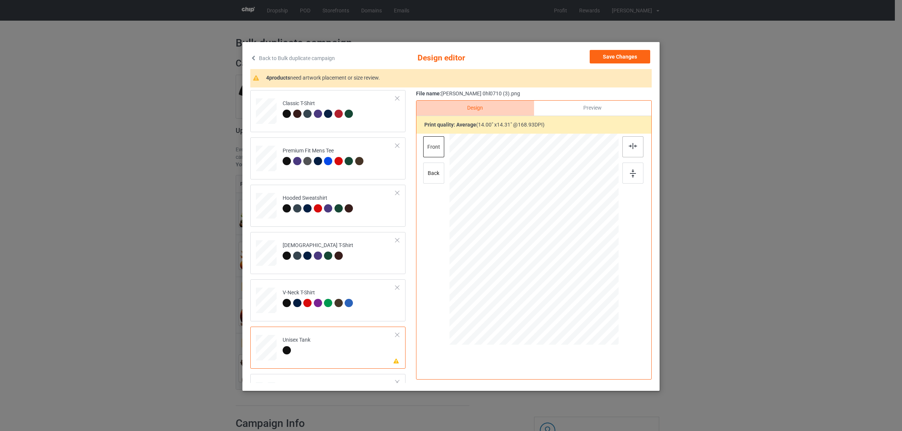
click at [629, 145] on img at bounding box center [633, 146] width 8 height 6
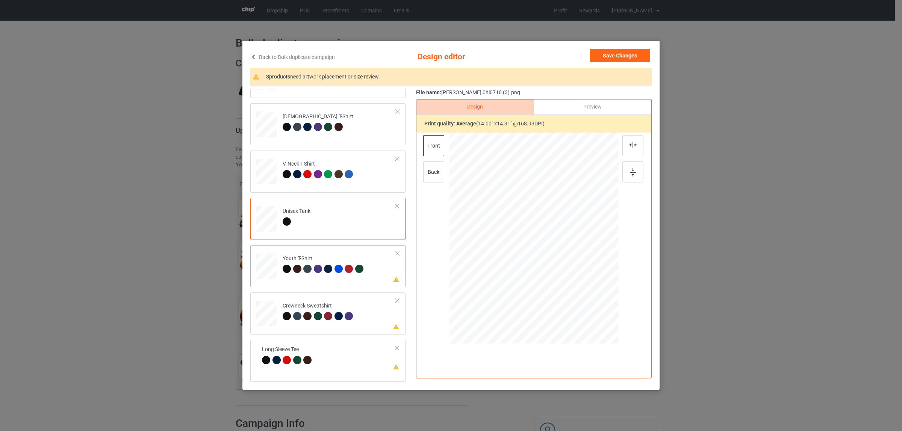
click at [306, 257] on div "Youth T-Shirt" at bounding box center [324, 264] width 83 height 18
click at [629, 150] on div at bounding box center [632, 145] width 21 height 21
click at [317, 304] on div "Crewneck Sweatshirt" at bounding box center [319, 311] width 73 height 18
click at [622, 147] on div at bounding box center [632, 145] width 21 height 21
click at [302, 366] on td "Please review artwork placement Long Sleeve Tee" at bounding box center [329, 356] width 142 height 26
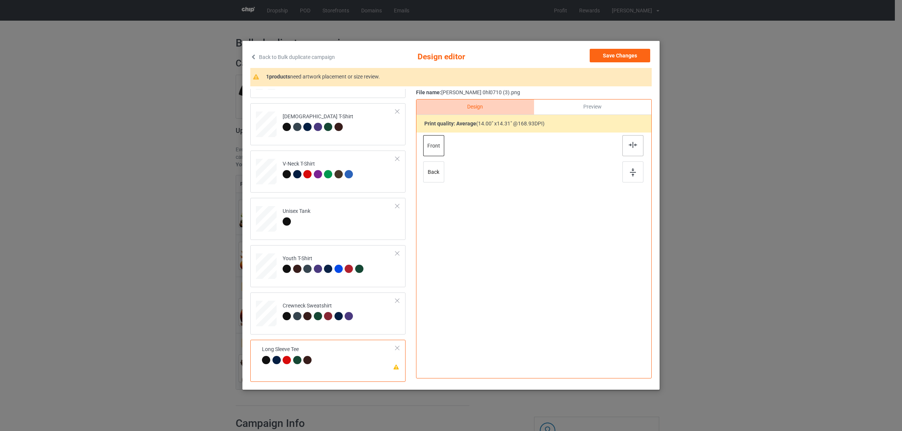
click at [630, 143] on img at bounding box center [633, 145] width 8 height 6
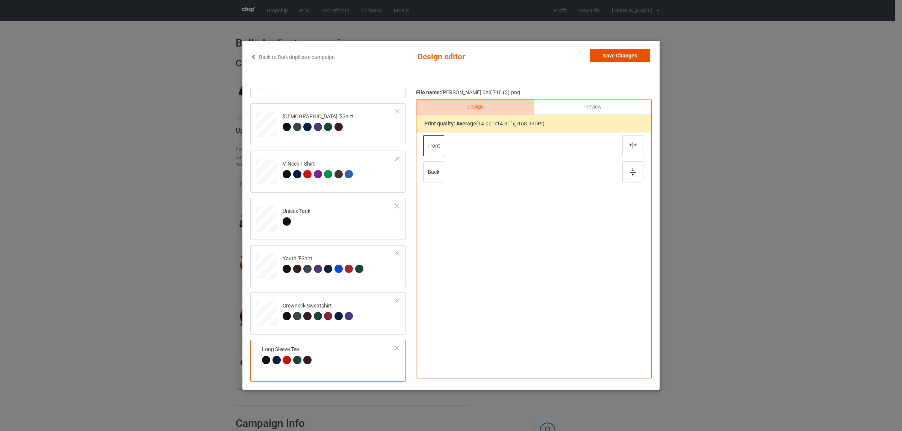
click at [608, 53] on button "Save Changes" at bounding box center [619, 56] width 60 height 14
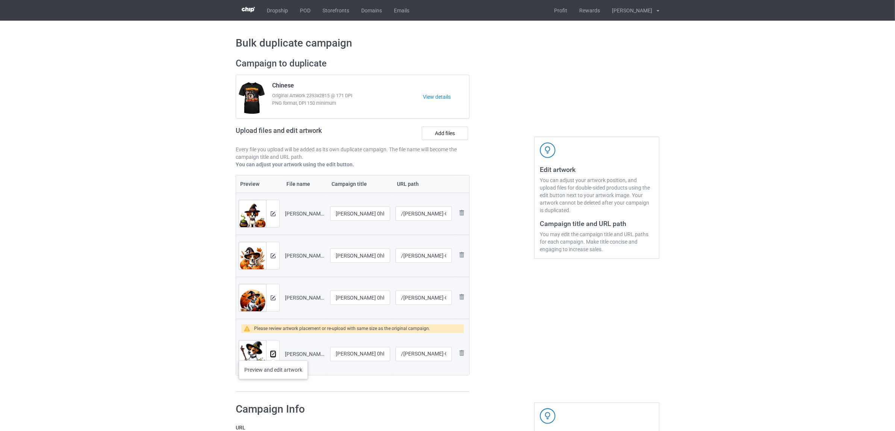
click at [273, 353] on img at bounding box center [273, 354] width 5 height 5
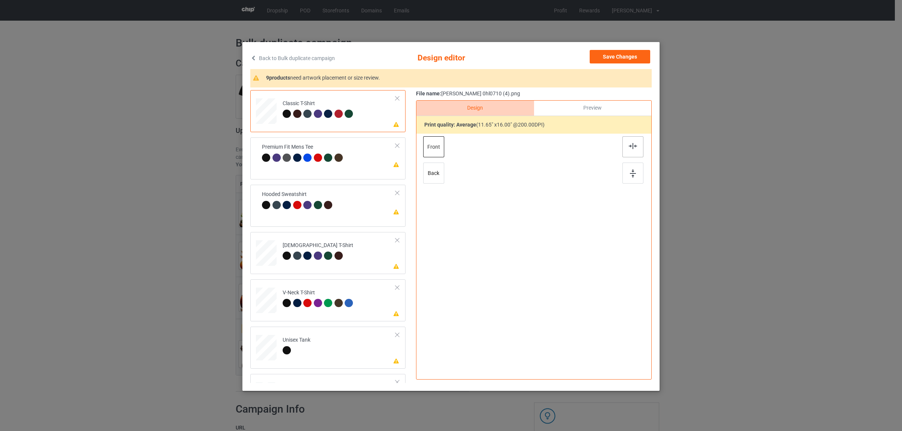
click at [622, 149] on div at bounding box center [632, 146] width 21 height 21
click at [303, 164] on div at bounding box center [307, 161] width 8 height 8
click at [632, 145] on img at bounding box center [633, 146] width 8 height 6
click at [305, 198] on div "Hooded Sweatshirt" at bounding box center [319, 204] width 73 height 18
click at [629, 147] on img at bounding box center [633, 146] width 8 height 6
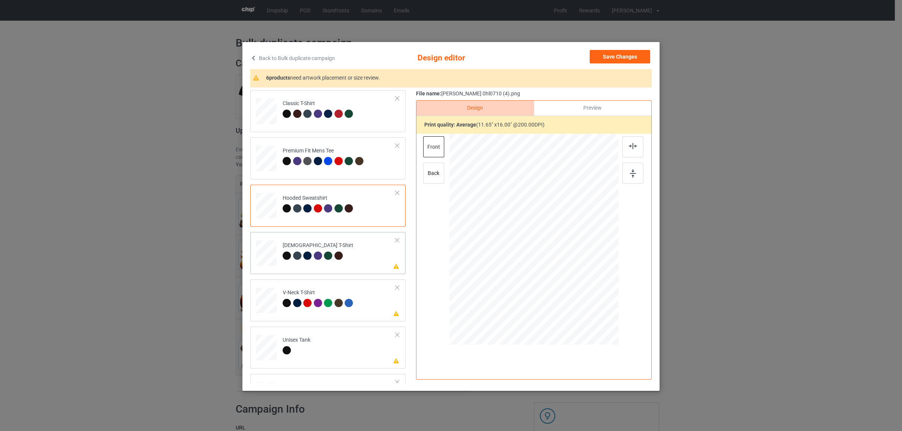
click at [312, 241] on td "Please review artwork placement [DEMOGRAPHIC_DATA] T-Shirt" at bounding box center [338, 251] width 121 height 33
click at [626, 151] on div at bounding box center [632, 146] width 21 height 21
click at [330, 295] on div "V-Neck T-Shirt" at bounding box center [319, 298] width 73 height 18
click at [629, 146] on img at bounding box center [633, 146] width 8 height 6
click at [316, 337] on td "Please review artwork placement Unisex Tank" at bounding box center [338, 346] width 121 height 33
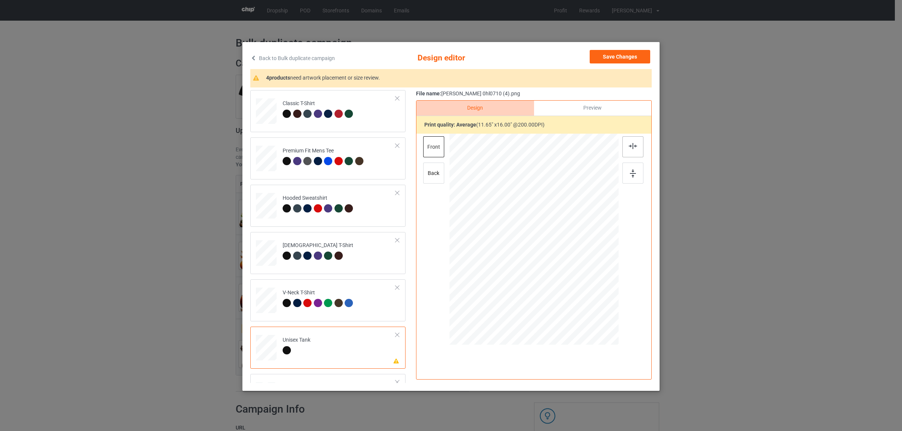
click at [628, 151] on div at bounding box center [632, 146] width 21 height 21
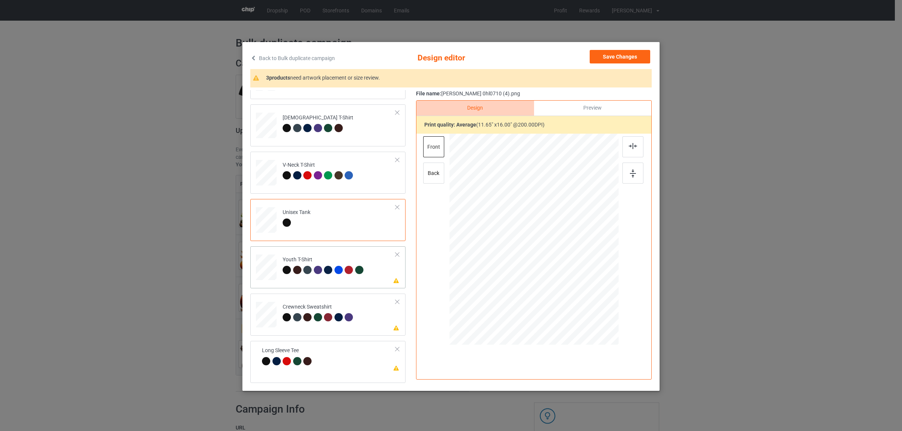
click at [278, 262] on td "Please review artwork placement Youth T-Shirt" at bounding box center [338, 265] width 121 height 33
click at [629, 147] on img at bounding box center [633, 146] width 8 height 6
click at [363, 305] on td "Please review artwork placement Crewneck Sweatshirt" at bounding box center [338, 313] width 121 height 33
click at [629, 148] on img at bounding box center [633, 146] width 8 height 6
click at [315, 352] on td "Please review artwork placement Long Sleeve Tee" at bounding box center [329, 357] width 142 height 26
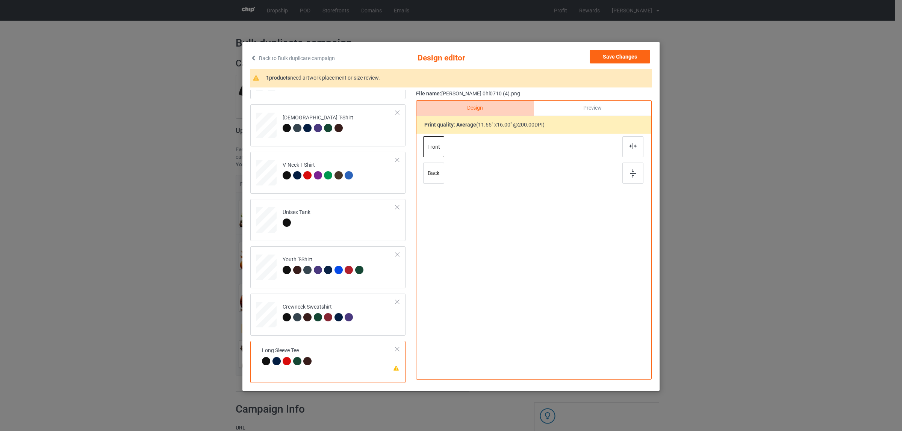
click at [624, 148] on div at bounding box center [632, 146] width 21 height 21
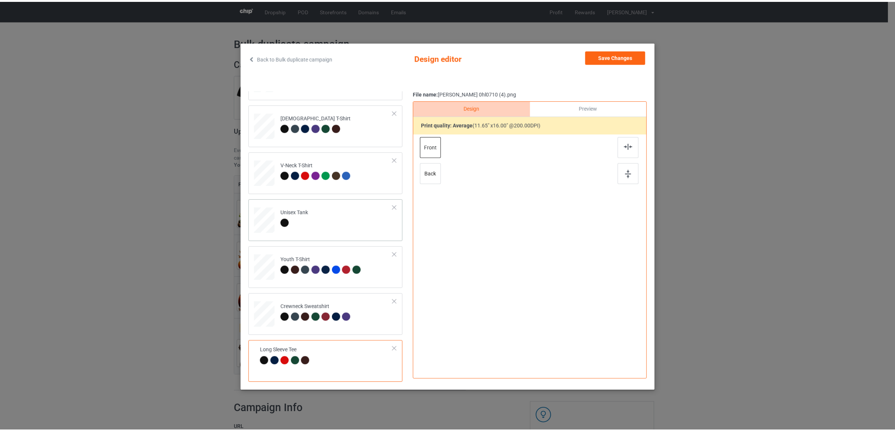
scroll to position [1, 0]
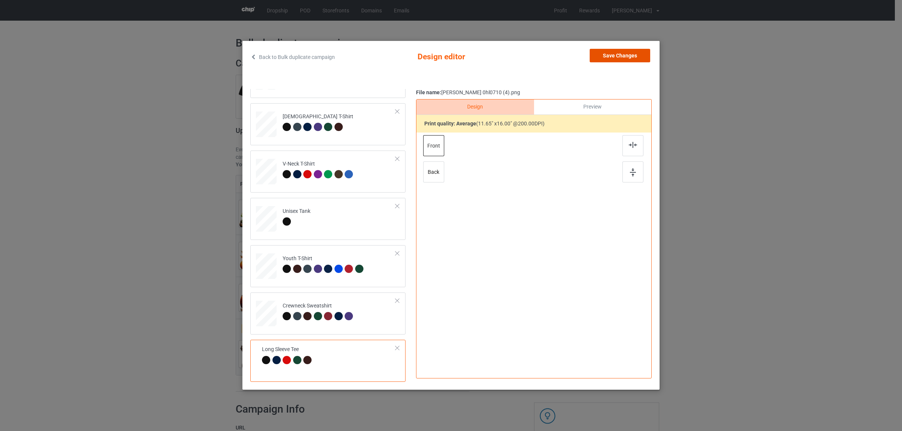
click at [615, 54] on button "Save Changes" at bounding box center [619, 56] width 60 height 14
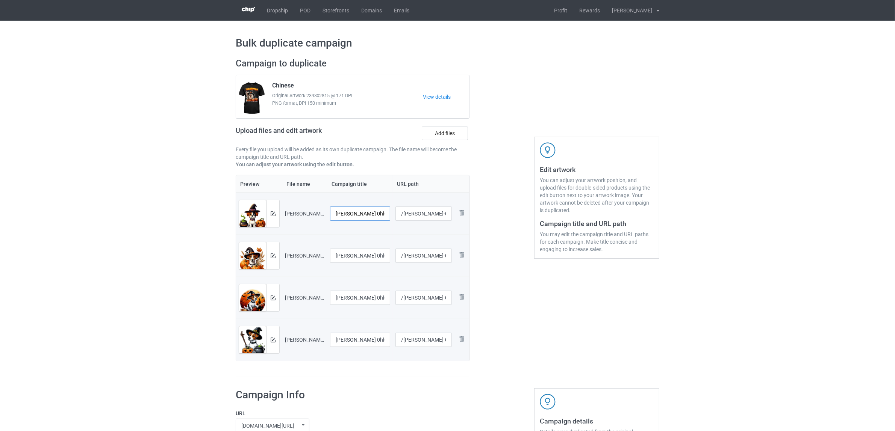
scroll to position [0, 9]
drag, startPoint x: 366, startPoint y: 213, endPoint x: 426, endPoint y: 212, distance: 59.4
click at [426, 212] on tr "Preview and edit artwork Jack Russell 0hl0710 (1).png Jack Russell 0hl0710 (1) …" at bounding box center [352, 214] width 233 height 42
drag, startPoint x: 371, startPoint y: 211, endPoint x: 256, endPoint y: 206, distance: 115.4
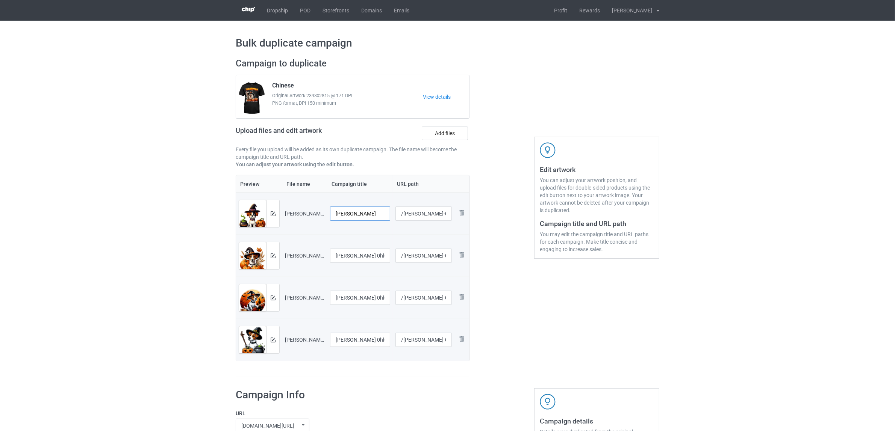
click at [256, 206] on tr "Preview and edit artwork Jack Russell 0hl0710 (1).png Jack Russell /jack-russel…" at bounding box center [352, 214] width 233 height 42
type input "[PERSON_NAME]"
click at [363, 260] on input "Jack Russell 0hl0710 (2)" at bounding box center [360, 256] width 60 height 14
paste input "text"
type input "[PERSON_NAME]"
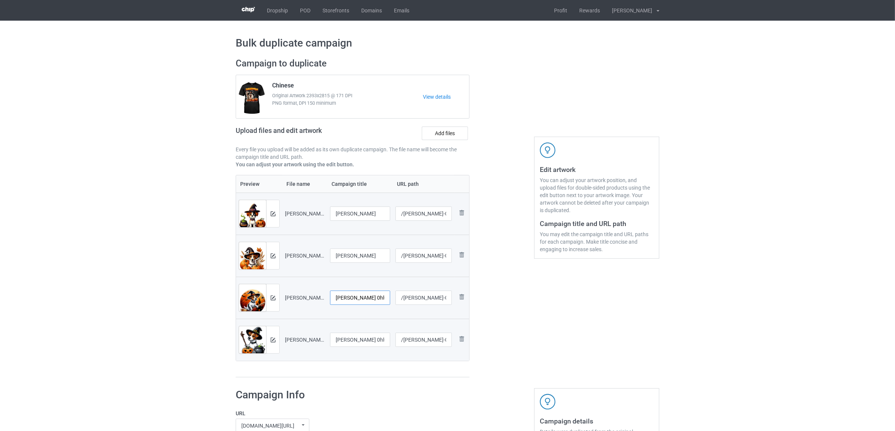
click at [359, 301] on input "Jack Russell 0hl0710 (3)" at bounding box center [360, 298] width 60 height 14
paste input "text"
type input "[PERSON_NAME]"
click at [357, 341] on input "Jack Russell 0hl0710 (4)" at bounding box center [360, 340] width 60 height 14
paste input "text"
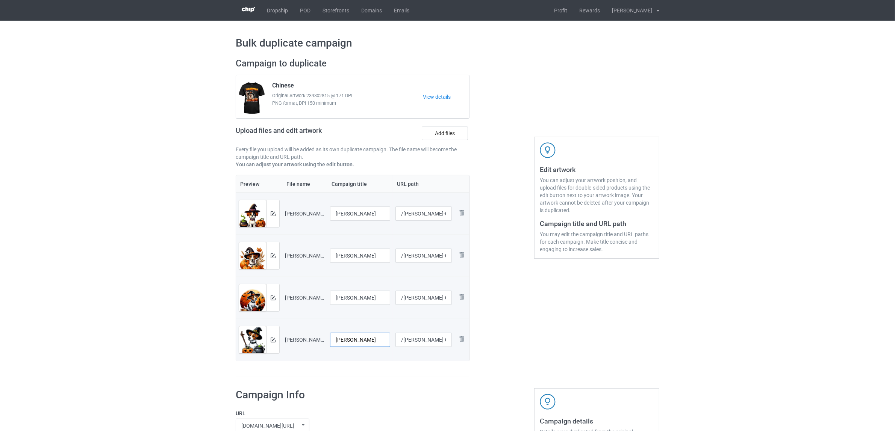
type input "[PERSON_NAME]"
click at [359, 364] on div "Preview File name Campaign title URL path Preview and edit artwork Jack Russell…" at bounding box center [353, 276] width 234 height 203
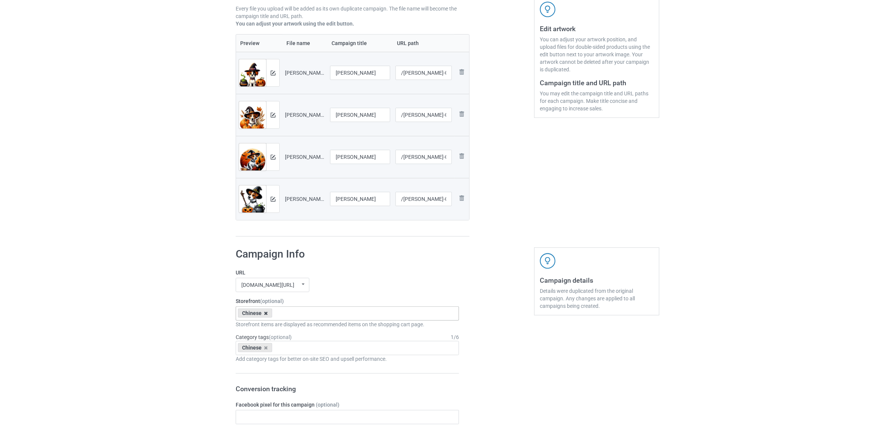
click at [265, 313] on icon at bounding box center [266, 313] width 4 height 5
paste input "[PERSON_NAME]"
type input "[PERSON_NAME]"
click at [264, 328] on div "[PERSON_NAME]" at bounding box center [347, 327] width 222 height 14
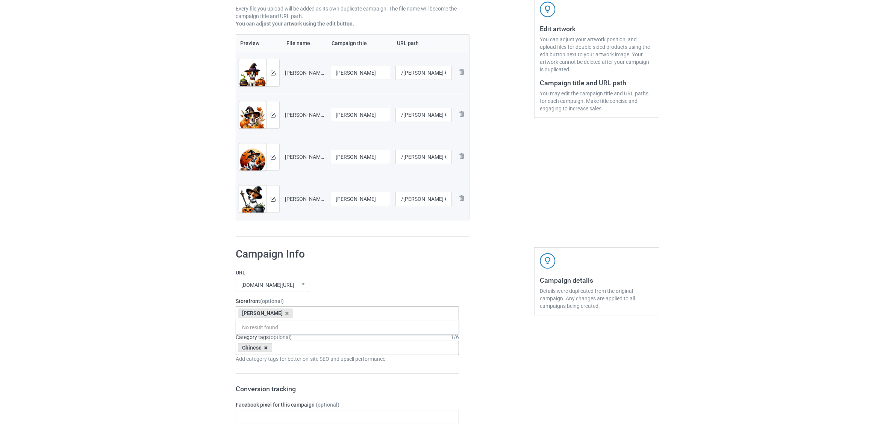
click at [265, 349] on icon at bounding box center [266, 348] width 4 height 5
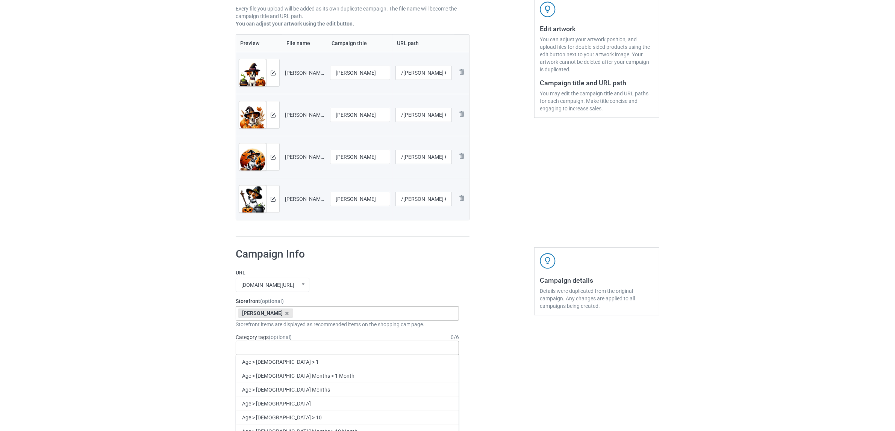
paste input "[PERSON_NAME]"
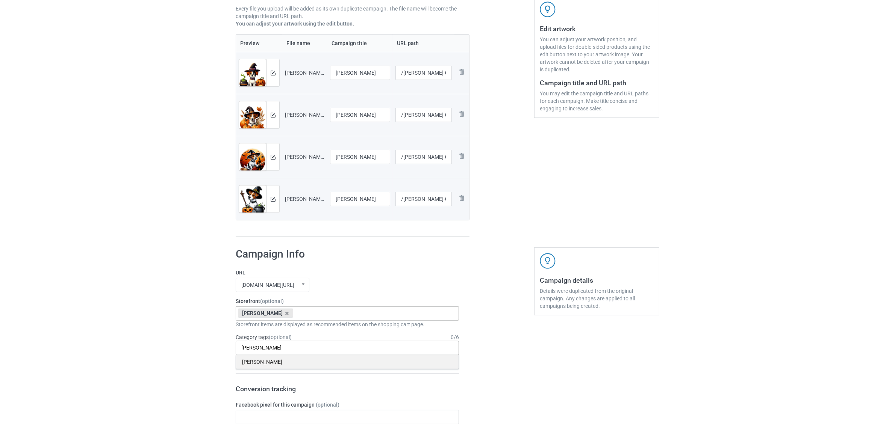
type input "[PERSON_NAME]"
click at [258, 363] on div "[PERSON_NAME]" at bounding box center [347, 362] width 222 height 14
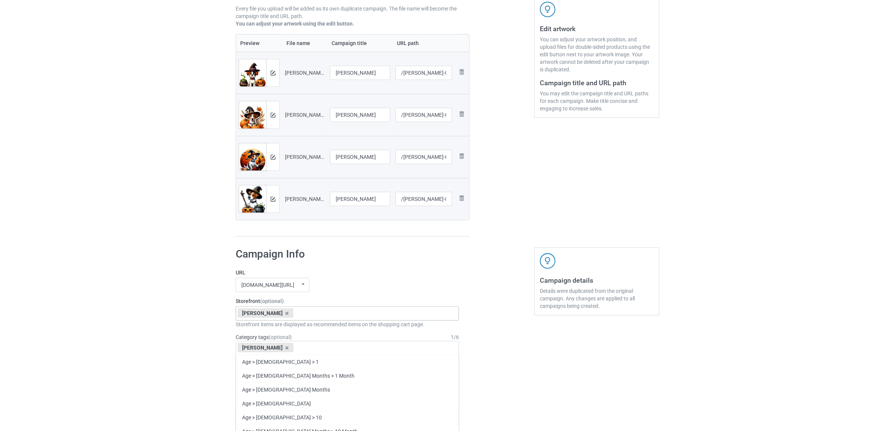
click at [135, 331] on div "Bulk duplicate campaign Campaign to duplicate Chinese Original Artwork 2393x281…" at bounding box center [447, 411] width 895 height 1062
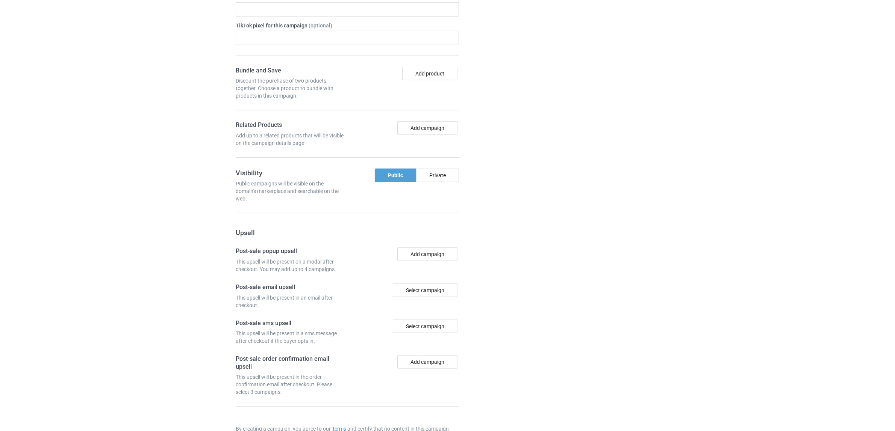
scroll to position [654, 0]
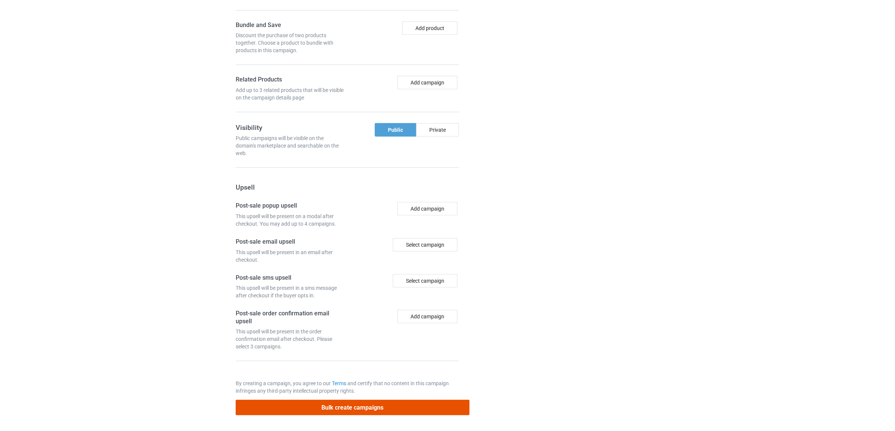
click at [339, 403] on button "Bulk create campaigns" at bounding box center [353, 407] width 234 height 15
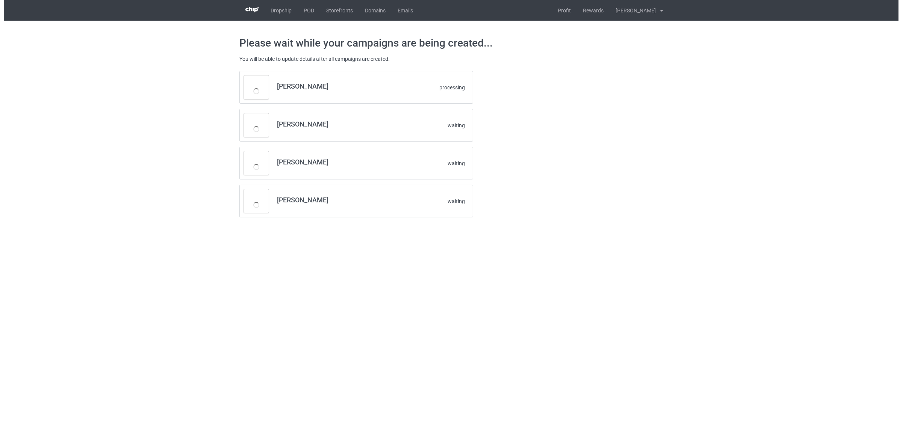
scroll to position [0, 0]
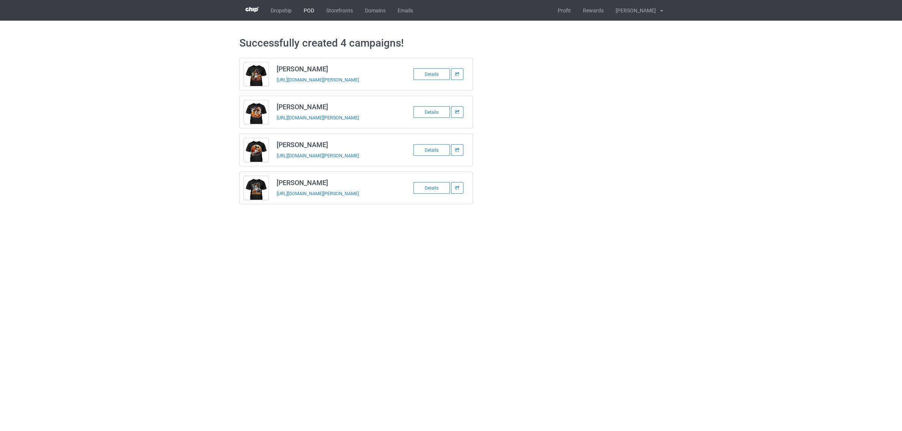
click at [308, 12] on link "POD" at bounding box center [309, 10] width 23 height 21
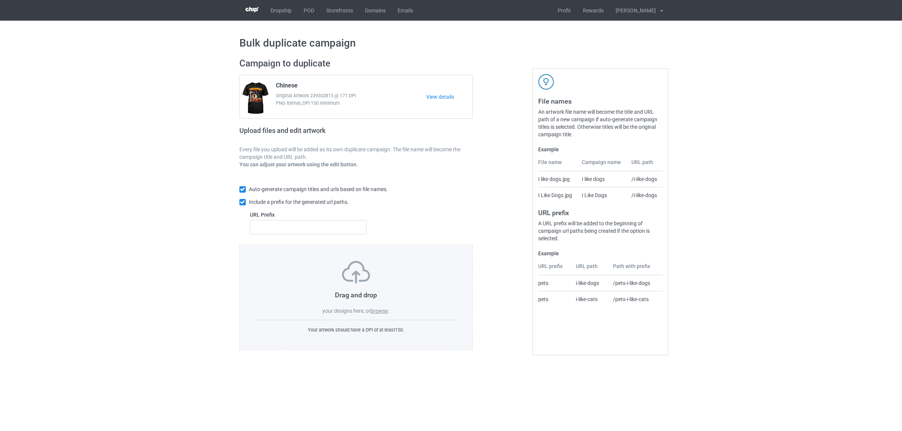
click at [378, 312] on label "browse" at bounding box center [378, 311] width 17 height 6
click at [0, 0] on input "browse" at bounding box center [0, 0] width 0 height 0
click at [379, 308] on label "browse" at bounding box center [378, 311] width 17 height 6
click at [0, 0] on input "browse" at bounding box center [0, 0] width 0 height 0
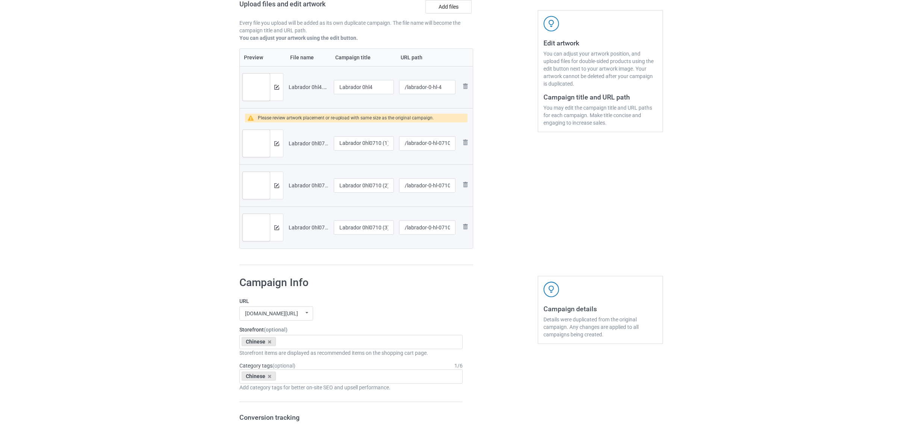
scroll to position [141, 0]
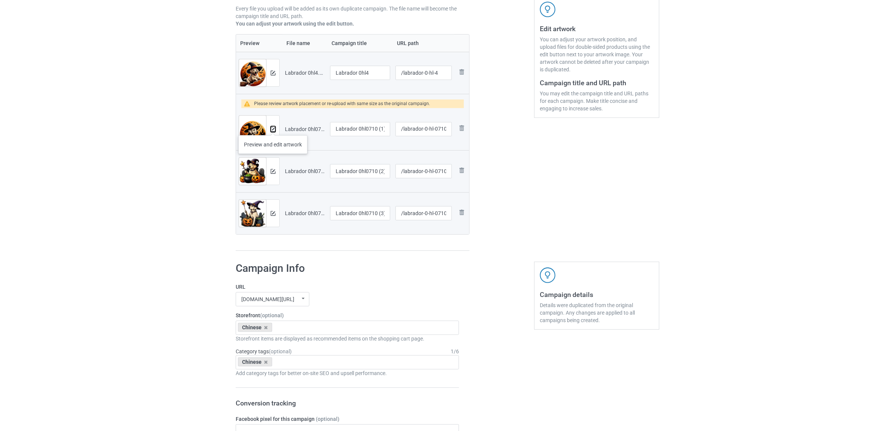
click at [273, 128] on img at bounding box center [273, 129] width 5 height 5
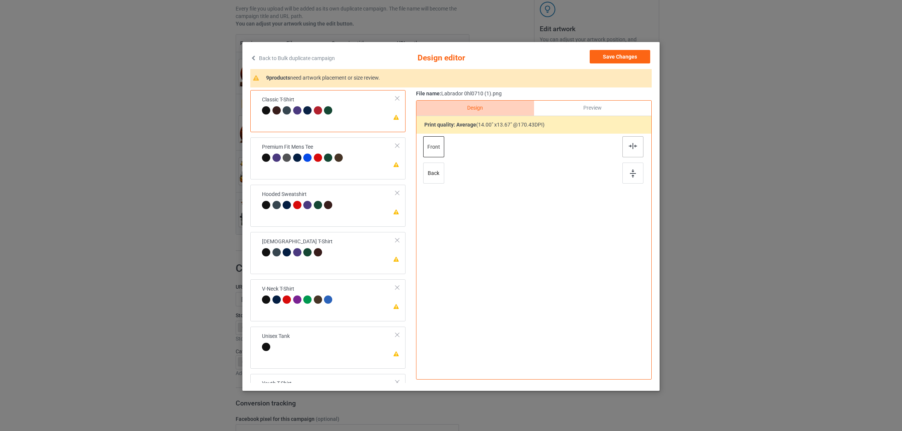
click at [635, 142] on div at bounding box center [632, 146] width 21 height 21
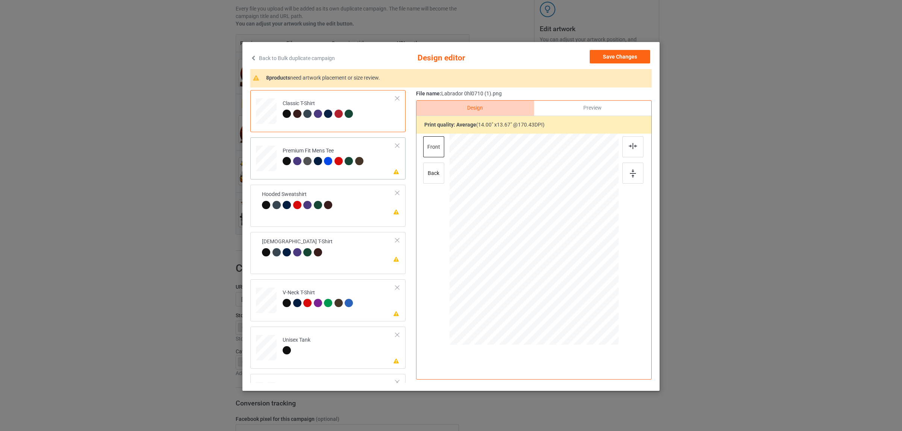
click at [334, 159] on div at bounding box center [338, 161] width 8 height 8
click at [618, 149] on div at bounding box center [533, 240] width 195 height 213
click at [622, 148] on div at bounding box center [632, 146] width 21 height 21
click at [306, 196] on div "Hooded Sweatshirt" at bounding box center [298, 200] width 73 height 18
click at [630, 150] on div at bounding box center [632, 146] width 21 height 21
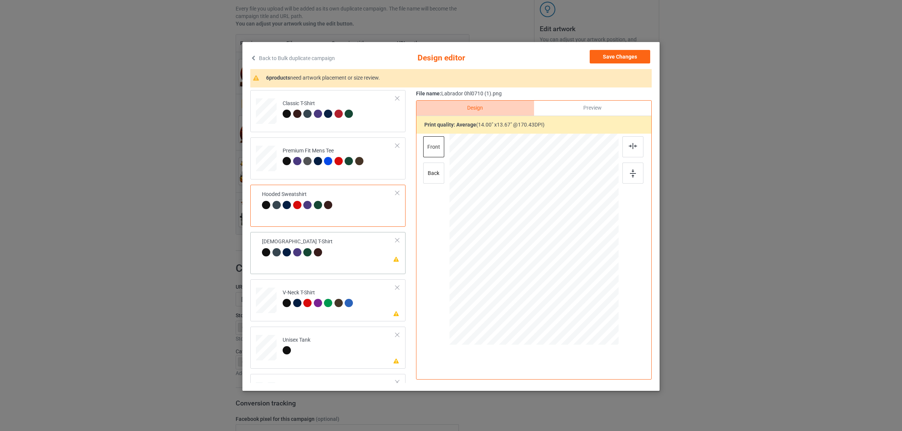
click at [318, 264] on div "Please review artwork placement [DEMOGRAPHIC_DATA] T-Shirt" at bounding box center [327, 253] width 155 height 42
click at [624, 141] on div at bounding box center [632, 146] width 21 height 21
click at [293, 297] on div "V-Neck T-Shirt" at bounding box center [319, 298] width 73 height 18
click at [629, 147] on img at bounding box center [633, 146] width 8 height 6
click at [298, 350] on div at bounding box center [297, 351] width 28 height 11
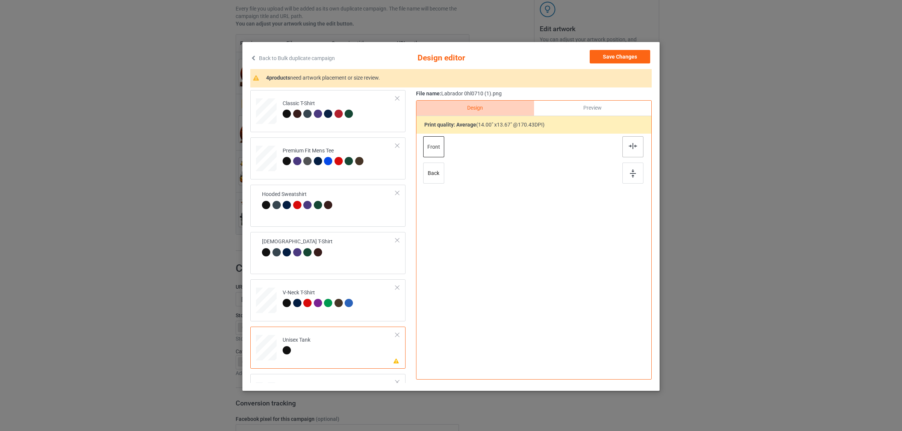
click at [624, 149] on div at bounding box center [632, 146] width 21 height 21
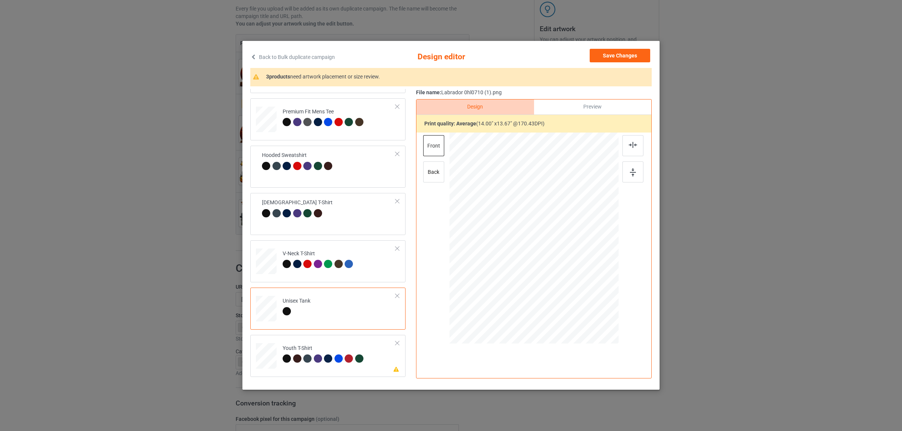
scroll to position [94, 0]
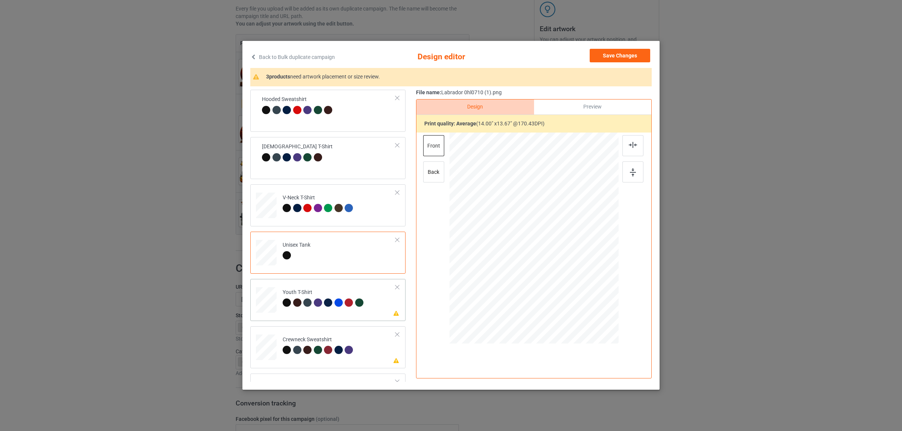
click at [314, 311] on td "Please review artwork placement Youth T-Shirt" at bounding box center [338, 298] width 121 height 33
click at [629, 151] on div at bounding box center [632, 145] width 21 height 21
drag, startPoint x: 345, startPoint y: 352, endPoint x: 353, endPoint y: 349, distance: 9.1
click at [345, 352] on div at bounding box center [349, 350] width 8 height 8
click at [626, 148] on div at bounding box center [632, 145] width 21 height 21
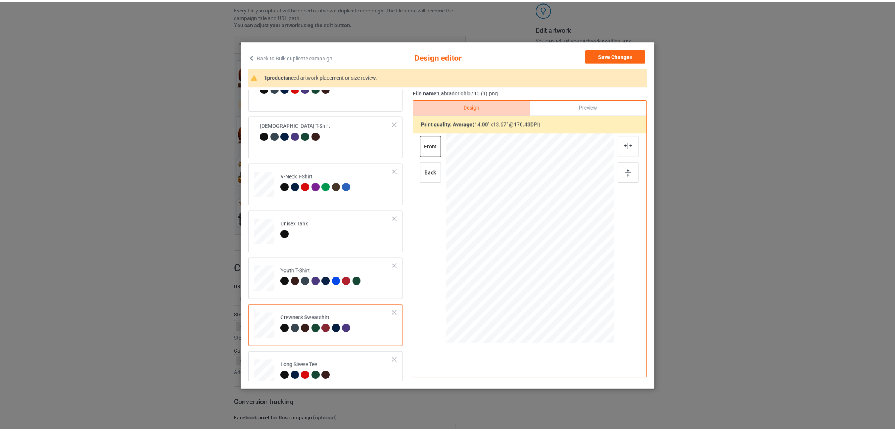
scroll to position [128, 0]
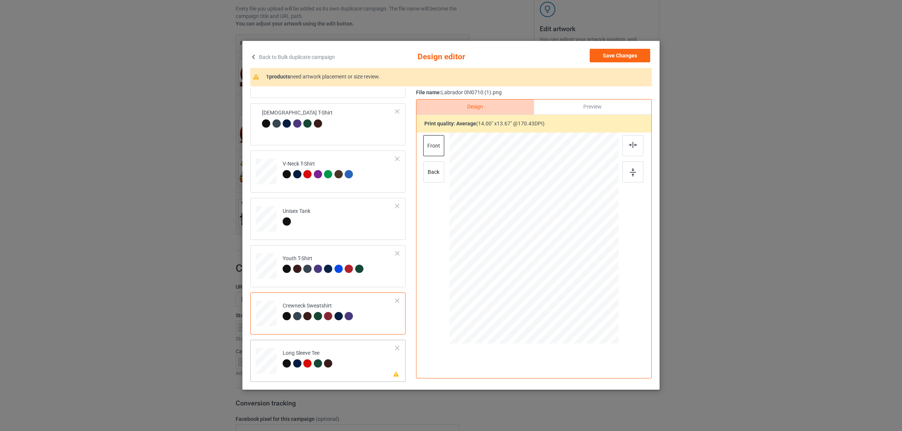
click at [294, 360] on div at bounding box center [297, 364] width 8 height 8
click at [624, 150] on div at bounding box center [632, 145] width 21 height 21
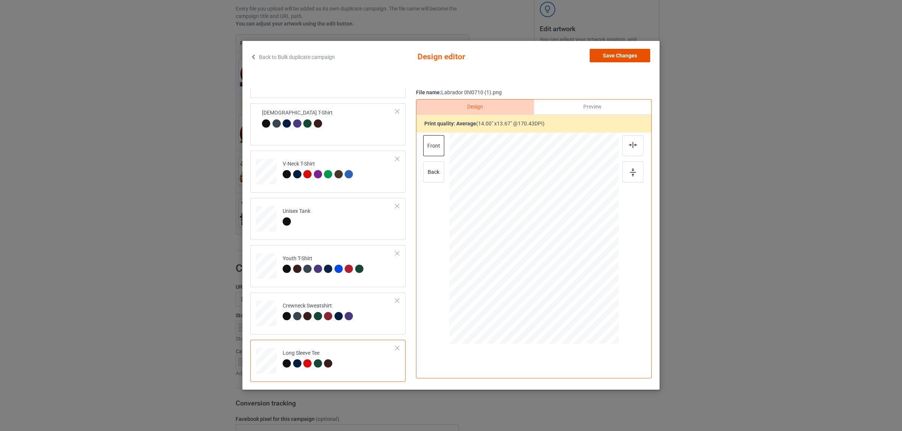
click at [598, 55] on button "Save Changes" at bounding box center [619, 56] width 60 height 14
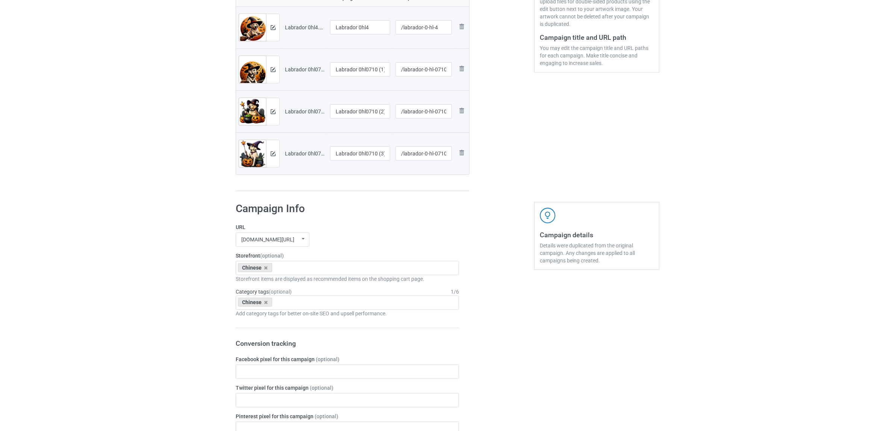
scroll to position [94, 0]
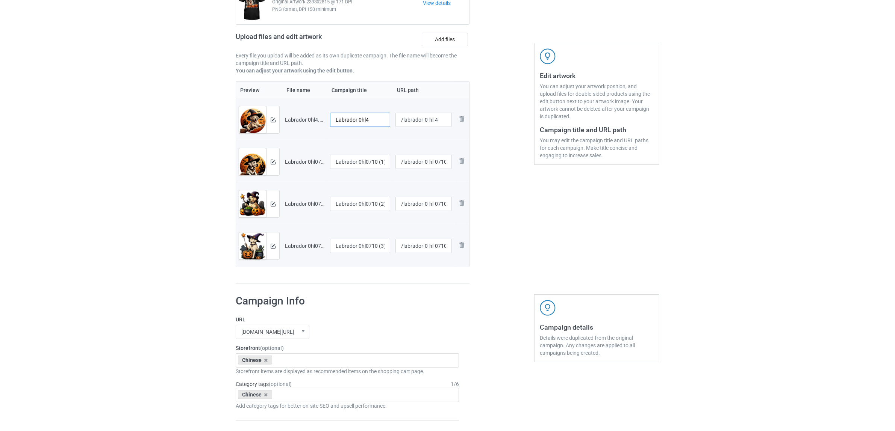
drag, startPoint x: 359, startPoint y: 118, endPoint x: 391, endPoint y: 123, distance: 32.4
click at [391, 123] on td "Labrador 0hl4" at bounding box center [359, 120] width 65 height 42
drag, startPoint x: 366, startPoint y: 118, endPoint x: 291, endPoint y: 113, distance: 74.6
click at [292, 113] on tr "Preview and edit artwork Labrador 0hl4.png Labrador /labrador-0-hl-4 Remove file" at bounding box center [352, 120] width 233 height 42
type input "Labrador"
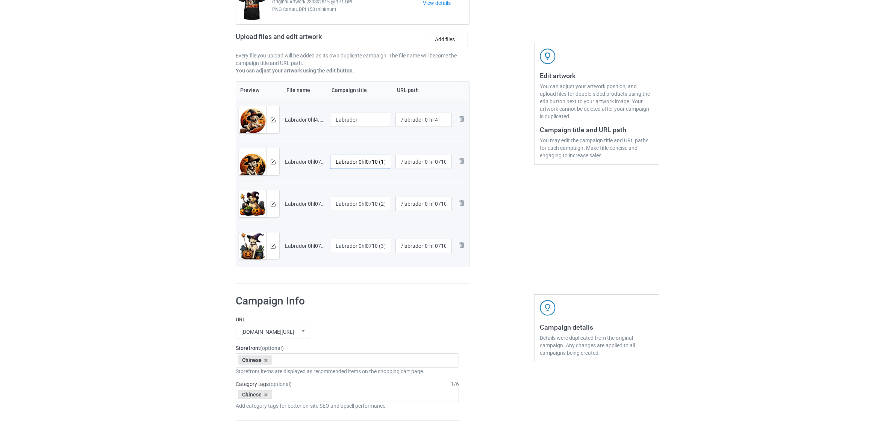
click at [349, 156] on input "Labrador 0hl0710 (1)" at bounding box center [360, 162] width 60 height 14
paste input "text"
type input "Labrador"
click at [363, 204] on input "Labrador 0hl0710 (2)" at bounding box center [360, 204] width 60 height 14
paste input "text"
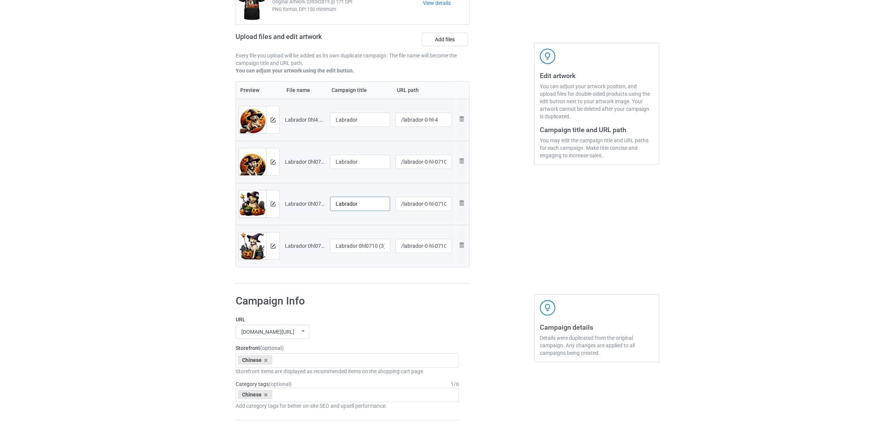
type input "Labrador"
click at [364, 249] on input "Labrador 0hl0710 (3)" at bounding box center [360, 246] width 60 height 14
paste input "text"
type input "Labrador"
click at [376, 295] on h1 "Campaign Info" at bounding box center [347, 302] width 223 height 14
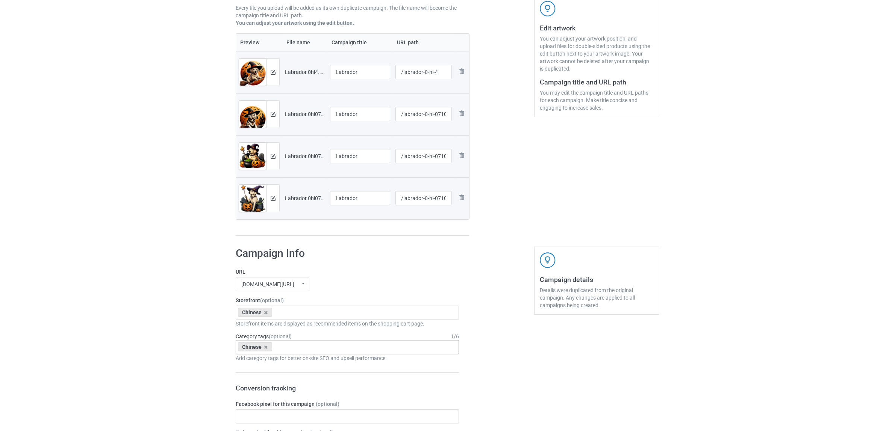
scroll to position [188, 0]
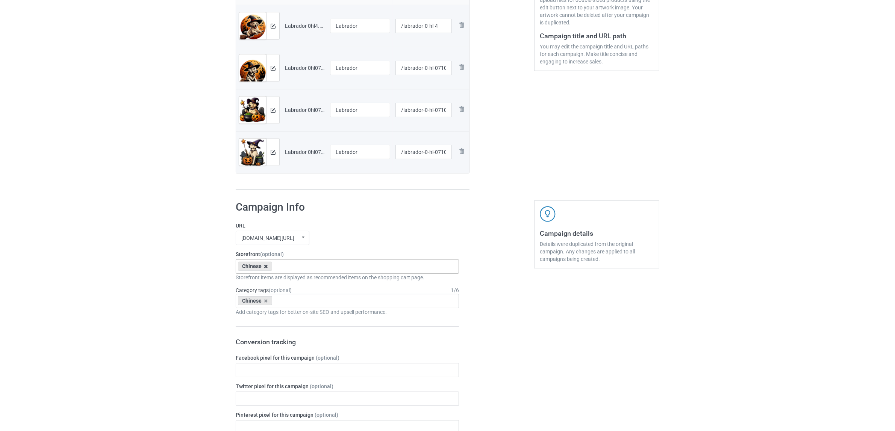
click at [264, 267] on icon at bounding box center [266, 266] width 4 height 5
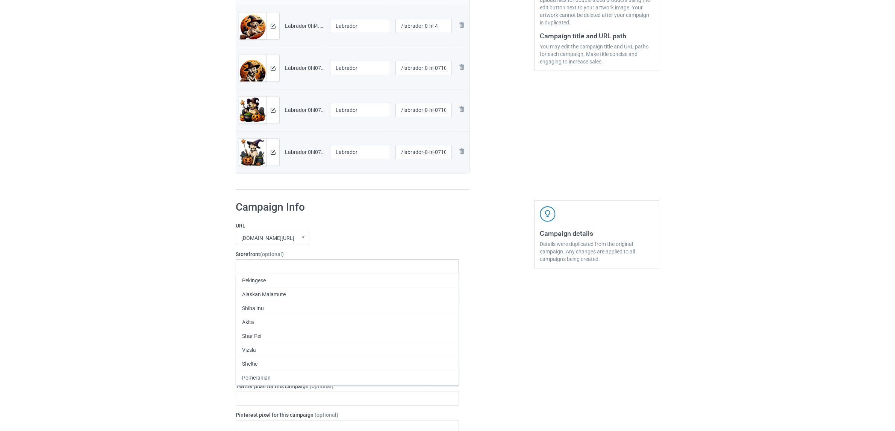
paste input "Labrador"
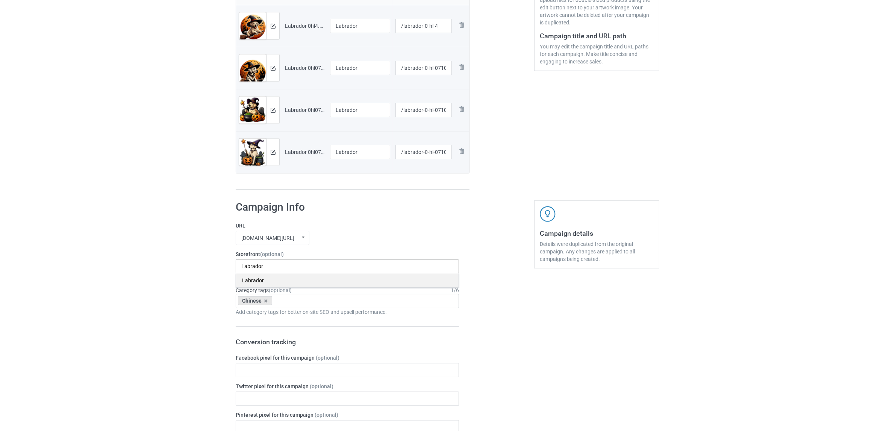
type input "Labrador"
click at [257, 283] on div "Labrador" at bounding box center [347, 281] width 222 height 14
click at [267, 302] on icon at bounding box center [266, 301] width 4 height 5
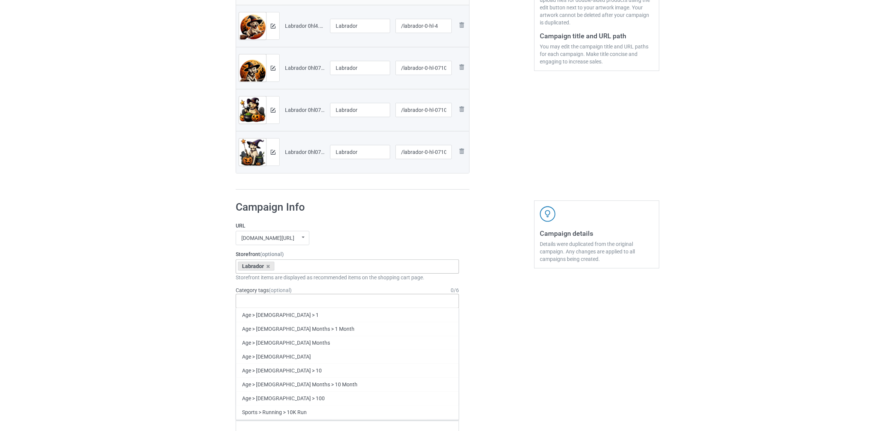
paste input "Labrador"
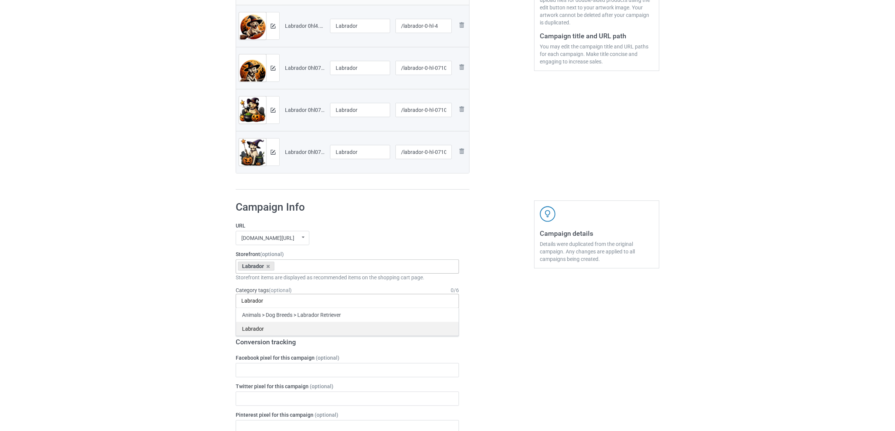
type input "Labrador"
click at [256, 327] on div "Labrador" at bounding box center [347, 329] width 222 height 14
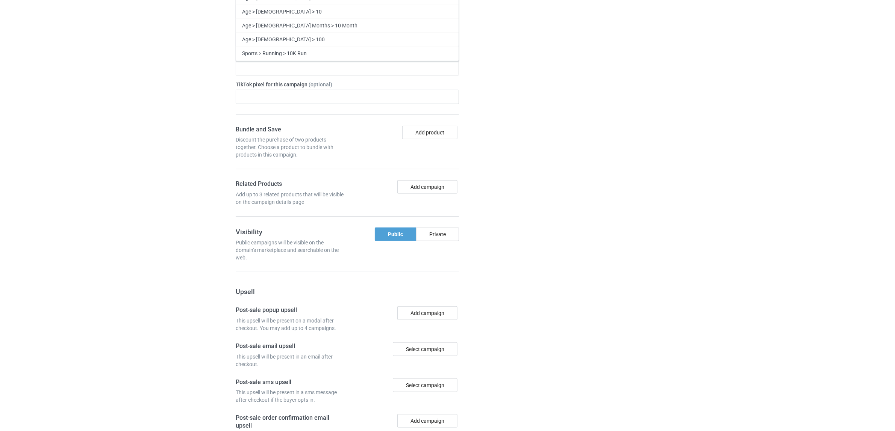
scroll to position [654, 0]
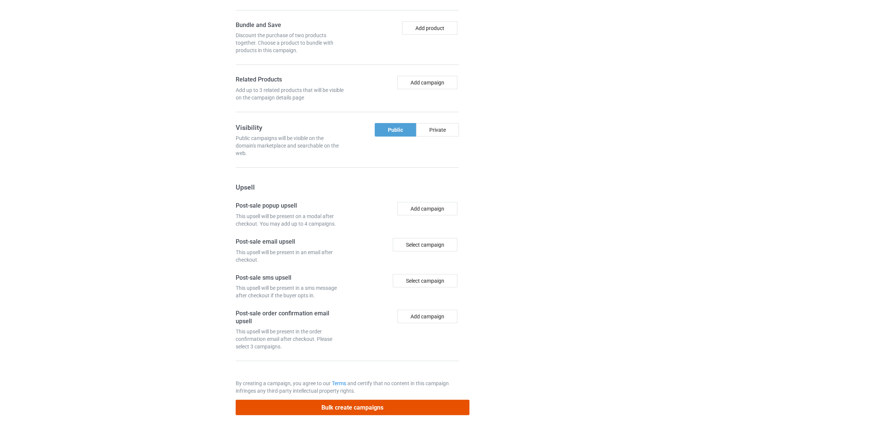
click at [381, 405] on button "Bulk create campaigns" at bounding box center [353, 407] width 234 height 15
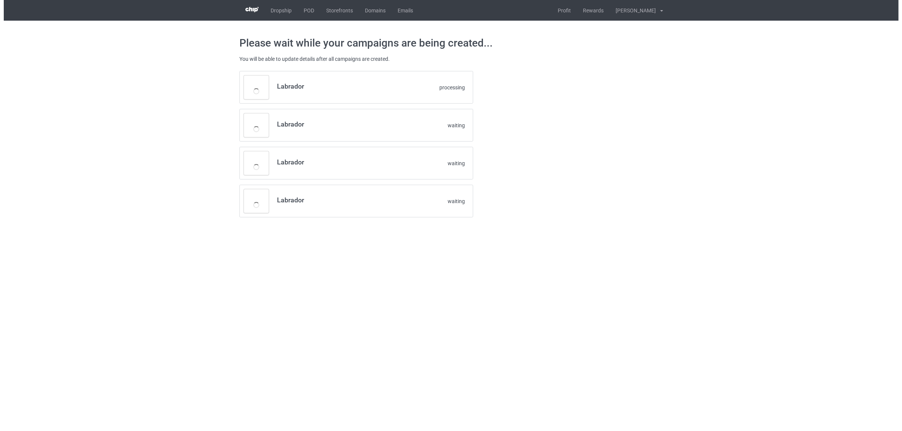
scroll to position [0, 0]
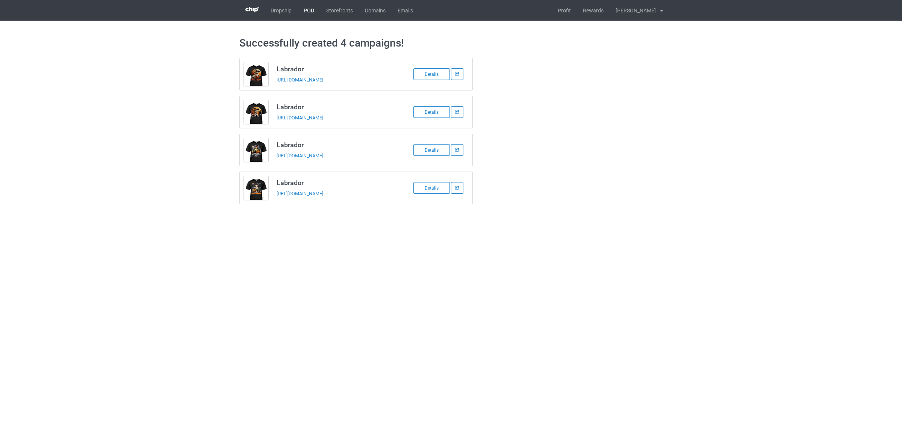
click at [306, 12] on link "POD" at bounding box center [309, 10] width 23 height 21
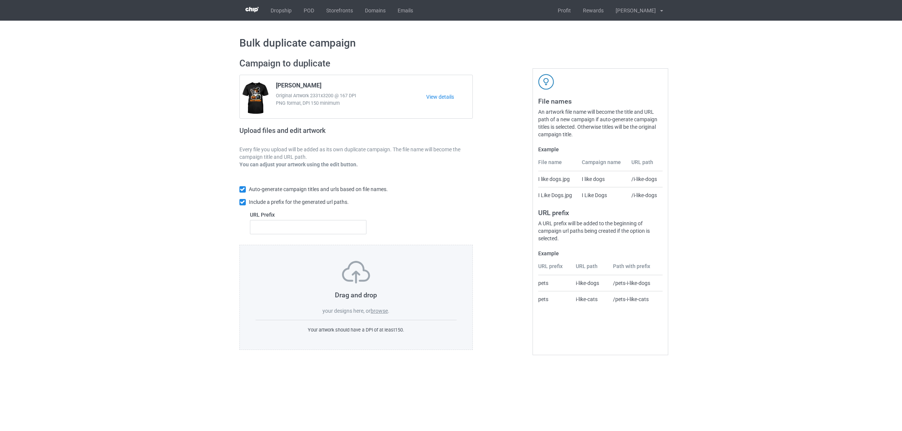
click at [380, 311] on label "browse" at bounding box center [378, 311] width 17 height 6
click at [0, 0] on input "browse" at bounding box center [0, 0] width 0 height 0
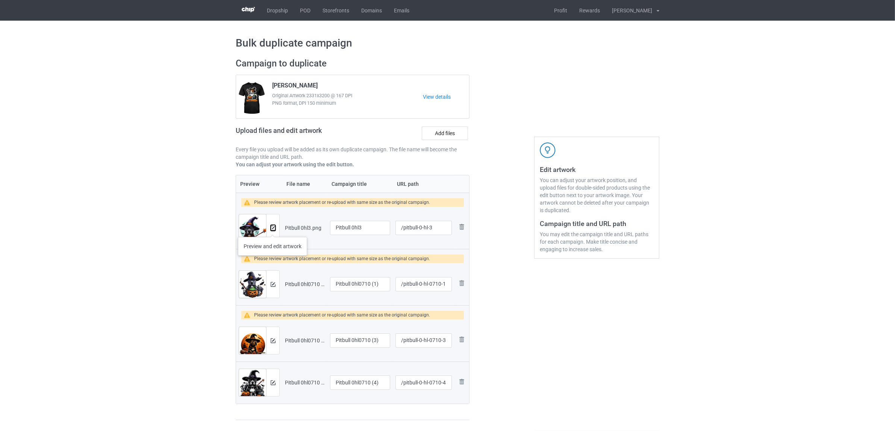
click at [272, 228] on img at bounding box center [273, 228] width 5 height 5
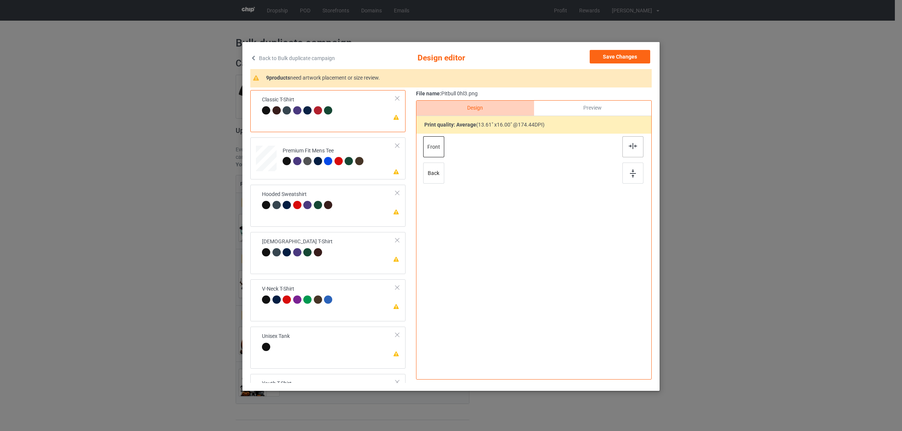
click at [629, 149] on img at bounding box center [633, 146] width 8 height 6
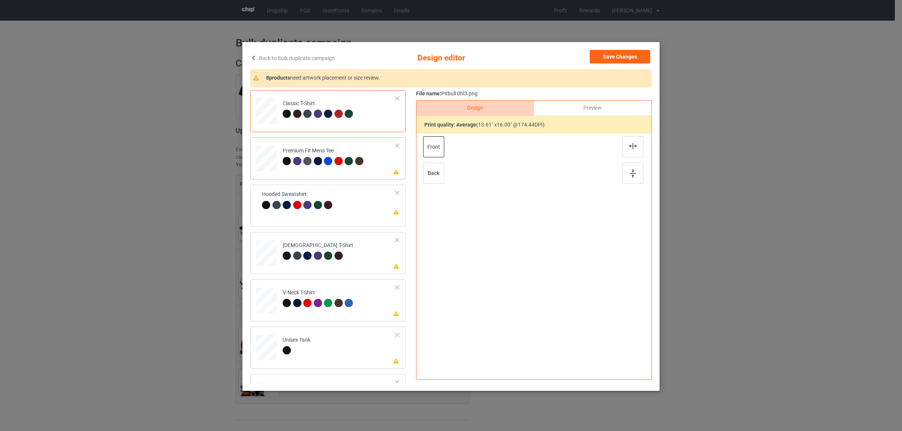
click at [317, 158] on div at bounding box center [319, 162] width 11 height 11
click at [629, 149] on img at bounding box center [633, 146] width 8 height 6
click at [348, 202] on td "Please review artwork placement Hooded Sweatshirt" at bounding box center [329, 201] width 142 height 26
click at [622, 145] on div at bounding box center [632, 146] width 21 height 21
click at [297, 266] on td "Please review artwork placement [DEMOGRAPHIC_DATA] T-Shirt" at bounding box center [338, 251] width 121 height 33
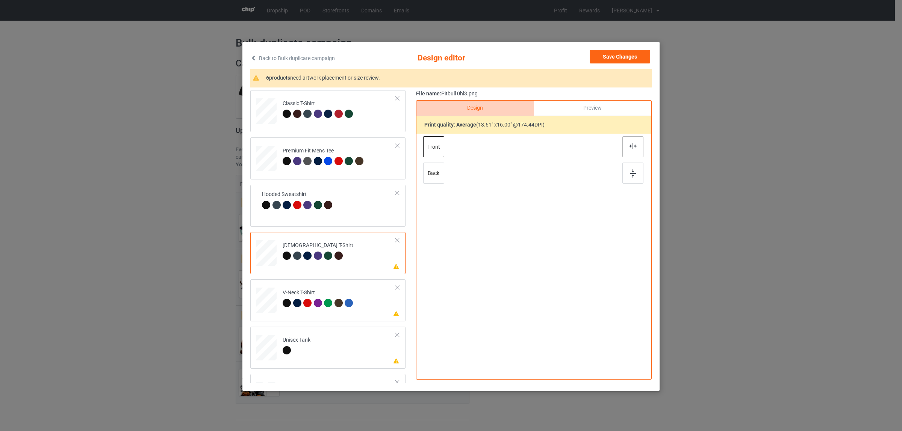
click at [630, 145] on img at bounding box center [633, 146] width 8 height 6
click at [328, 300] on div at bounding box center [329, 304] width 11 height 11
click at [623, 149] on div at bounding box center [632, 146] width 21 height 21
click at [335, 341] on td "Please review artwork placement Unisex Tank" at bounding box center [338, 346] width 121 height 33
click at [629, 148] on img at bounding box center [633, 146] width 8 height 6
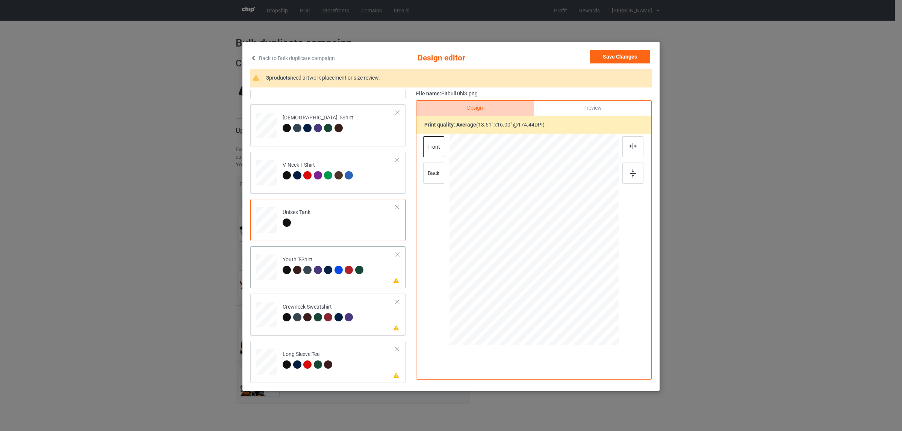
scroll to position [1, 0]
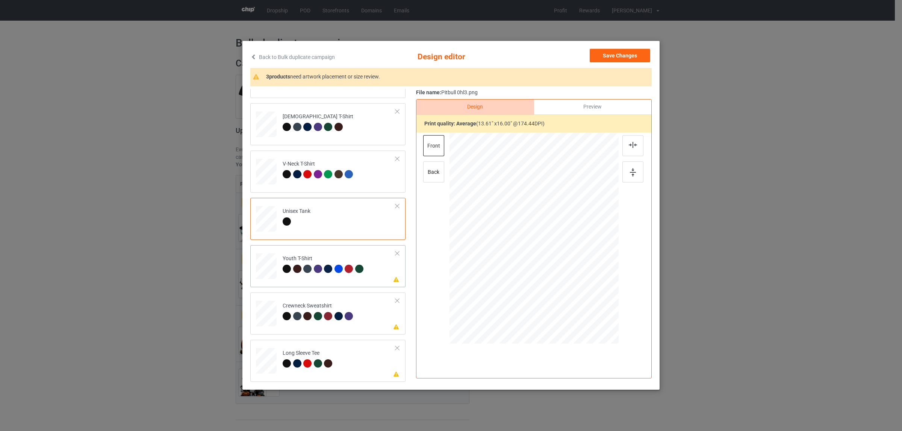
click at [317, 275] on td "Please review artwork placement Youth T-Shirt" at bounding box center [338, 264] width 121 height 33
click at [629, 145] on img at bounding box center [633, 145] width 8 height 6
click at [326, 312] on div at bounding box center [329, 317] width 11 height 11
click at [623, 145] on div at bounding box center [632, 145] width 21 height 21
click at [339, 359] on td "Please review artwork placement Long Sleeve Tee" at bounding box center [338, 359] width 121 height 33
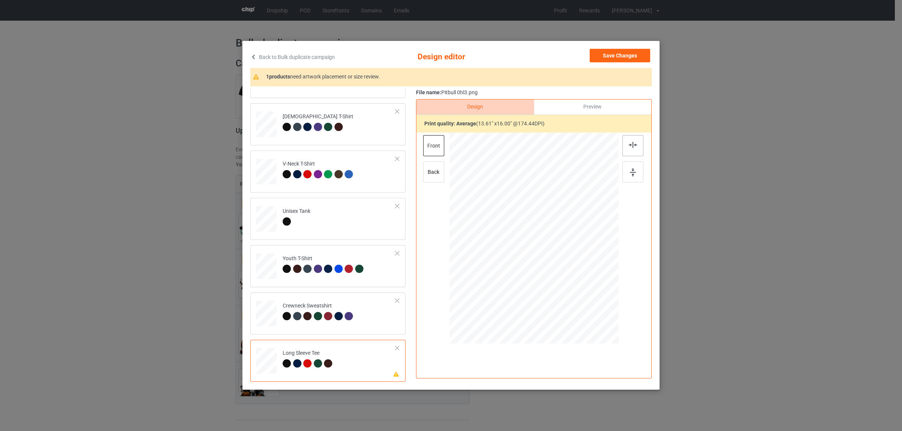
click at [629, 142] on img at bounding box center [633, 145] width 8 height 6
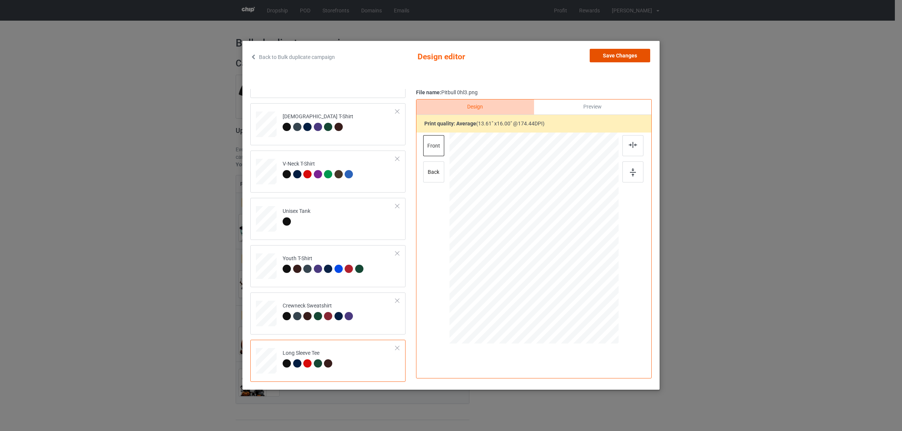
click at [619, 53] on button "Save Changes" at bounding box center [619, 56] width 60 height 14
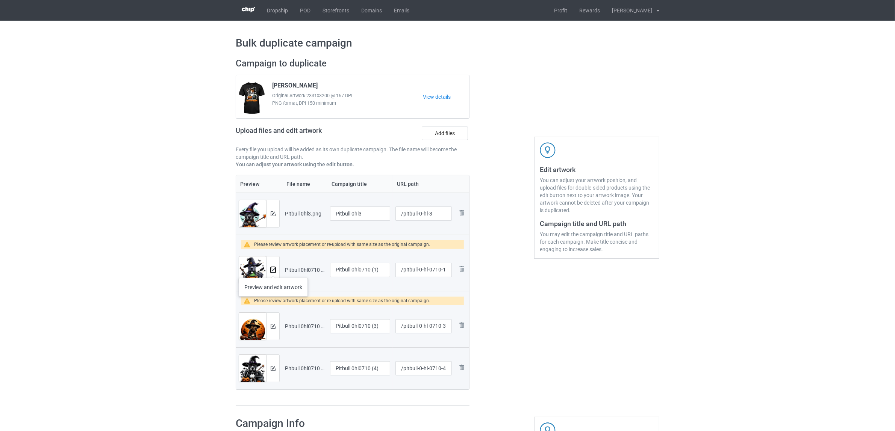
click at [273, 271] on img at bounding box center [273, 270] width 5 height 5
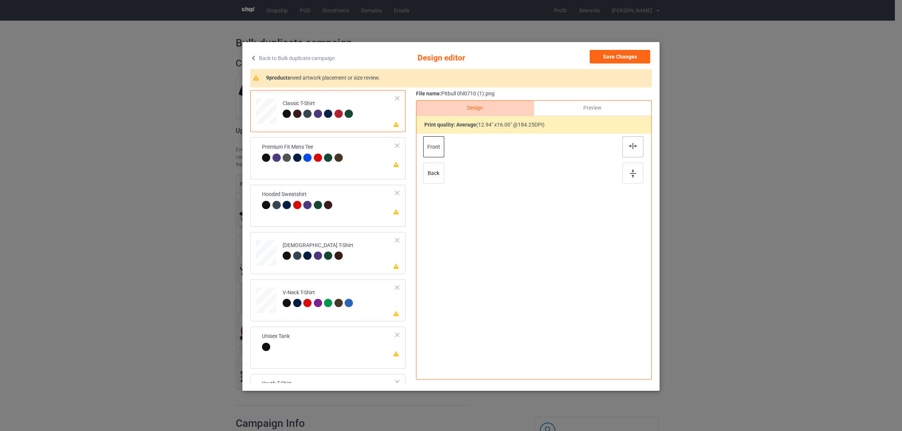
click at [623, 142] on div at bounding box center [632, 146] width 21 height 21
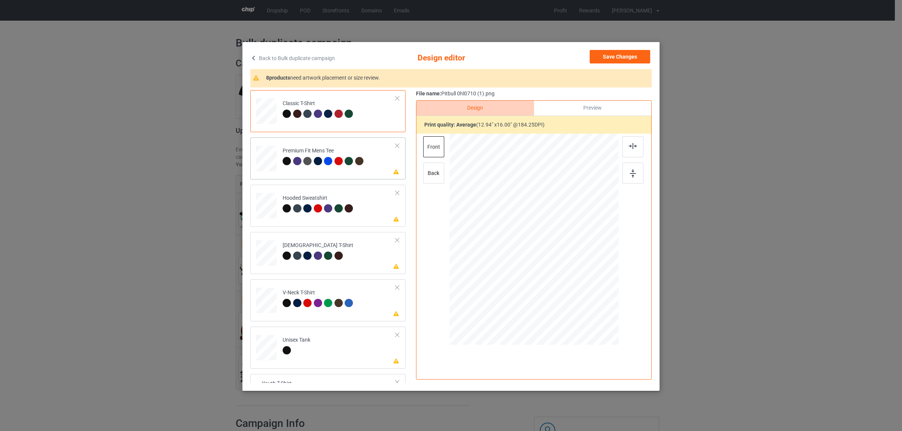
click at [320, 177] on div "Please review artwork placement Premium Fit Mens Tee" at bounding box center [327, 159] width 155 height 42
click at [629, 146] on img at bounding box center [633, 146] width 8 height 6
click at [333, 197] on div "Hooded Sweatshirt" at bounding box center [319, 204] width 73 height 18
click at [631, 147] on img at bounding box center [633, 146] width 8 height 6
click at [337, 240] on td "Please review artwork placement [DEMOGRAPHIC_DATA] T-Shirt" at bounding box center [338, 251] width 121 height 33
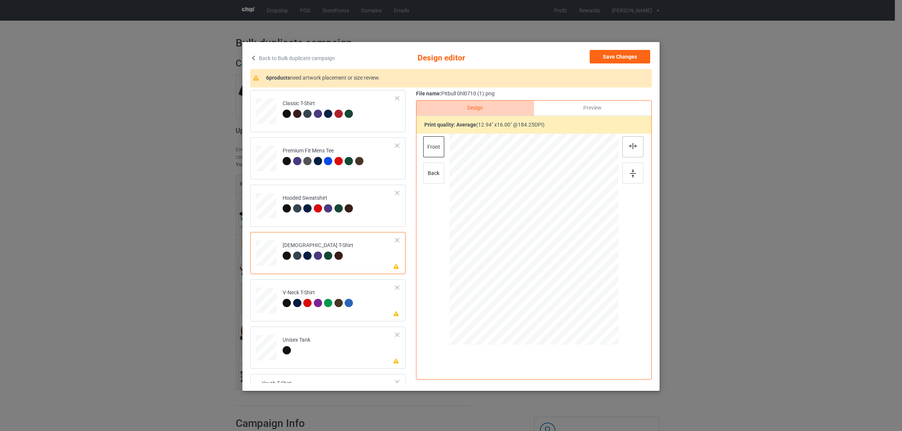
click at [630, 146] on img at bounding box center [633, 146] width 8 height 6
click at [341, 296] on div "V-Neck T-Shirt" at bounding box center [319, 298] width 73 height 18
click at [626, 150] on div at bounding box center [632, 146] width 21 height 21
click at [290, 352] on div at bounding box center [297, 351] width 28 height 11
click at [626, 142] on div at bounding box center [632, 146] width 21 height 21
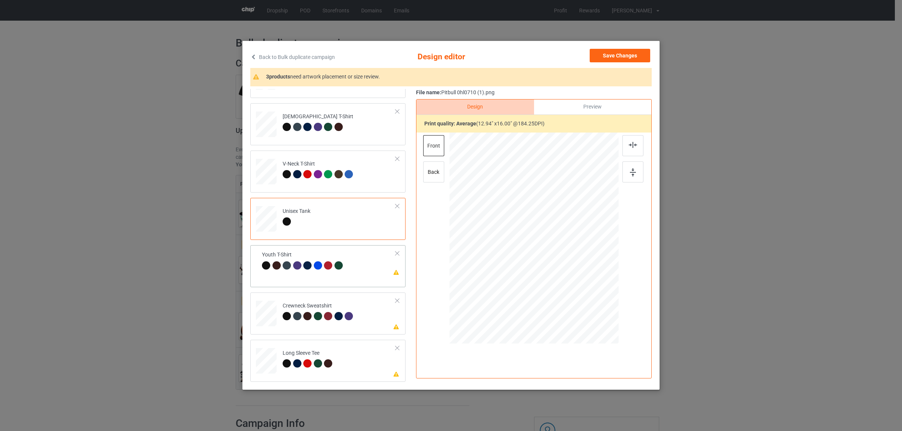
click at [309, 257] on div "Youth T-Shirt" at bounding box center [303, 260] width 83 height 18
click at [634, 145] on div at bounding box center [632, 145] width 21 height 21
click at [303, 320] on div at bounding box center [308, 317] width 11 height 11
click at [630, 143] on img at bounding box center [633, 145] width 8 height 6
click at [314, 353] on div "Long Sleeve Tee" at bounding box center [309, 359] width 52 height 18
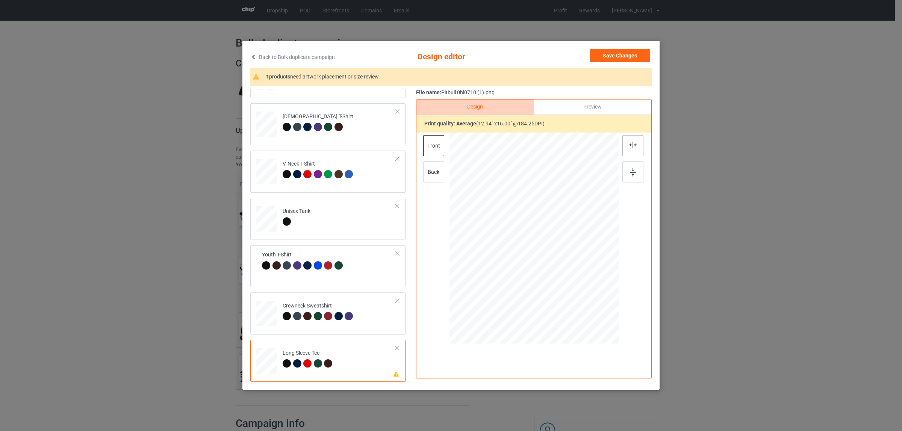
click at [629, 143] on img at bounding box center [633, 145] width 8 height 6
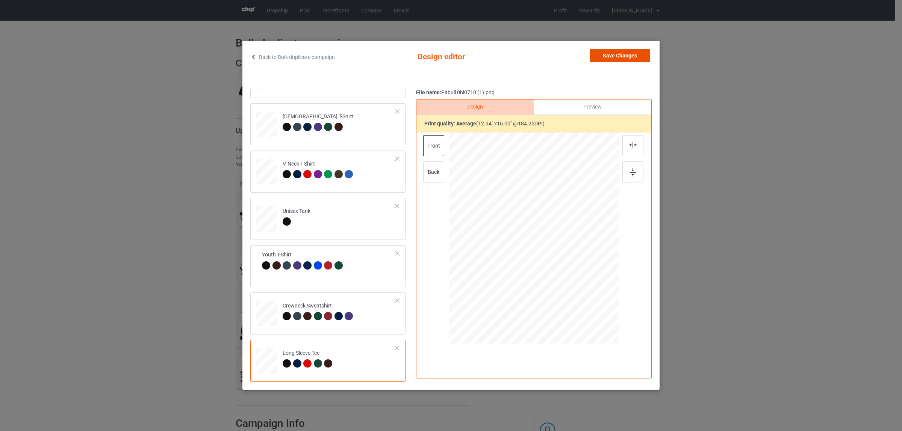
click at [627, 57] on button "Save Changes" at bounding box center [619, 56] width 60 height 14
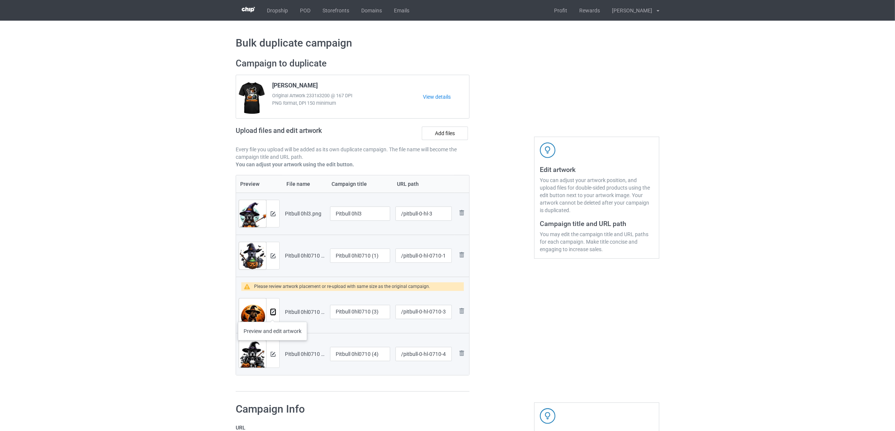
click at [272, 314] on img at bounding box center [273, 312] width 5 height 5
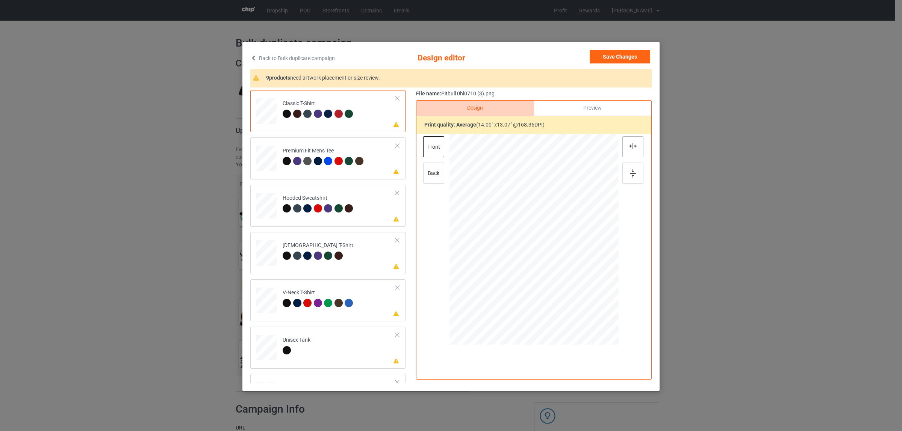
click at [629, 148] on img at bounding box center [633, 146] width 8 height 6
click at [307, 150] on div "Premium Fit Mens Tee" at bounding box center [324, 156] width 83 height 18
click at [629, 148] on img at bounding box center [633, 146] width 8 height 6
click at [306, 209] on div at bounding box center [307, 208] width 8 height 8
click at [624, 147] on div at bounding box center [632, 146] width 21 height 21
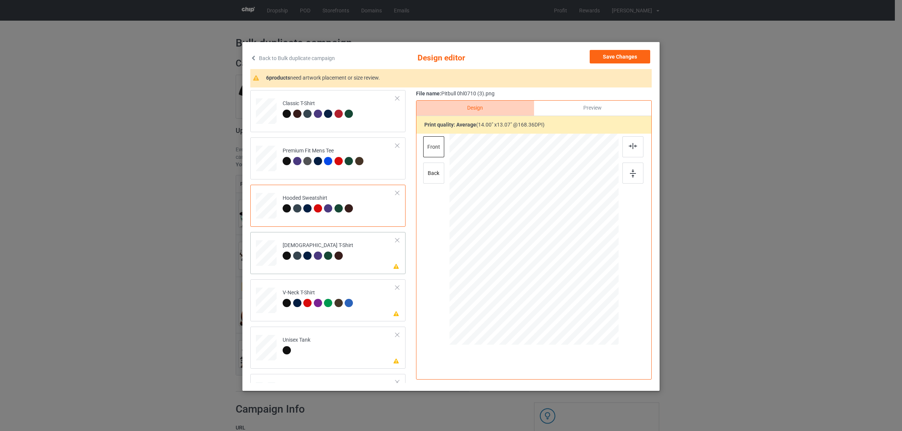
click at [334, 252] on div at bounding box center [338, 256] width 8 height 8
click at [632, 150] on div at bounding box center [632, 146] width 21 height 21
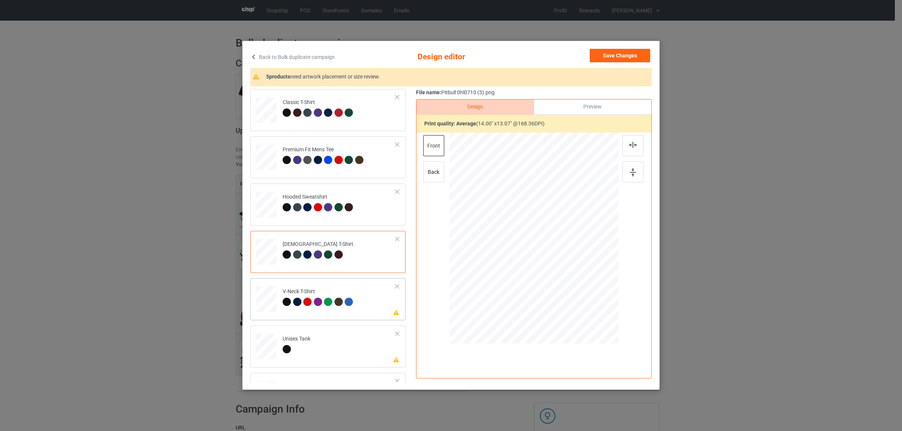
click at [278, 296] on td "Please review artwork placement V-Neck T-Shirt" at bounding box center [338, 297] width 121 height 33
click at [624, 145] on div at bounding box center [632, 145] width 21 height 21
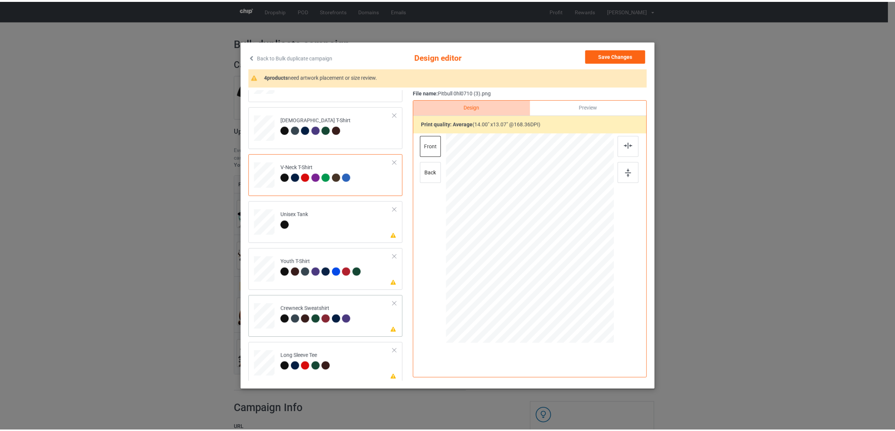
scroll to position [128, 0]
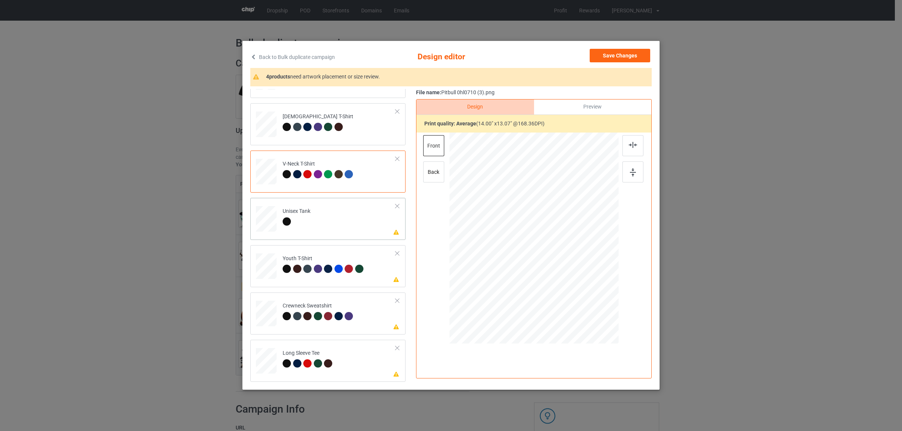
click at [304, 228] on td "Please review artwork placement Unisex Tank" at bounding box center [338, 217] width 121 height 33
click at [622, 148] on div at bounding box center [632, 145] width 21 height 21
click at [303, 269] on div at bounding box center [307, 269] width 8 height 8
click at [629, 145] on img at bounding box center [633, 145] width 8 height 6
click at [324, 314] on div at bounding box center [328, 316] width 8 height 8
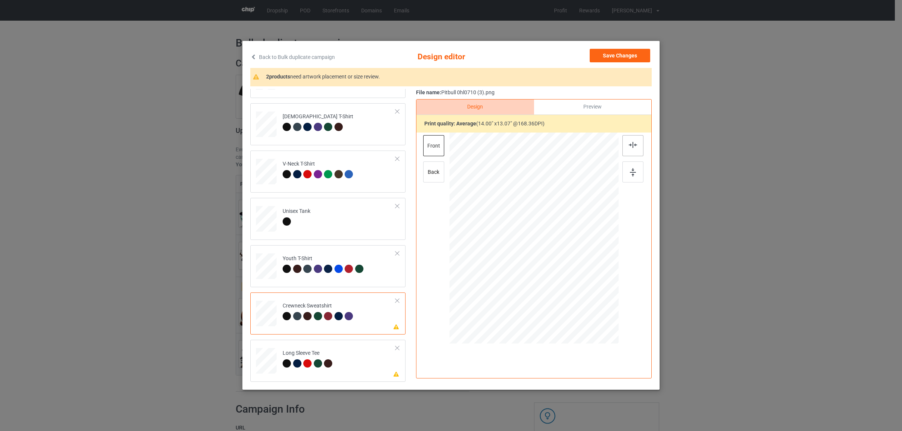
click at [625, 139] on div at bounding box center [632, 145] width 21 height 21
click at [307, 368] on div at bounding box center [308, 365] width 11 height 11
click at [630, 148] on div at bounding box center [632, 145] width 21 height 21
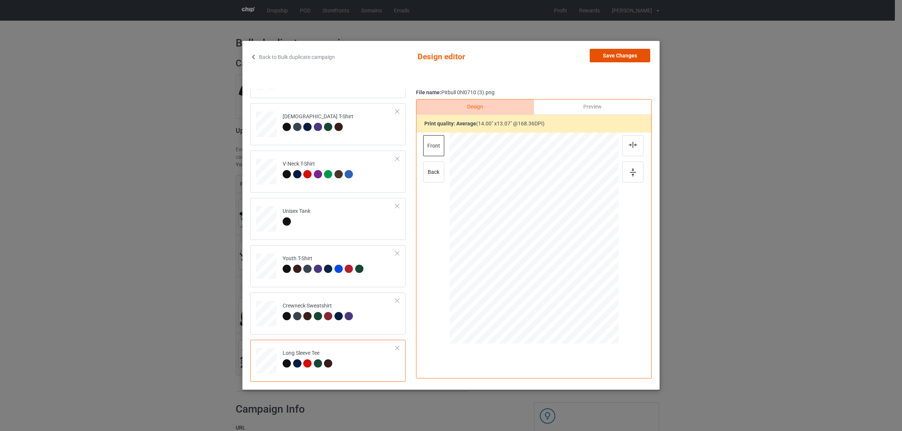
click at [607, 59] on button "Save Changes" at bounding box center [619, 56] width 60 height 14
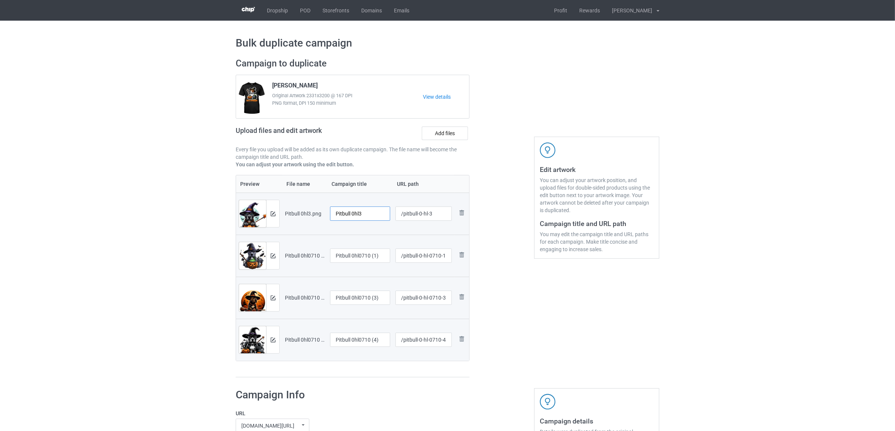
drag, startPoint x: 352, startPoint y: 212, endPoint x: 376, endPoint y: 222, distance: 26.1
click at [376, 221] on div "Pitbull 0hl3" at bounding box center [360, 214] width 60 height 14
click at [348, 213] on input "Pitbull" at bounding box center [360, 214] width 60 height 14
type input "Pitbull"
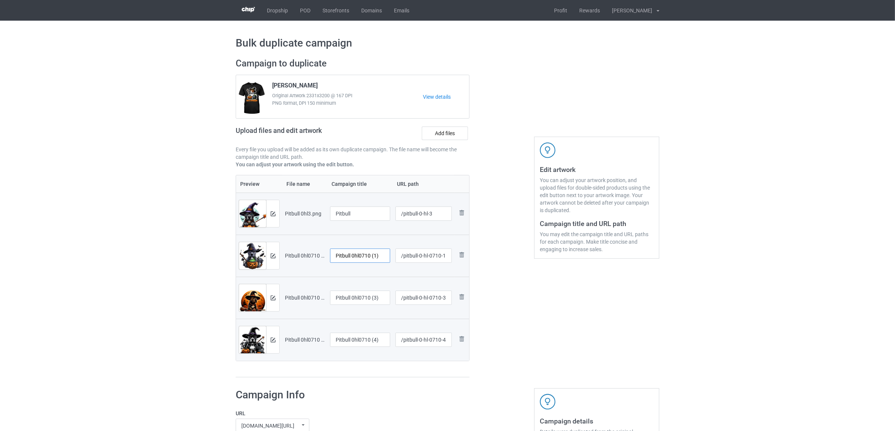
click at [361, 250] on input "Pitbull 0hl0710 (1)" at bounding box center [360, 256] width 60 height 14
paste input "text"
type input "Pitbull"
click at [356, 295] on input "Pitbull 0hl0710 (3)" at bounding box center [360, 298] width 60 height 14
paste input "text"
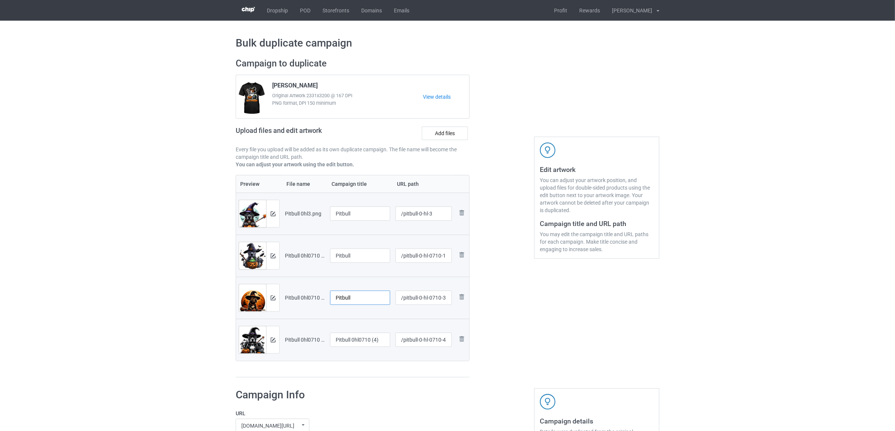
type input "Pitbull"
click at [363, 340] on input "Pitbull 0hl0710 (4)" at bounding box center [360, 340] width 60 height 14
paste input "text"
type input "Pitbull"
click at [369, 393] on h1 "Campaign Info" at bounding box center [347, 395] width 223 height 14
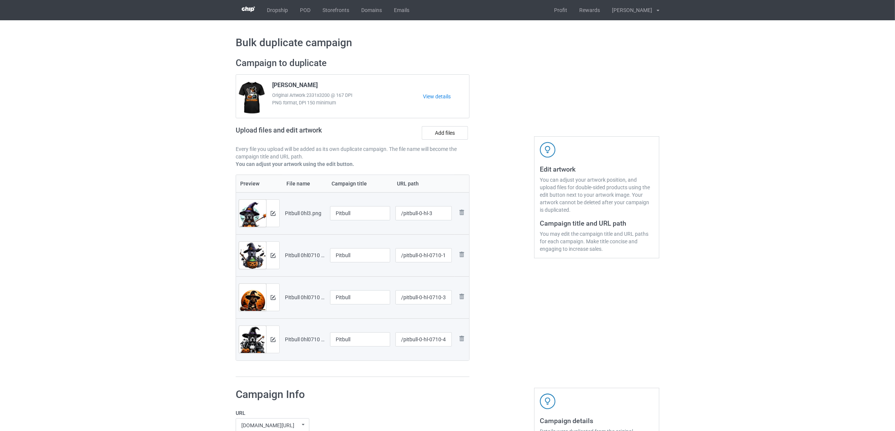
scroll to position [188, 0]
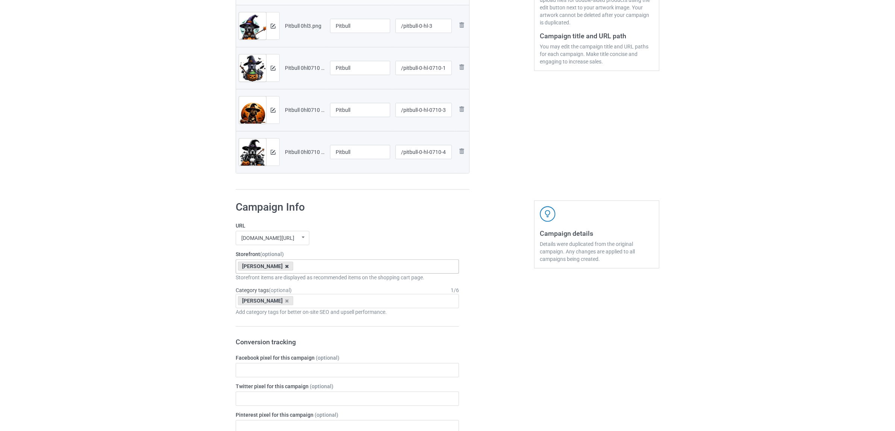
click at [285, 267] on icon at bounding box center [287, 266] width 4 height 5
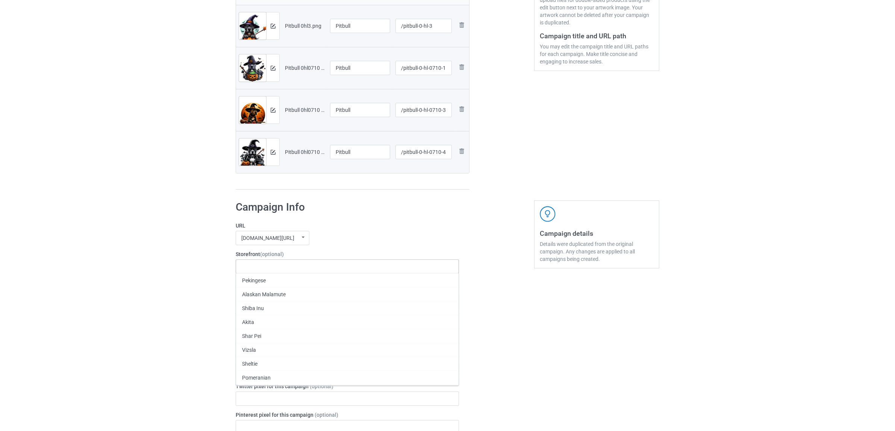
paste input "Pitbull"
type input "Pitbull"
click at [256, 282] on div "Pitbull" at bounding box center [347, 281] width 222 height 14
click at [285, 299] on icon at bounding box center [287, 301] width 4 height 5
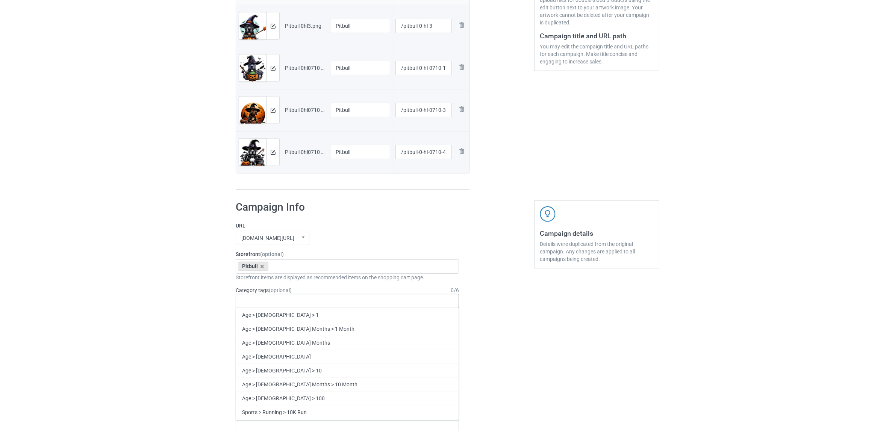
paste input "Pitbull"
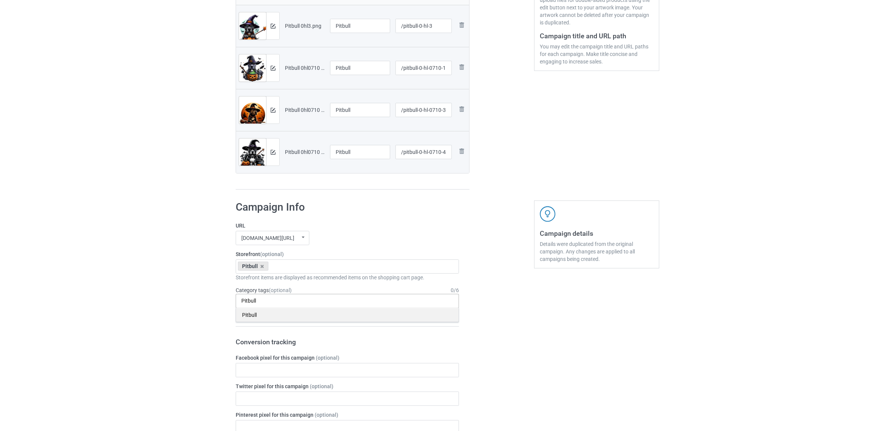
type input "Pitbull"
click at [261, 318] on div "Pitbull" at bounding box center [347, 315] width 222 height 14
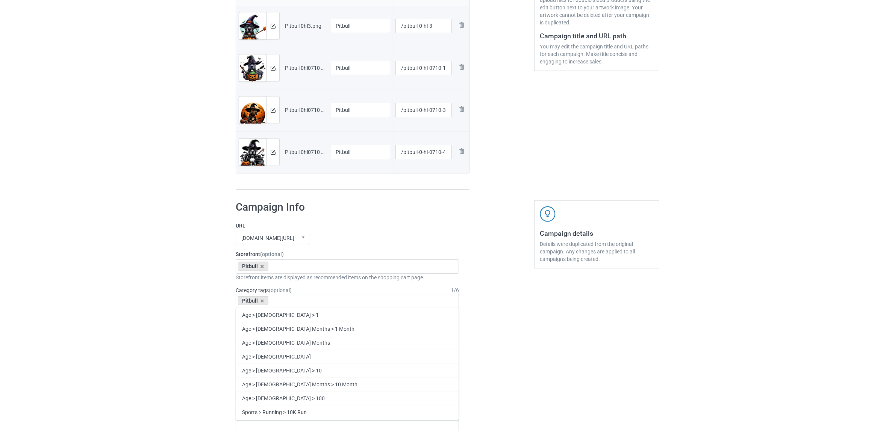
click at [130, 294] on div "Bulk duplicate campaign Campaign to duplicate Jack Russell Original Artwork 233…" at bounding box center [447, 364] width 895 height 1062
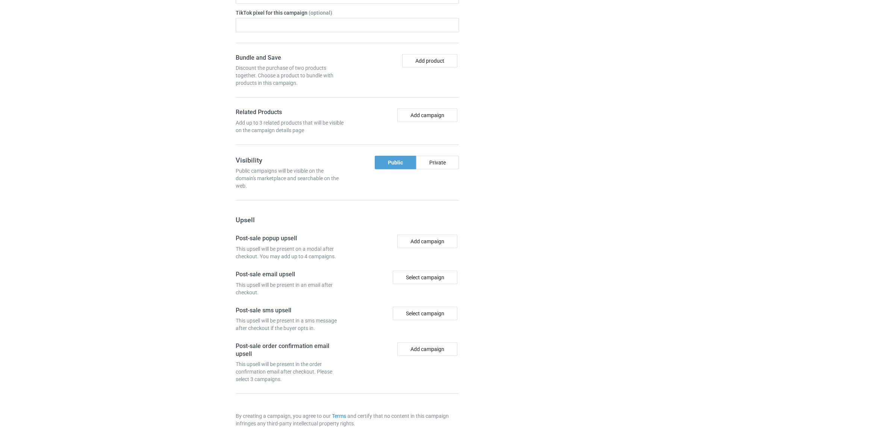
scroll to position [654, 0]
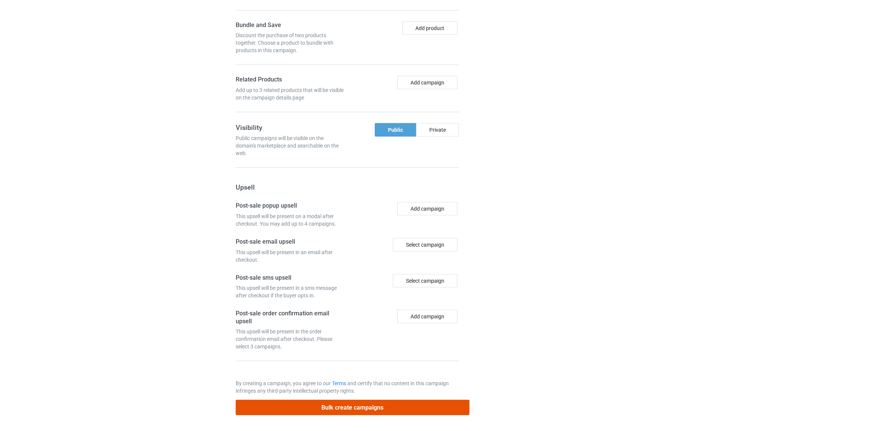
click at [349, 405] on button "Bulk create campaigns" at bounding box center [353, 407] width 234 height 15
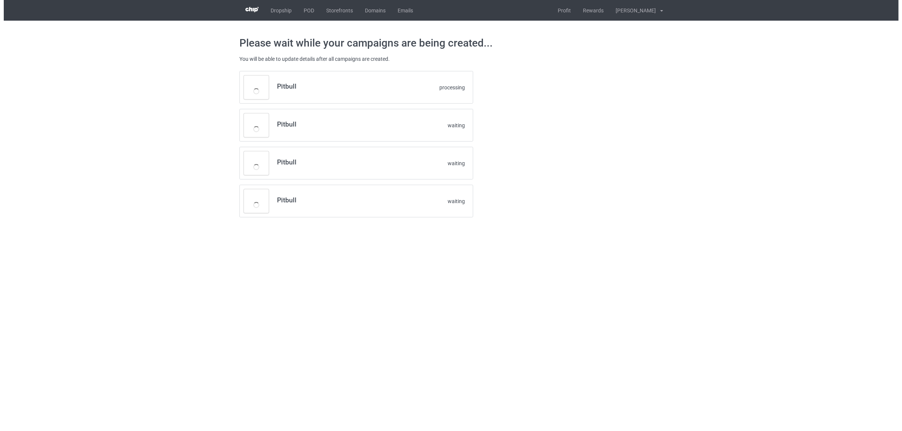
scroll to position [0, 0]
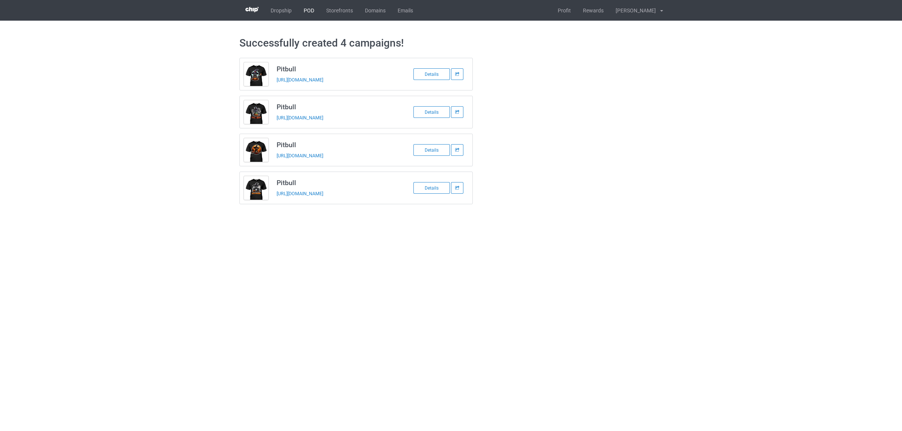
click at [304, 9] on link "POD" at bounding box center [309, 10] width 23 height 21
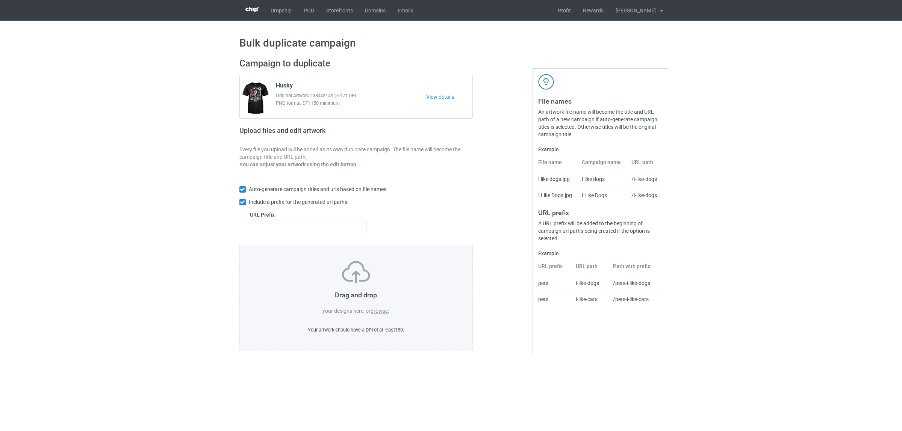
click at [381, 310] on label "browse" at bounding box center [378, 311] width 17 height 6
click at [0, 0] on input "browse" at bounding box center [0, 0] width 0 height 0
click at [386, 314] on label "browse" at bounding box center [378, 311] width 17 height 6
click at [0, 0] on input "browse" at bounding box center [0, 0] width 0 height 0
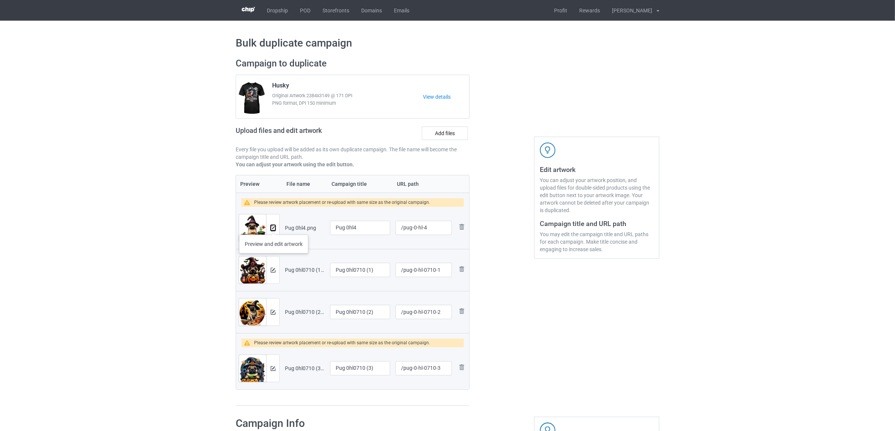
click at [274, 227] on img at bounding box center [273, 228] width 5 height 5
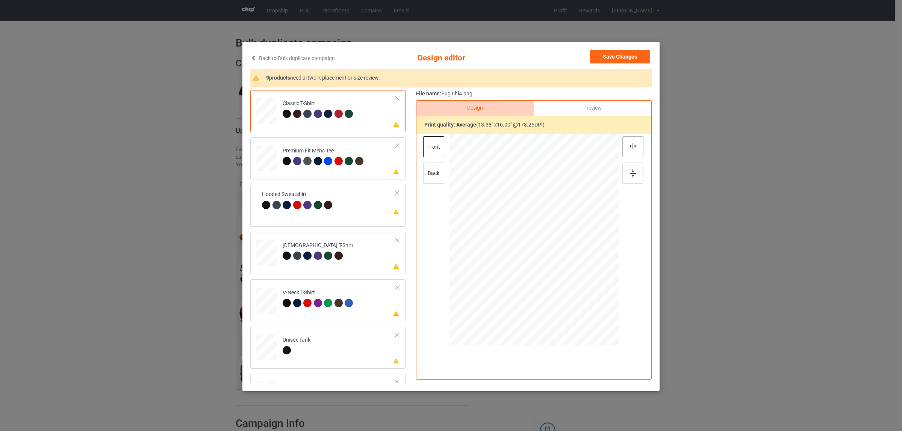
click at [622, 145] on div at bounding box center [632, 146] width 21 height 21
click at [345, 160] on div at bounding box center [349, 161] width 8 height 8
click at [635, 152] on div at bounding box center [632, 146] width 21 height 21
click at [307, 194] on div "Hooded Sweatshirt" at bounding box center [298, 200] width 73 height 18
click at [631, 143] on img at bounding box center [633, 146] width 8 height 6
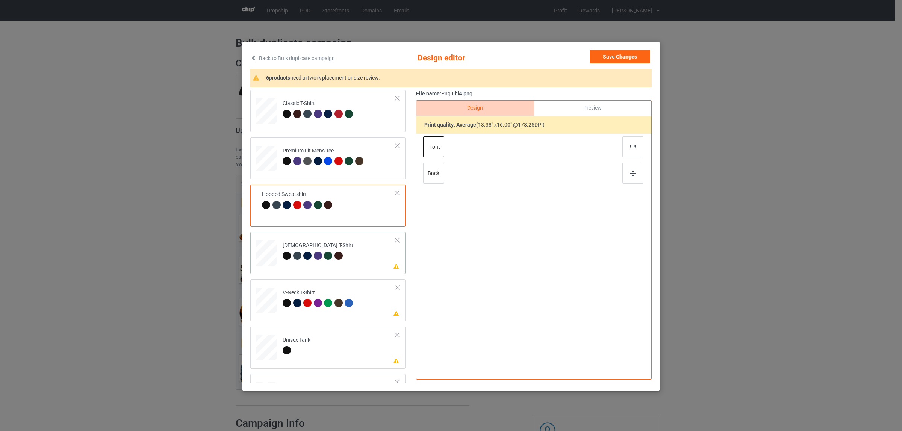
click at [332, 263] on td "Please review artwork placement [DEMOGRAPHIC_DATA] T-Shirt" at bounding box center [338, 251] width 121 height 33
click at [633, 145] on img at bounding box center [633, 146] width 8 height 6
click at [314, 312] on td "Please review artwork placement V-Neck T-Shirt" at bounding box center [338, 299] width 121 height 33
click at [629, 150] on div at bounding box center [632, 146] width 21 height 21
click at [333, 342] on td "Please review artwork placement Unisex Tank" at bounding box center [338, 346] width 121 height 33
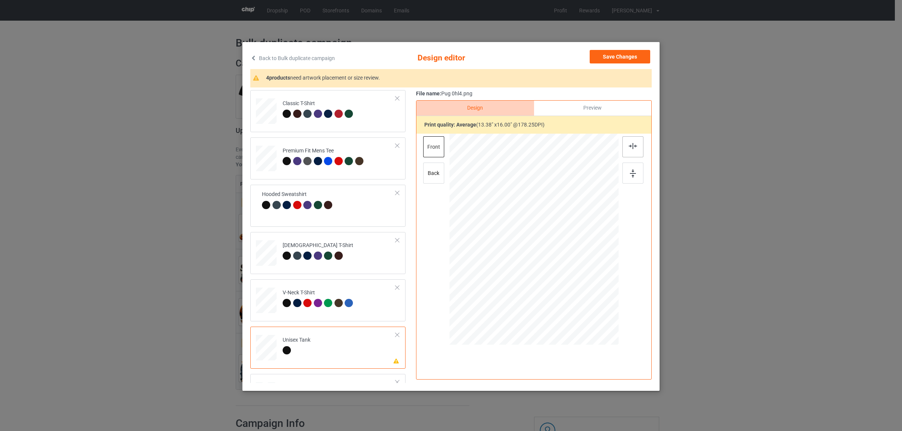
click at [624, 147] on div at bounding box center [632, 146] width 21 height 21
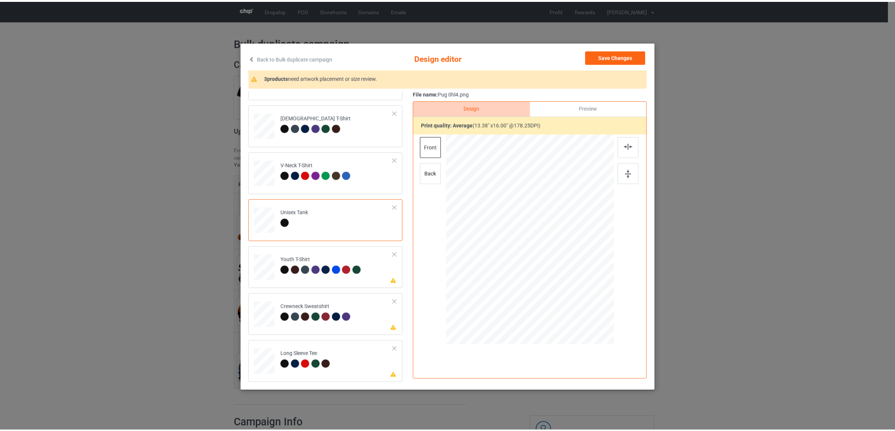
scroll to position [1, 0]
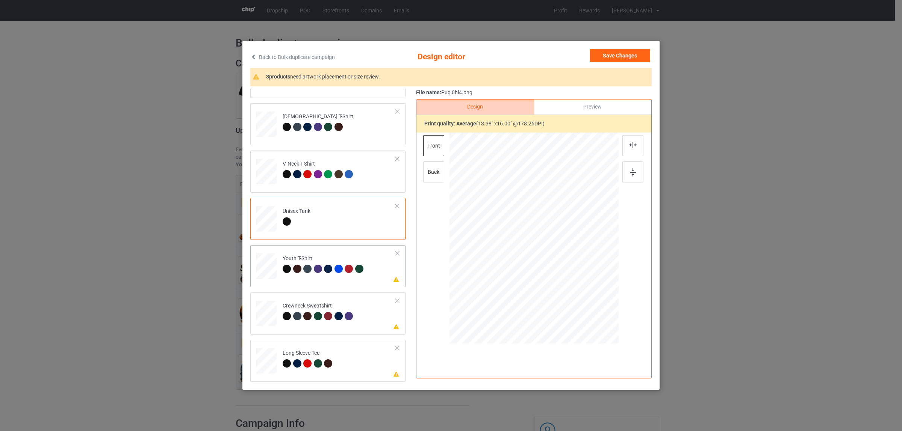
click at [301, 260] on div "Youth T-Shirt" at bounding box center [324, 264] width 83 height 18
click at [630, 149] on div at bounding box center [632, 145] width 21 height 21
click at [336, 318] on div at bounding box center [338, 316] width 8 height 8
click at [624, 148] on div at bounding box center [632, 145] width 21 height 21
click at [324, 361] on div at bounding box center [328, 364] width 8 height 8
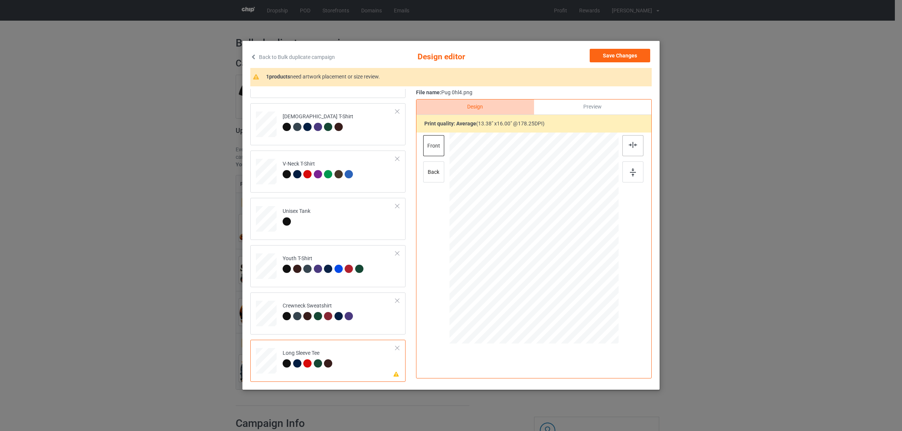
click at [624, 141] on div at bounding box center [632, 145] width 21 height 21
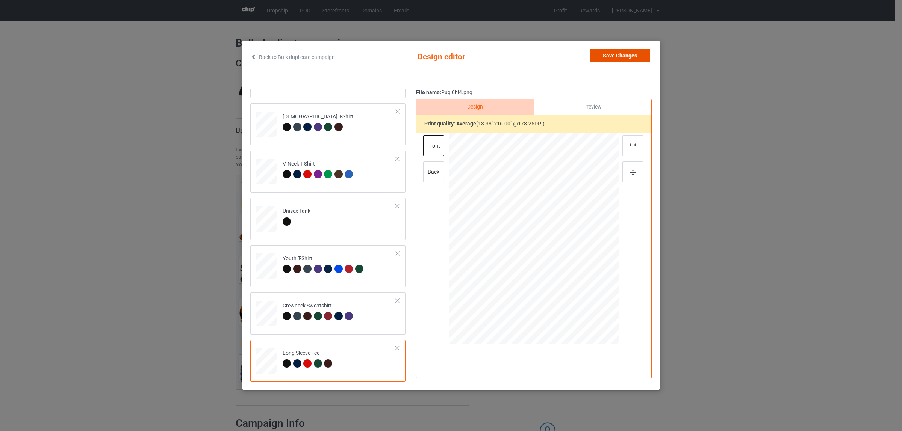
click at [613, 59] on button "Save Changes" at bounding box center [619, 56] width 60 height 14
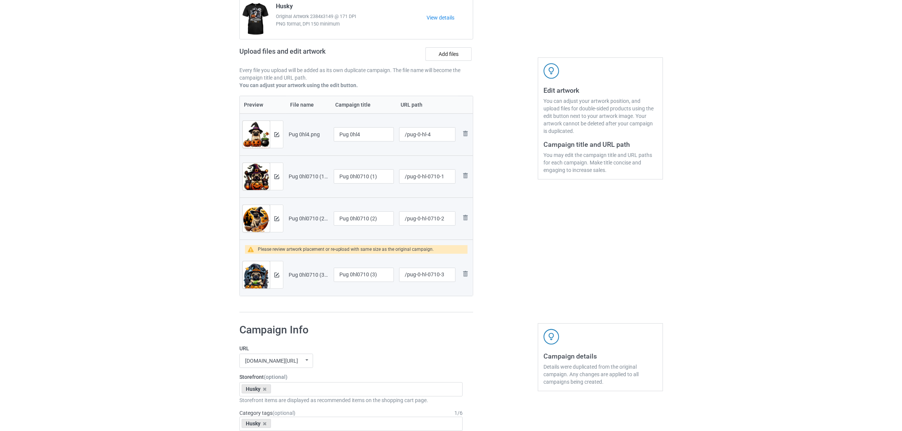
scroll to position [141, 0]
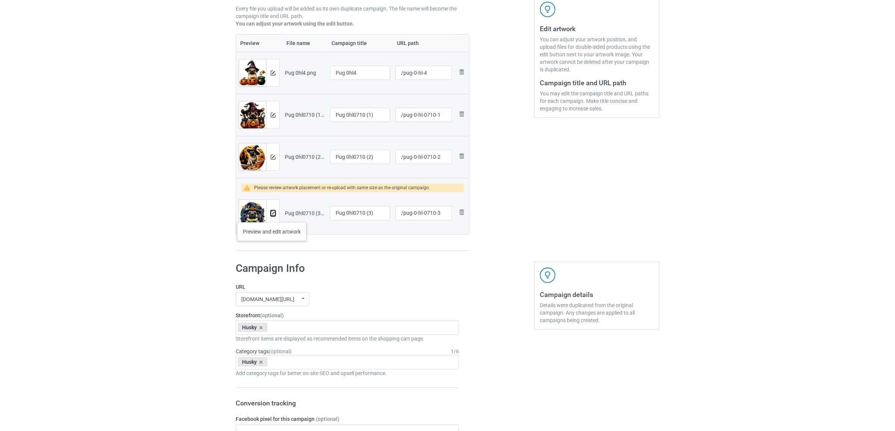
click at [272, 215] on img at bounding box center [273, 213] width 5 height 5
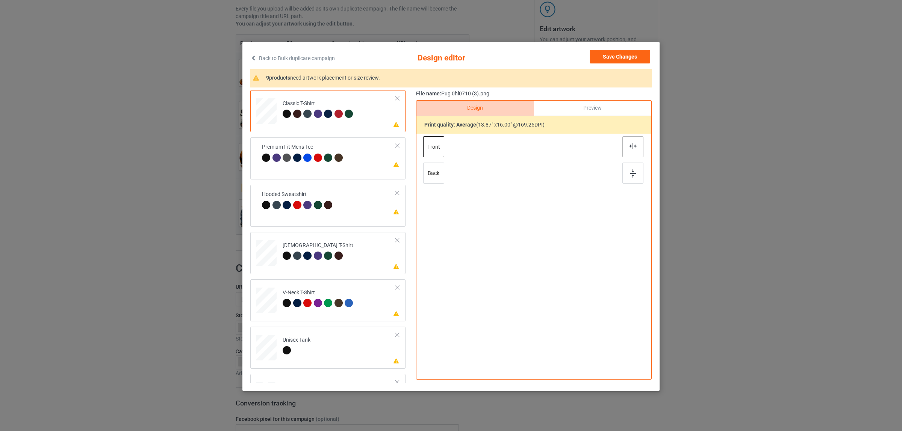
click at [629, 147] on img at bounding box center [633, 146] width 8 height 6
click at [324, 162] on div at bounding box center [329, 159] width 11 height 11
click at [623, 144] on div at bounding box center [632, 146] width 21 height 21
click at [314, 192] on div "Hooded Sweatshirt" at bounding box center [298, 200] width 73 height 18
click at [624, 141] on div at bounding box center [632, 146] width 21 height 21
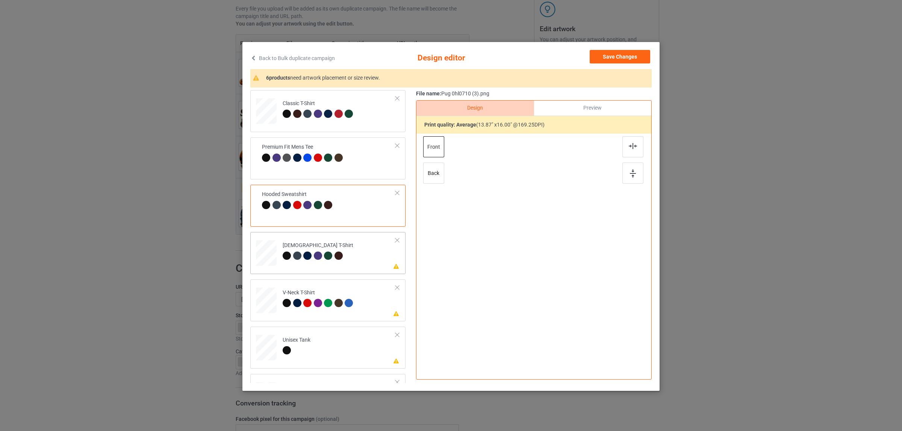
click at [335, 269] on div "Please review artwork placement [DEMOGRAPHIC_DATA] T-Shirt" at bounding box center [327, 253] width 155 height 42
click at [624, 141] on div at bounding box center [632, 146] width 21 height 21
click at [335, 310] on td "Please review artwork placement V-Neck T-Shirt" at bounding box center [338, 299] width 121 height 33
click at [631, 146] on img at bounding box center [633, 146] width 8 height 6
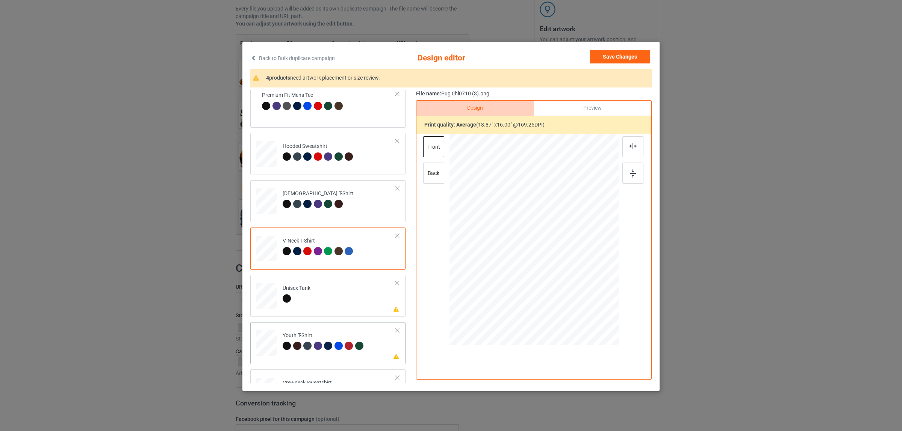
scroll to position [128, 0]
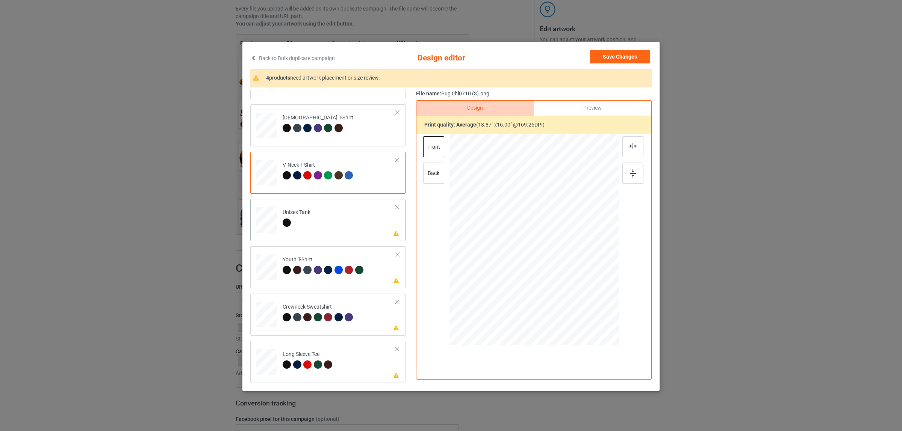
click at [308, 222] on td "Please review artwork placement Unisex Tank" at bounding box center [338, 218] width 121 height 33
click at [630, 149] on img at bounding box center [633, 146] width 8 height 6
click at [322, 261] on div "Youth T-Shirt" at bounding box center [324, 265] width 83 height 18
click at [627, 150] on div at bounding box center [632, 146] width 21 height 21
click at [316, 315] on div at bounding box center [318, 317] width 8 height 8
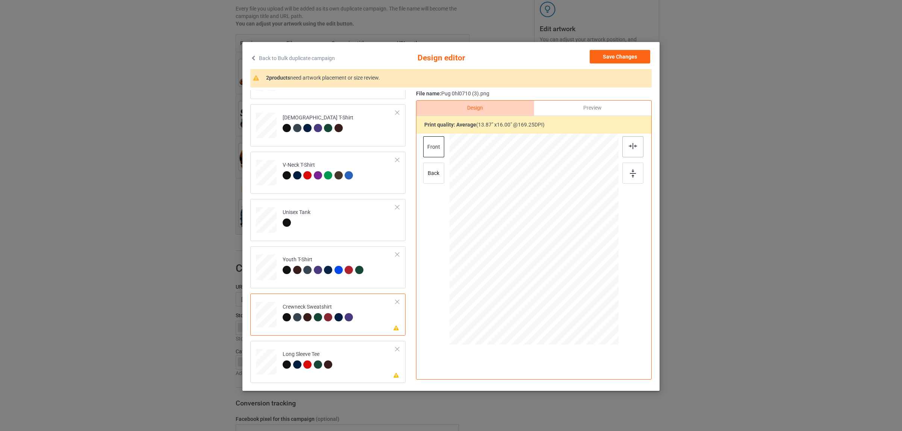
click at [632, 150] on div at bounding box center [632, 146] width 21 height 21
click at [327, 346] on td "Please review artwork placement Long Sleeve Tee" at bounding box center [338, 360] width 121 height 33
click at [630, 144] on img at bounding box center [633, 146] width 8 height 6
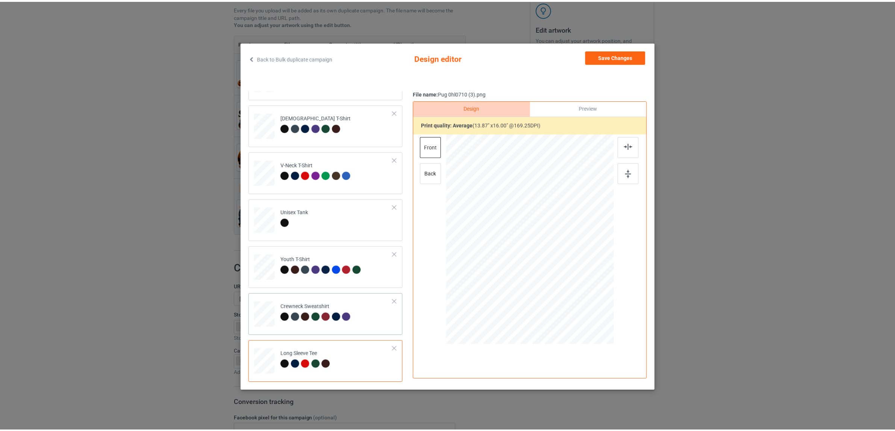
scroll to position [1, 0]
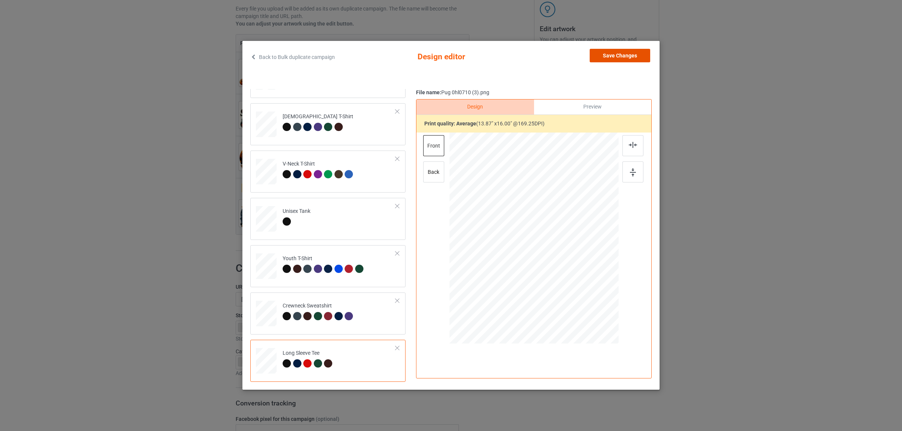
click at [621, 53] on button "Save Changes" at bounding box center [619, 56] width 60 height 14
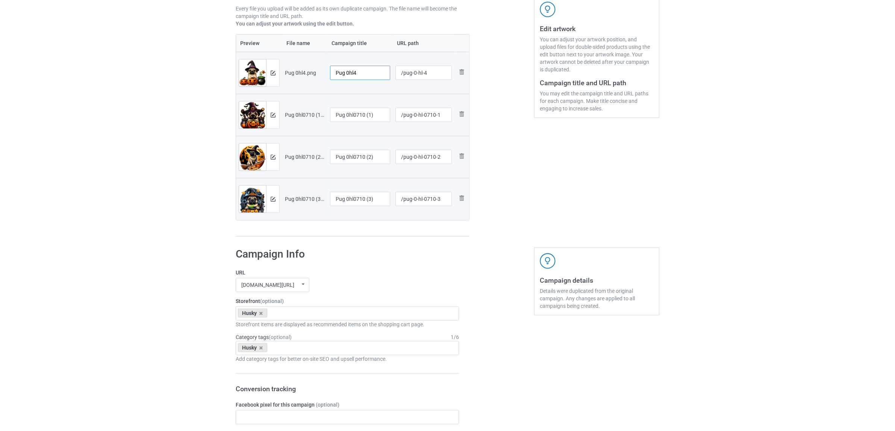
drag, startPoint x: 354, startPoint y: 74, endPoint x: 373, endPoint y: 74, distance: 19.5
click at [373, 74] on input "Pug 0hl4" at bounding box center [360, 73] width 60 height 14
drag, startPoint x: 354, startPoint y: 72, endPoint x: 251, endPoint y: 64, distance: 103.6
click at [251, 64] on tr "Preview and edit artwork Pug 0hl4.png Pug /pug-0-hl-4 Remove file" at bounding box center [352, 73] width 233 height 42
type input "Pug"
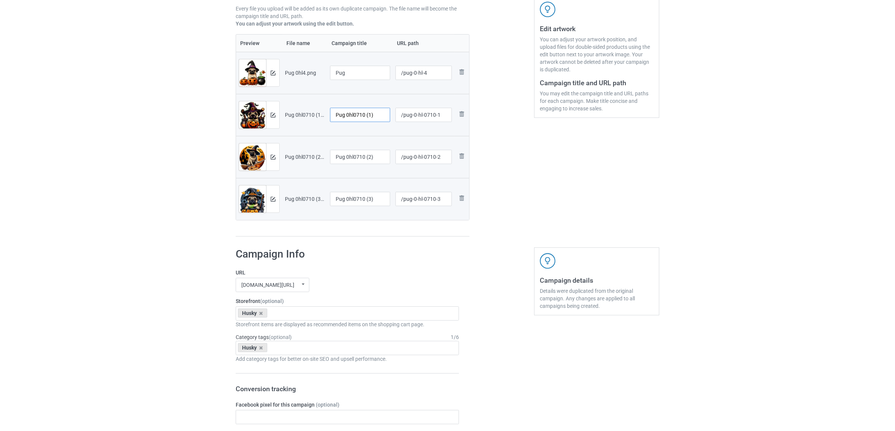
click at [364, 115] on input "Pug 0hl0710 (1)" at bounding box center [360, 115] width 60 height 14
paste input "text"
type input "Pug"
click at [357, 162] on input "Pug 0hl0710 (2)" at bounding box center [360, 157] width 60 height 14
paste input "text"
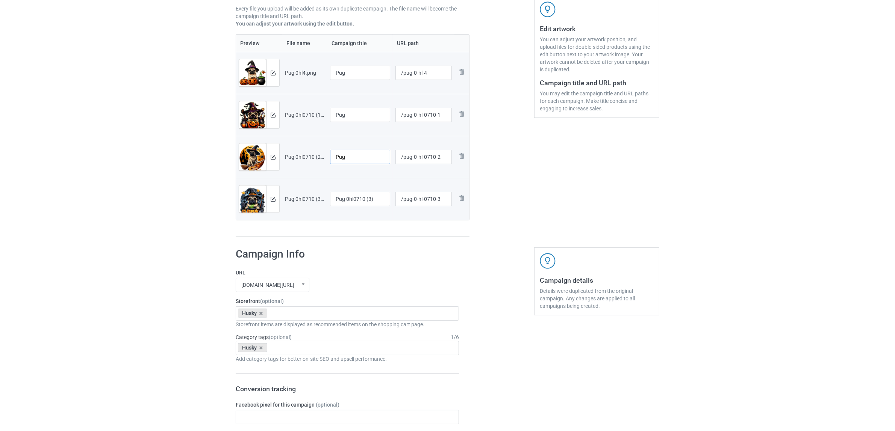
type input "Pug"
click at [357, 200] on input "Pug 0hl0710 (3)" at bounding box center [360, 199] width 60 height 14
paste input "text"
type input "Pug"
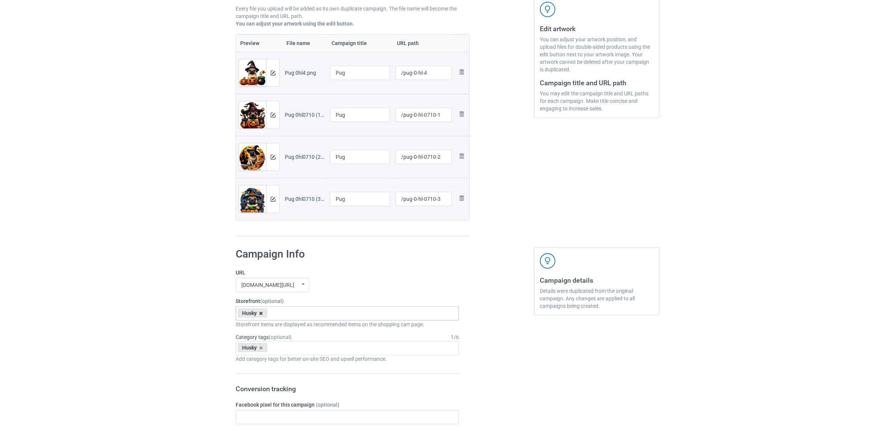
click at [262, 314] on icon at bounding box center [261, 313] width 4 height 5
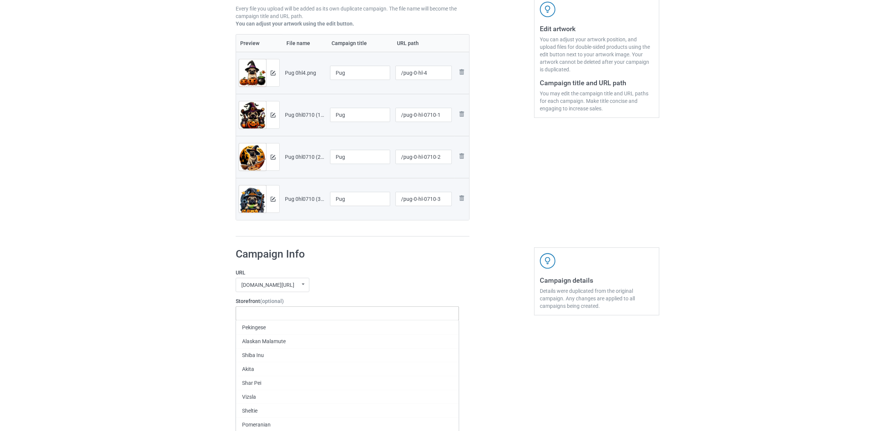
paste input "Pug"
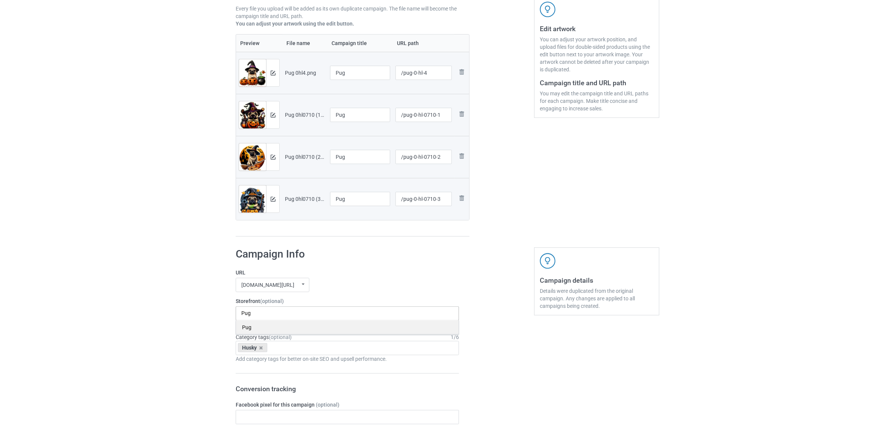
type input "Pug"
click at [255, 328] on div "Pug" at bounding box center [347, 327] width 222 height 14
click at [260, 349] on icon at bounding box center [261, 348] width 4 height 5
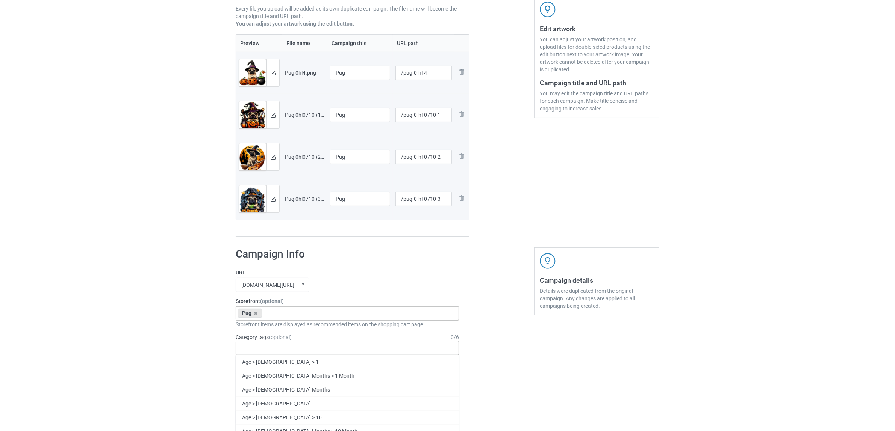
paste input "Pug"
type input "Pug"
click at [250, 376] on div "Pug" at bounding box center [347, 376] width 222 height 14
click at [127, 309] on div "Bulk duplicate campaign Campaign to duplicate Husky Original Artwork 2384x3149 …" at bounding box center [447, 411] width 895 height 1062
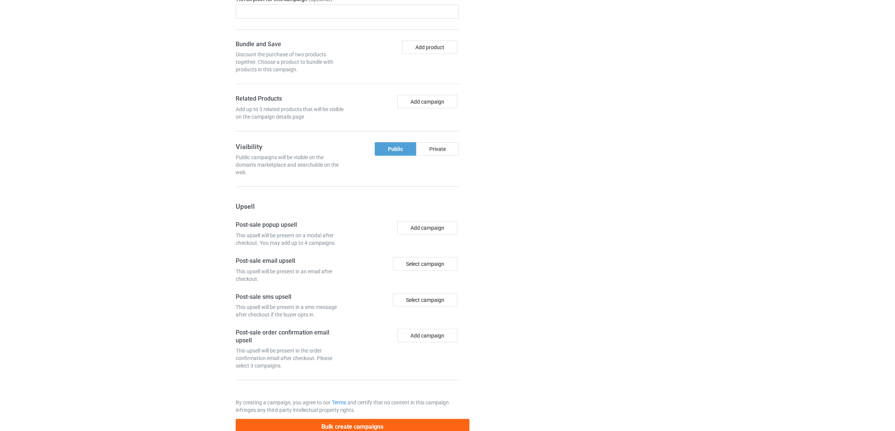
scroll to position [654, 0]
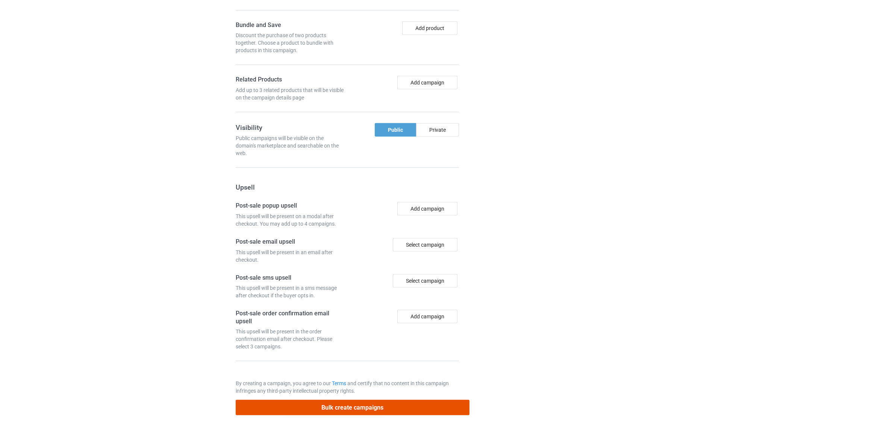
click at [351, 405] on button "Bulk create campaigns" at bounding box center [353, 407] width 234 height 15
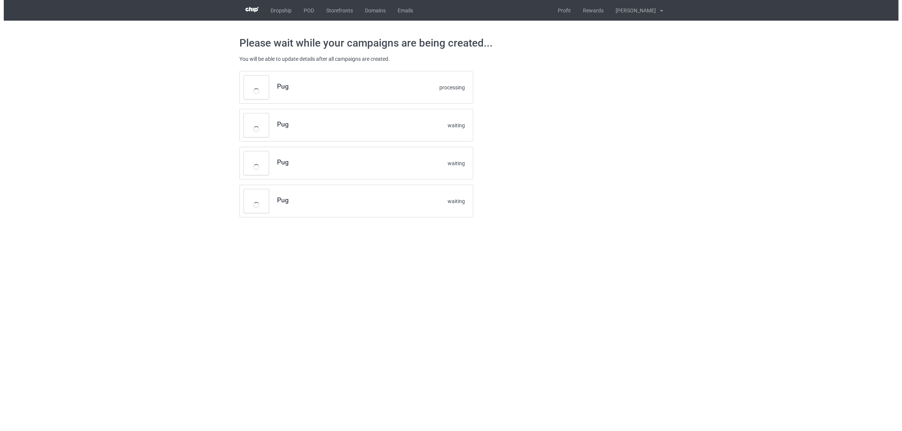
scroll to position [0, 0]
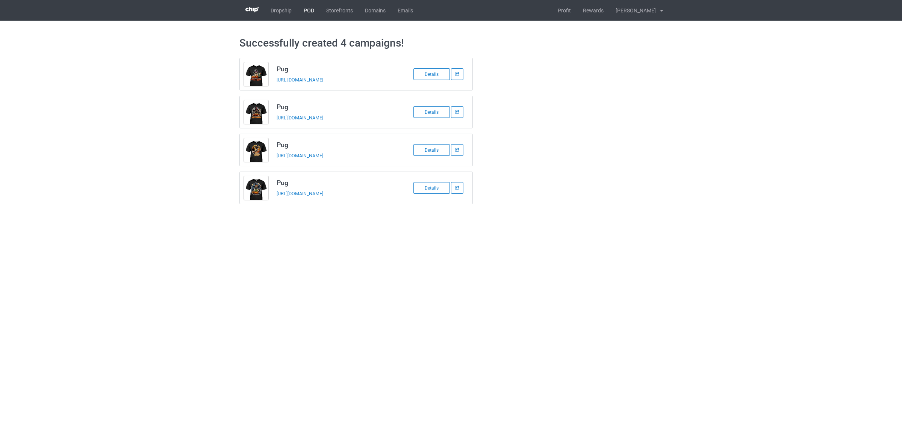
click at [305, 10] on link "POD" at bounding box center [309, 10] width 23 height 21
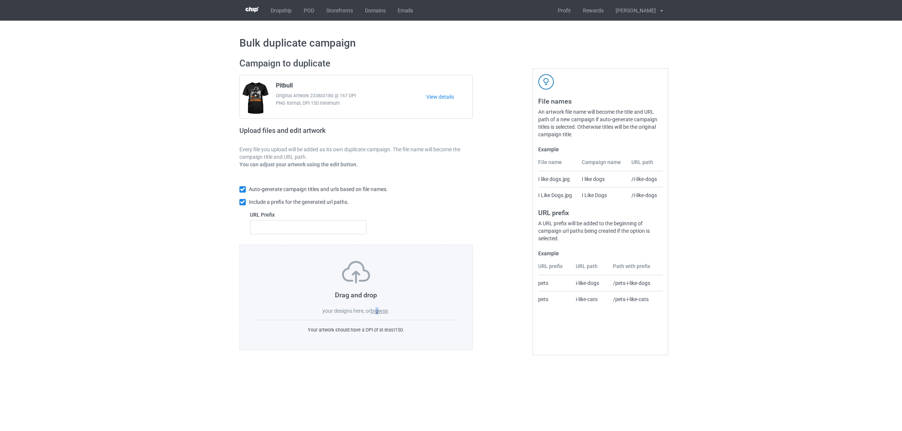
click at [378, 312] on label "browse" at bounding box center [378, 311] width 17 height 6
click at [386, 313] on label "browse" at bounding box center [378, 311] width 17 height 6
click at [0, 0] on input "browse" at bounding box center [0, 0] width 0 height 0
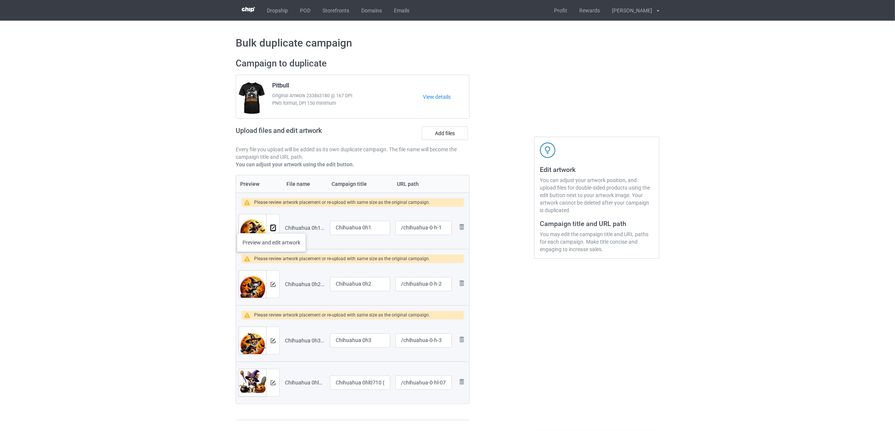
click at [271, 226] on img at bounding box center [273, 228] width 5 height 5
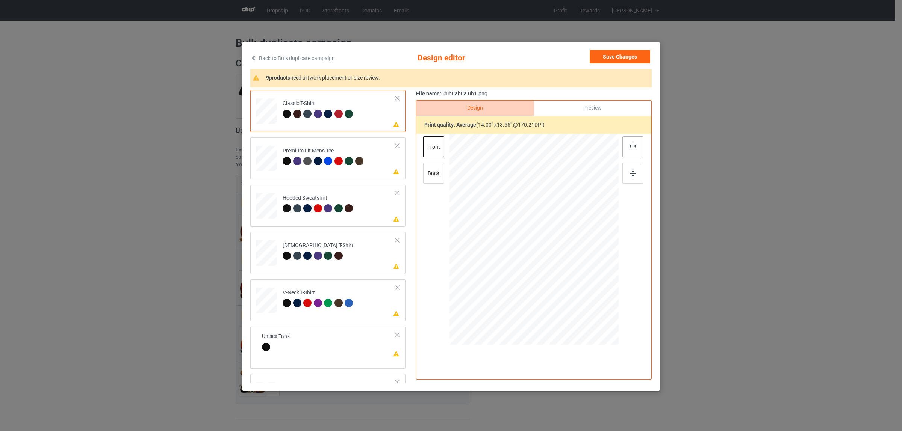
click at [632, 149] on img at bounding box center [633, 146] width 8 height 6
click at [346, 158] on div at bounding box center [349, 161] width 8 height 8
click at [630, 145] on img at bounding box center [633, 146] width 8 height 6
click at [295, 192] on td "Please review artwork placement Hooded Sweatshirt" at bounding box center [338, 204] width 121 height 33
click at [629, 144] on img at bounding box center [633, 146] width 8 height 6
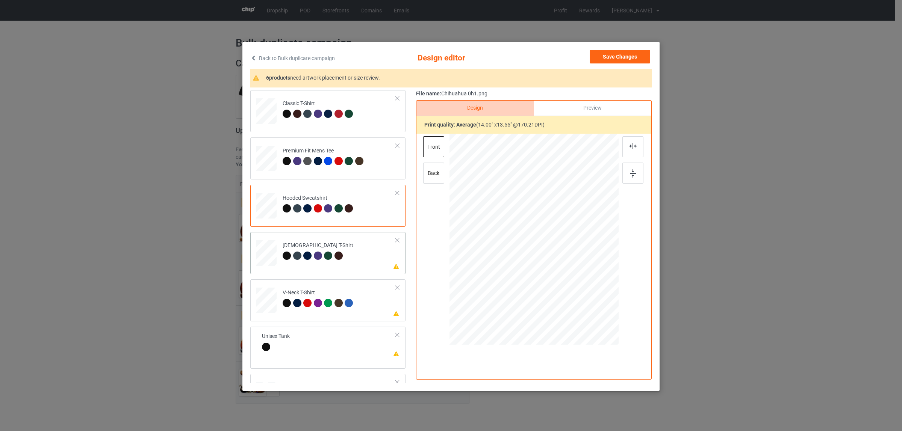
click at [305, 245] on div "[DEMOGRAPHIC_DATA] T-Shirt" at bounding box center [318, 251] width 71 height 18
click at [631, 145] on img at bounding box center [633, 146] width 8 height 6
click at [324, 301] on div at bounding box center [328, 303] width 8 height 8
click at [624, 144] on div at bounding box center [632, 146] width 21 height 21
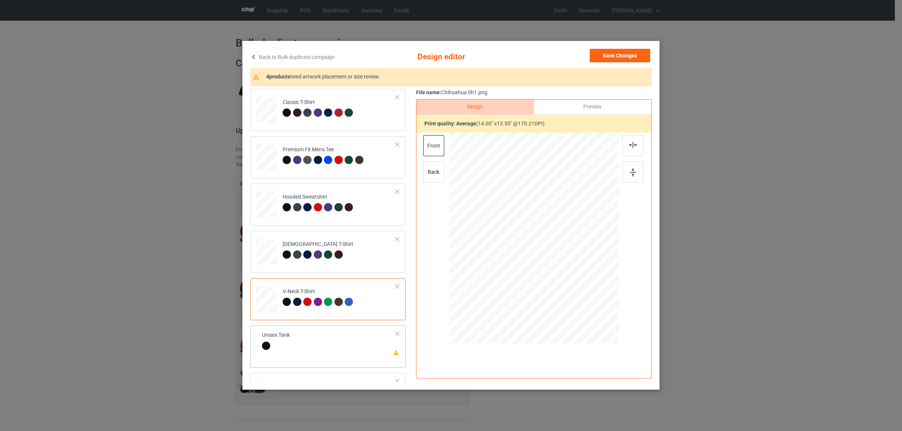
click at [281, 338] on div "Unisex Tank" at bounding box center [276, 341] width 28 height 18
click at [634, 145] on div at bounding box center [632, 145] width 21 height 21
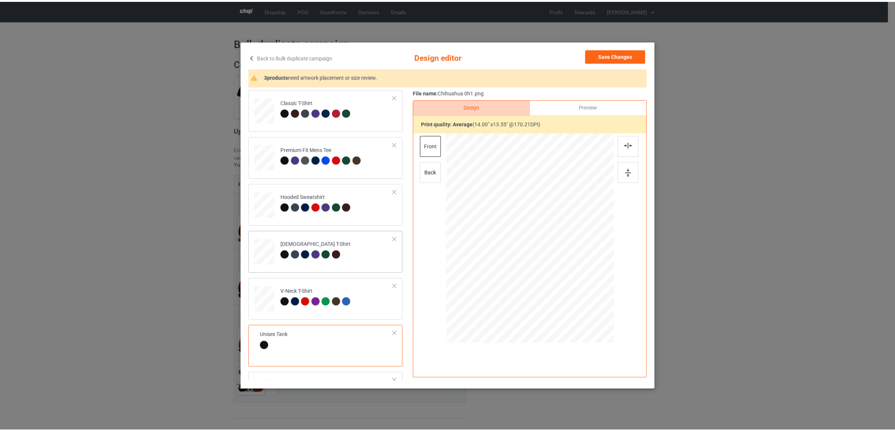
scroll to position [128, 0]
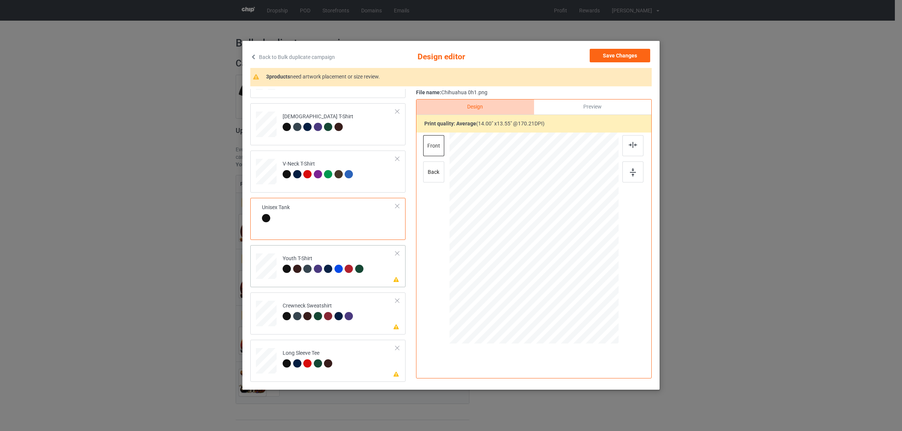
click at [339, 264] on div "Youth T-Shirt" at bounding box center [324, 264] width 83 height 18
click at [629, 143] on img at bounding box center [633, 145] width 8 height 6
click at [354, 307] on td "Please review artwork placement Crewneck Sweatshirt" at bounding box center [338, 312] width 121 height 33
click at [630, 145] on img at bounding box center [633, 145] width 8 height 6
click at [299, 354] on div "Long Sleeve Tee" at bounding box center [309, 359] width 52 height 18
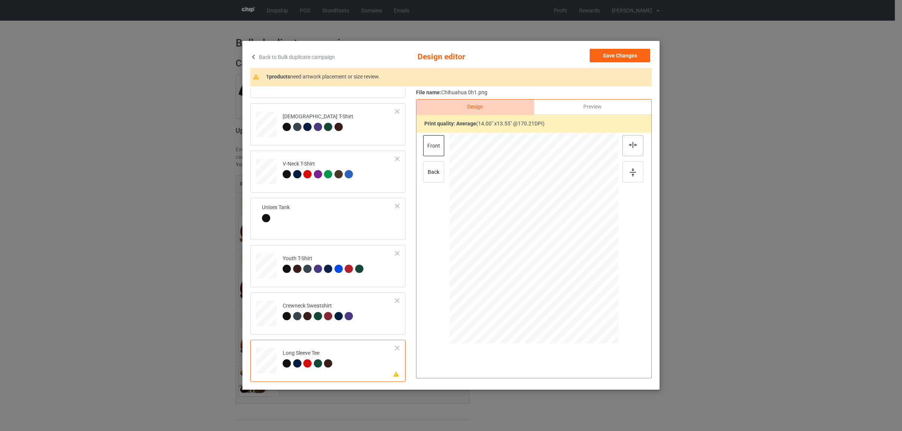
click at [632, 143] on img at bounding box center [633, 145] width 8 height 6
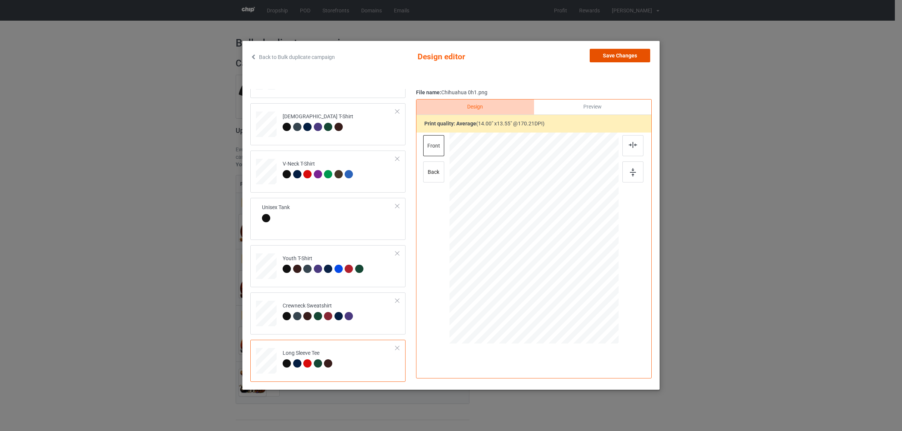
click at [604, 56] on button "Save Changes" at bounding box center [619, 56] width 60 height 14
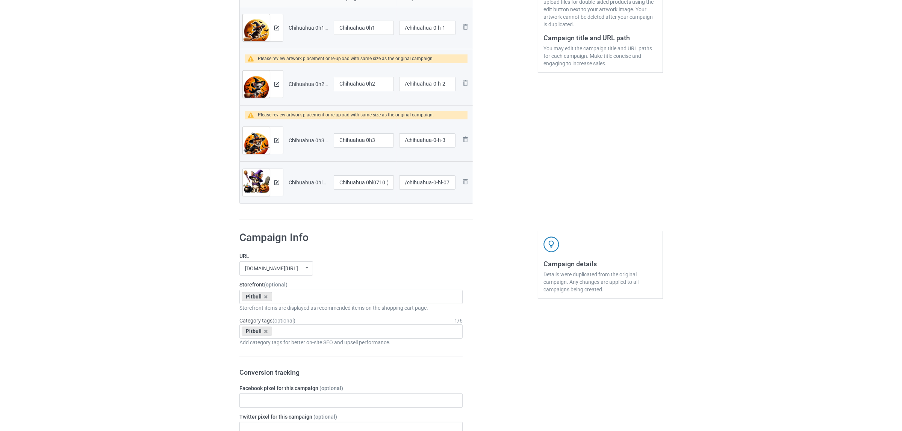
scroll to position [188, 0]
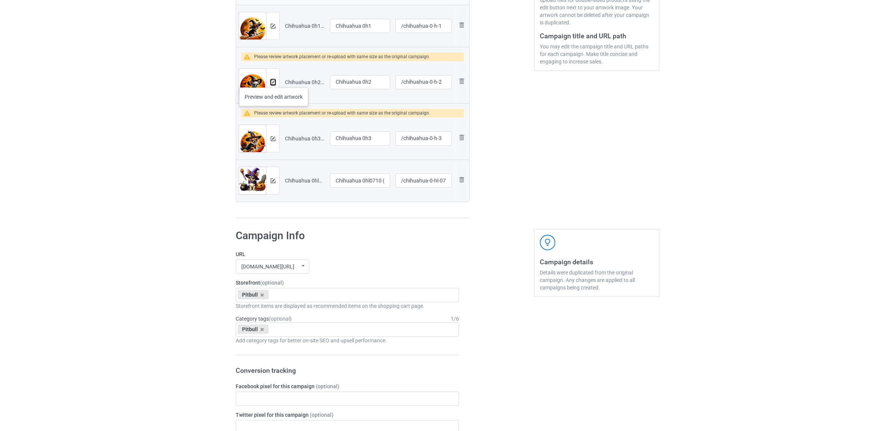
click at [274, 81] on img at bounding box center [273, 82] width 5 height 5
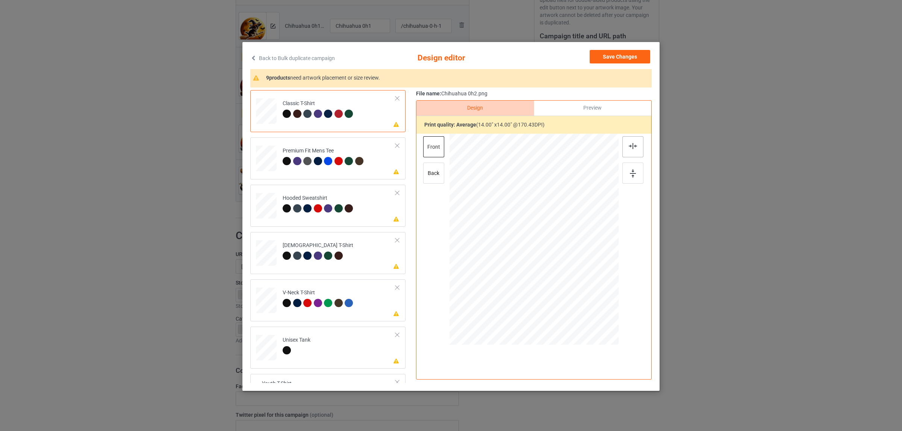
click at [623, 145] on div at bounding box center [632, 146] width 21 height 21
click at [335, 153] on div "Premium Fit Mens Tee" at bounding box center [324, 156] width 83 height 18
click at [630, 148] on img at bounding box center [633, 146] width 8 height 6
click at [300, 198] on div "Hooded Sweatshirt" at bounding box center [319, 204] width 73 height 18
click at [630, 145] on img at bounding box center [633, 146] width 8 height 6
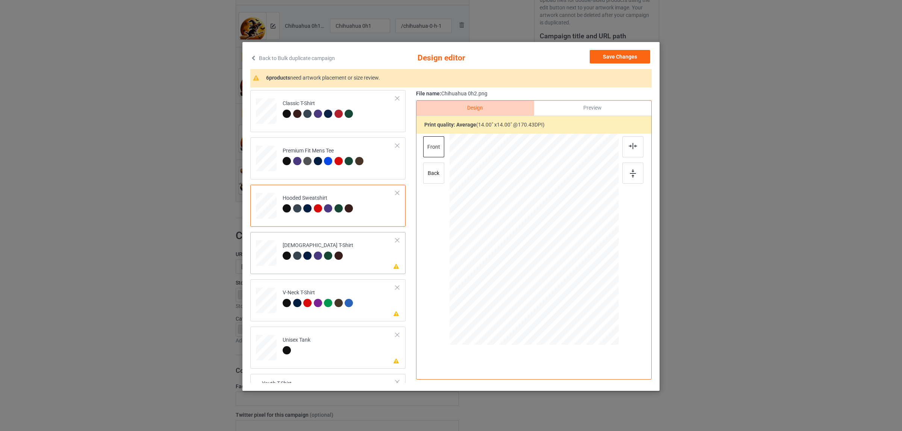
click at [325, 250] on div "[DEMOGRAPHIC_DATA] T-Shirt" at bounding box center [318, 251] width 71 height 18
click at [637, 145] on div at bounding box center [632, 146] width 21 height 21
click at [286, 288] on td "Please review artwork placement V-Neck T-Shirt" at bounding box center [338, 299] width 121 height 33
click at [629, 151] on div at bounding box center [632, 146] width 21 height 21
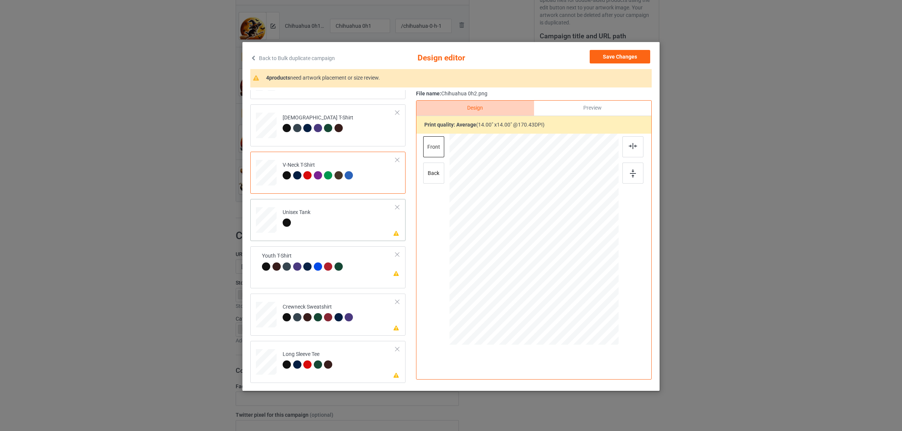
click at [288, 219] on div at bounding box center [288, 224] width 11 height 11
click at [624, 145] on div at bounding box center [632, 146] width 21 height 21
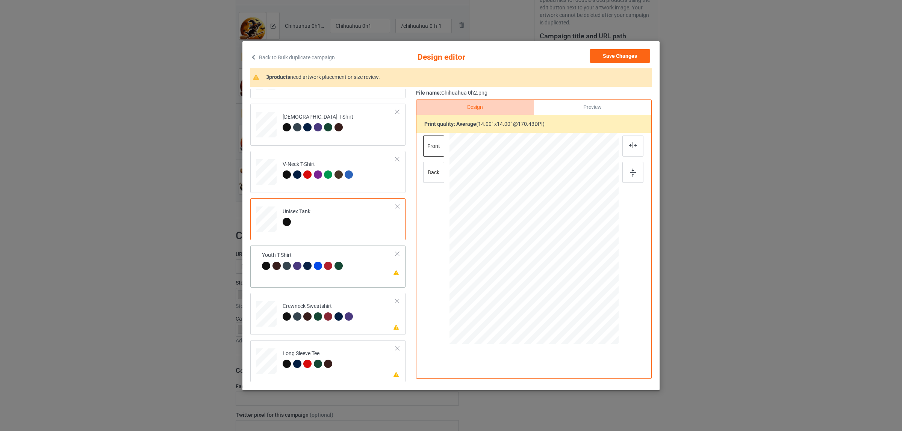
scroll to position [1, 0]
click at [297, 263] on div at bounding box center [297, 265] width 8 height 8
click at [630, 144] on img at bounding box center [633, 145] width 8 height 6
click at [354, 316] on td "Please review artwork placement Crewneck Sweatshirt" at bounding box center [338, 312] width 121 height 33
click at [622, 146] on div at bounding box center [632, 145] width 21 height 21
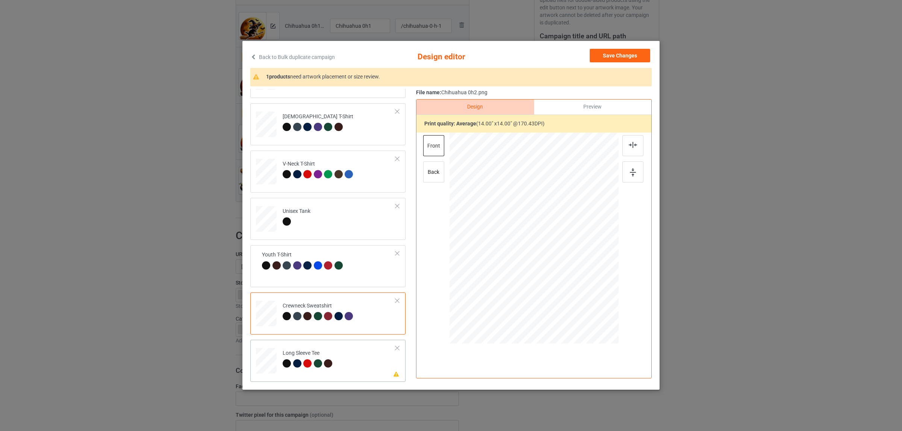
click at [308, 349] on td "Please review artwork placement Long Sleeve Tee" at bounding box center [338, 359] width 121 height 33
click at [626, 139] on div at bounding box center [632, 145] width 21 height 21
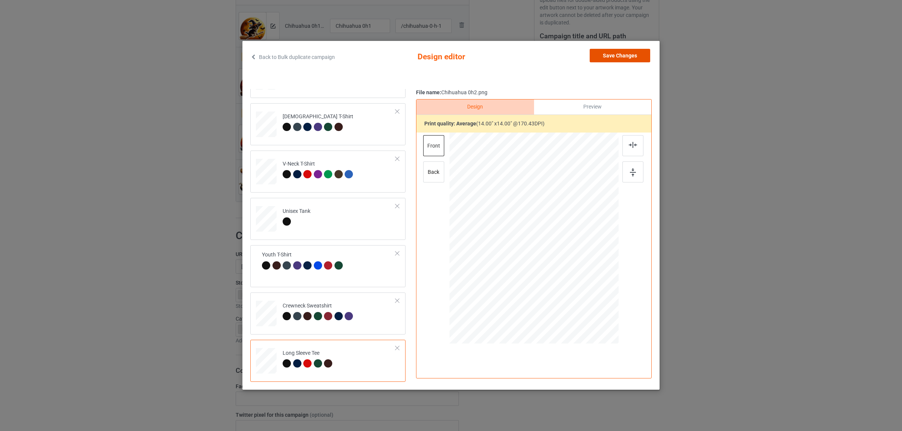
click at [613, 57] on button "Save Changes" at bounding box center [619, 56] width 60 height 14
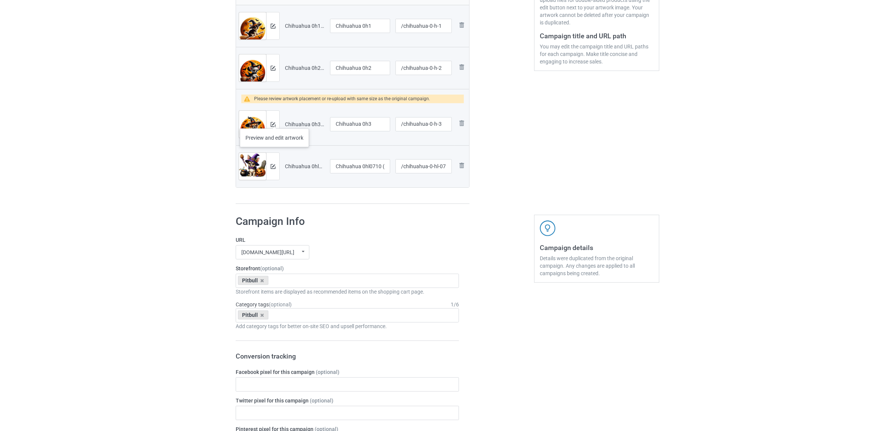
click at [274, 121] on div at bounding box center [272, 124] width 13 height 27
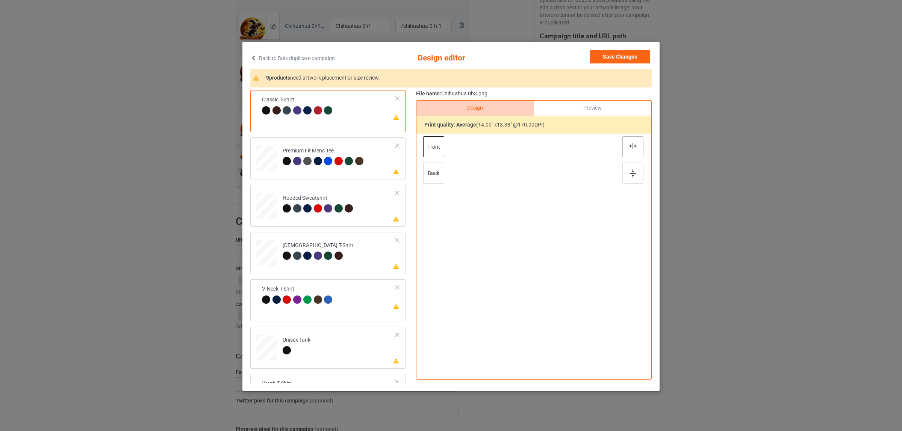
click at [629, 144] on img at bounding box center [633, 146] width 8 height 6
click at [324, 156] on div "Premium Fit Mens Tee" at bounding box center [324, 156] width 83 height 18
click at [627, 141] on div at bounding box center [632, 146] width 21 height 21
click at [292, 193] on td "Please review artwork placement Hooded Sweatshirt" at bounding box center [338, 204] width 121 height 33
click at [630, 148] on img at bounding box center [633, 146] width 8 height 6
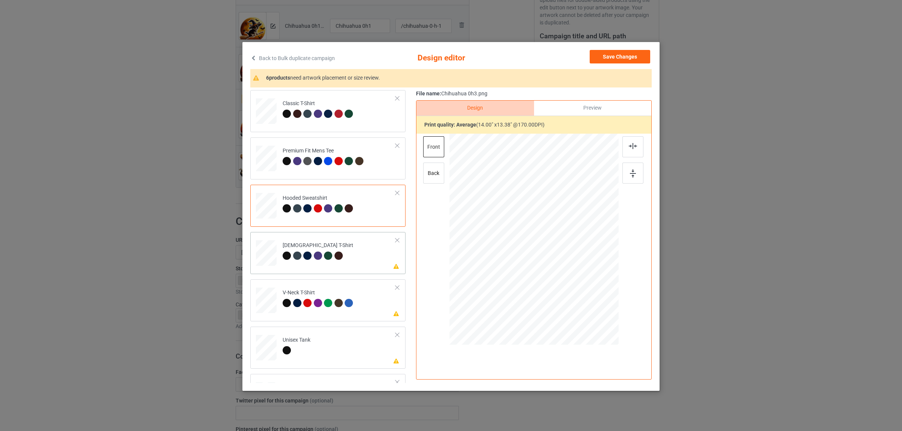
click at [344, 255] on td "Please review artwork placement [DEMOGRAPHIC_DATA] T-Shirt" at bounding box center [338, 251] width 121 height 33
click at [624, 146] on div at bounding box center [632, 146] width 21 height 21
click at [304, 289] on div "V-Neck T-Shirt" at bounding box center [319, 298] width 73 height 18
click at [629, 149] on img at bounding box center [633, 146] width 8 height 6
click at [630, 148] on img at bounding box center [633, 146] width 8 height 6
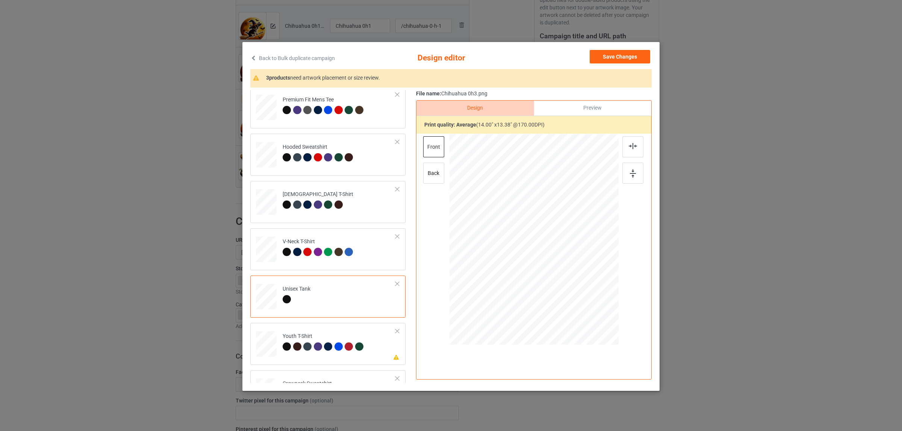
scroll to position [128, 0]
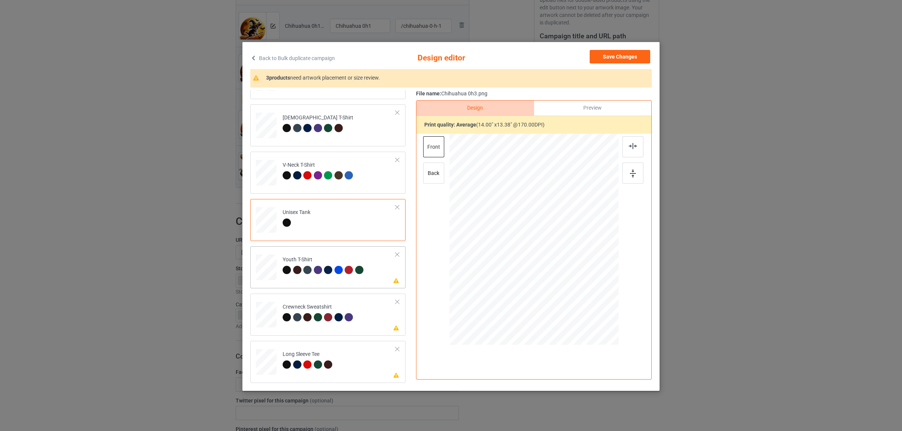
click at [293, 271] on div at bounding box center [297, 270] width 8 height 8
click at [624, 141] on div at bounding box center [632, 146] width 21 height 21
click at [328, 319] on div at bounding box center [328, 317] width 8 height 8
click at [630, 145] on img at bounding box center [633, 146] width 8 height 6
click at [330, 363] on div at bounding box center [329, 366] width 11 height 11
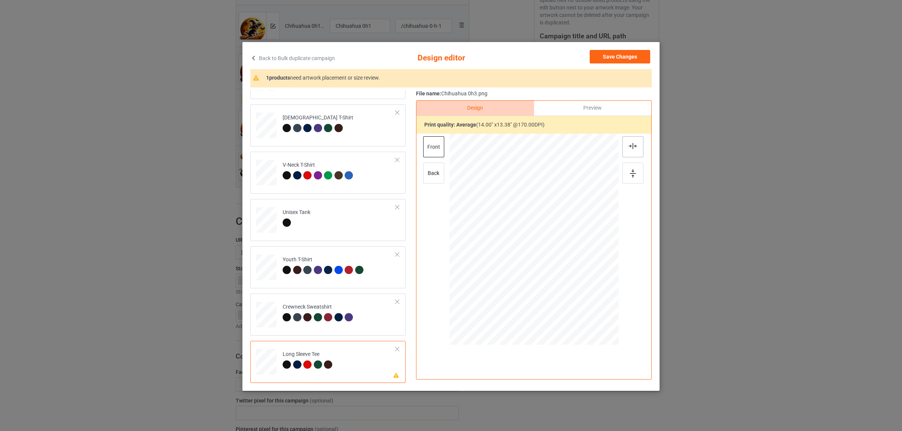
click at [631, 145] on img at bounding box center [633, 146] width 8 height 6
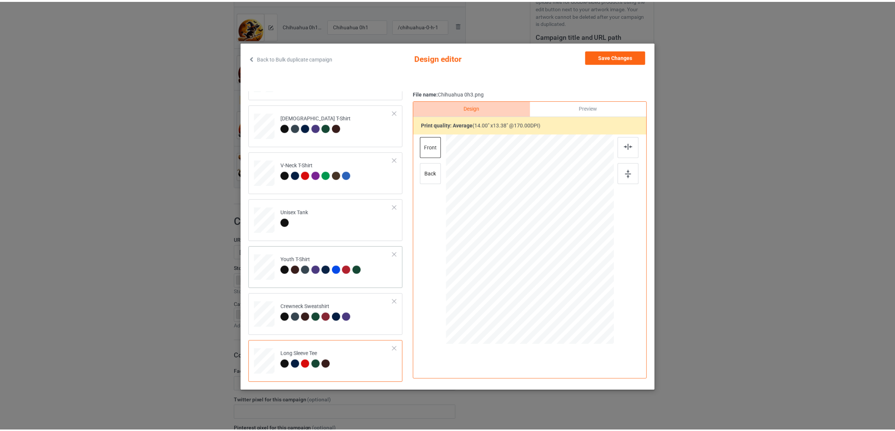
scroll to position [1, 0]
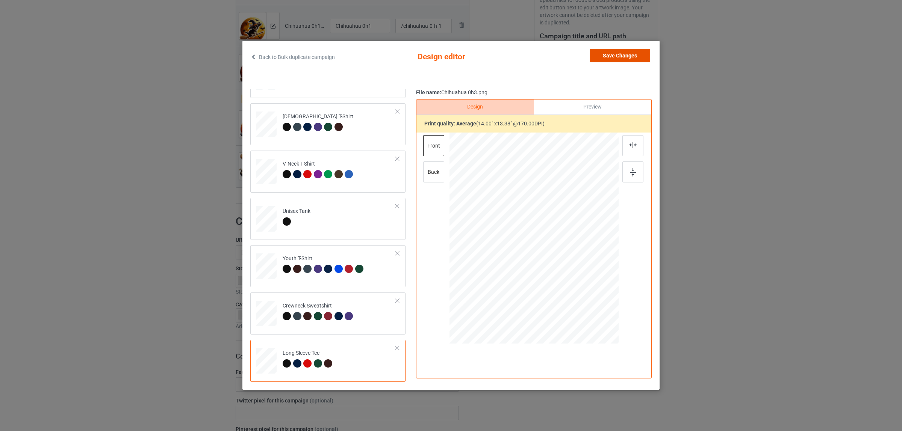
click at [600, 56] on button "Save Changes" at bounding box center [619, 56] width 60 height 14
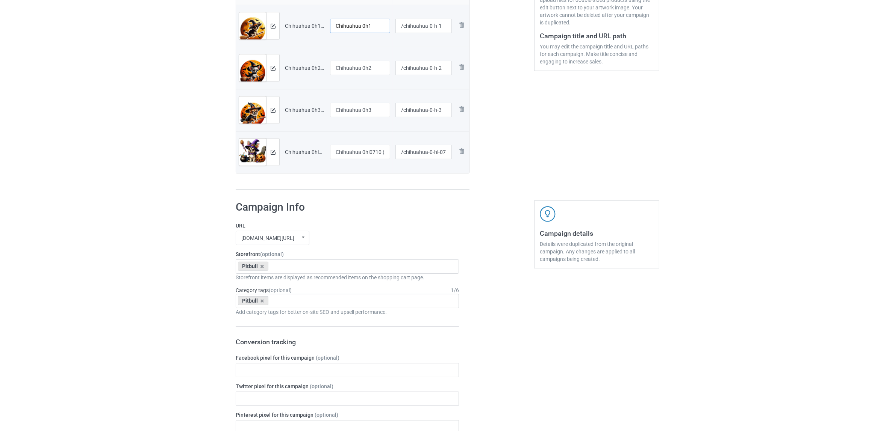
drag, startPoint x: 362, startPoint y: 27, endPoint x: 381, endPoint y: 27, distance: 19.5
click at [381, 27] on input "Chihuahua 0h1" at bounding box center [360, 26] width 60 height 14
drag, startPoint x: 365, startPoint y: 28, endPoint x: 318, endPoint y: 23, distance: 47.7
click at [306, 20] on tr "Preview and edit artwork Chihuahua 0h1.png Chihuahua /chihuahua-0-h-1 Remove fi…" at bounding box center [352, 26] width 233 height 42
type input "[GEOGRAPHIC_DATA]"
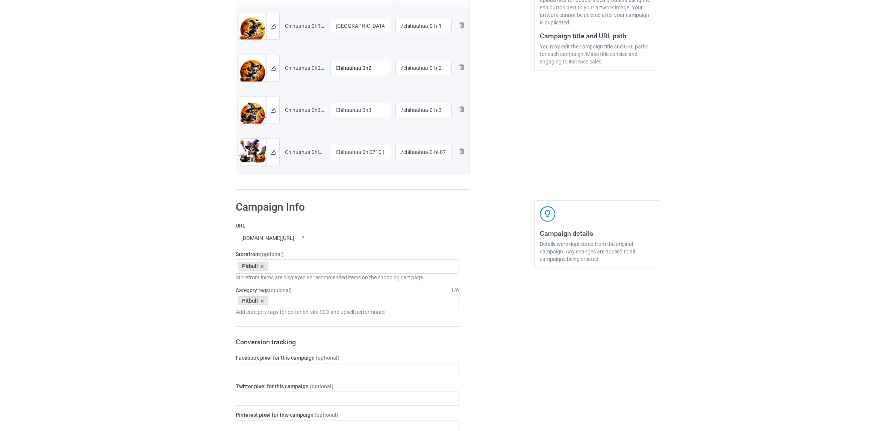
click at [349, 64] on input "Chihuahua 0h2" at bounding box center [360, 68] width 60 height 14
paste input "text"
type input "[GEOGRAPHIC_DATA]"
click at [351, 113] on input "Chihuahua 0h3" at bounding box center [360, 110] width 60 height 14
paste input "text"
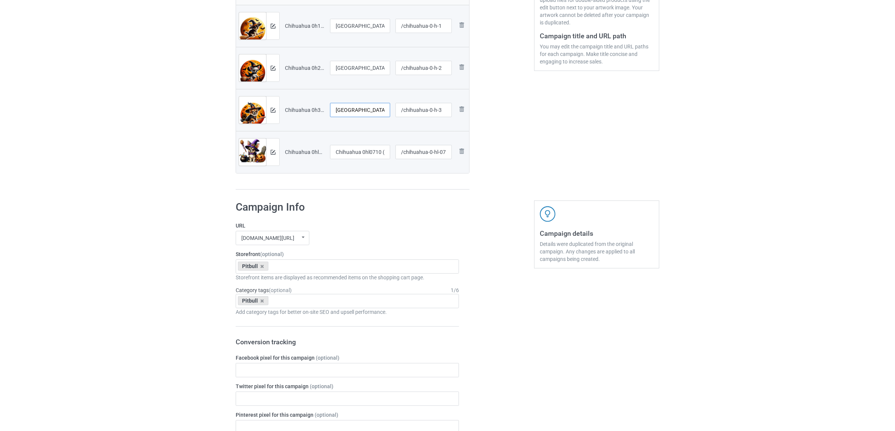
type input "[GEOGRAPHIC_DATA]"
click at [359, 155] on input "Chihuahua 0hl0710 (3)" at bounding box center [360, 152] width 60 height 14
paste input "text"
type input "[GEOGRAPHIC_DATA]"
click at [363, 204] on h1 "Campaign Info" at bounding box center [347, 208] width 223 height 14
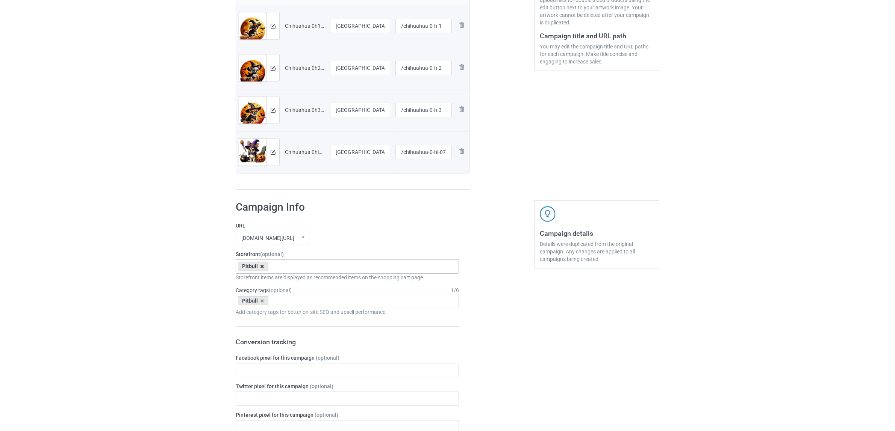
click at [260, 269] on icon at bounding box center [262, 266] width 4 height 5
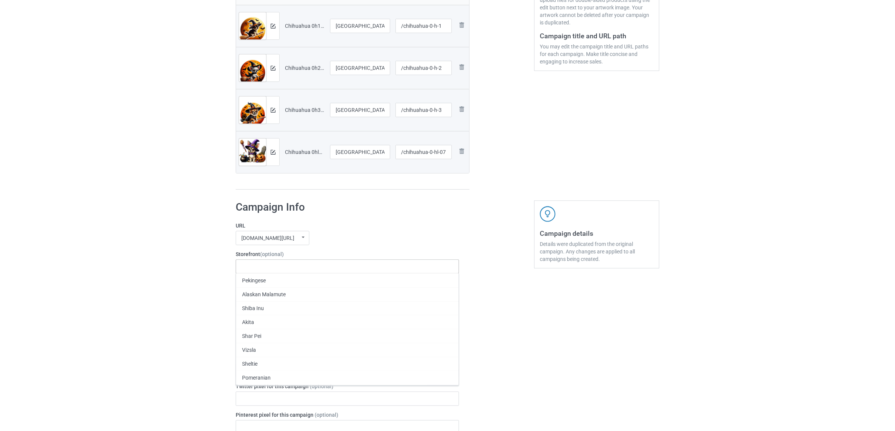
paste input "[GEOGRAPHIC_DATA]"
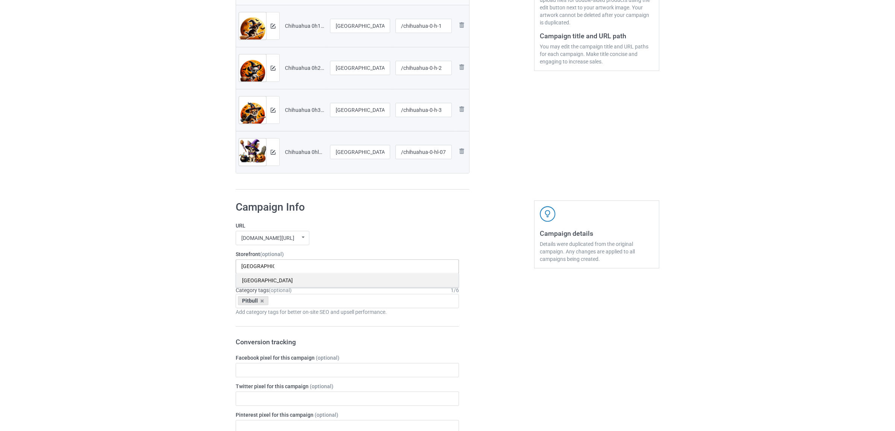
type input "[GEOGRAPHIC_DATA]"
click at [258, 285] on div "[GEOGRAPHIC_DATA]" at bounding box center [347, 281] width 222 height 14
click at [263, 303] on icon at bounding box center [262, 301] width 4 height 5
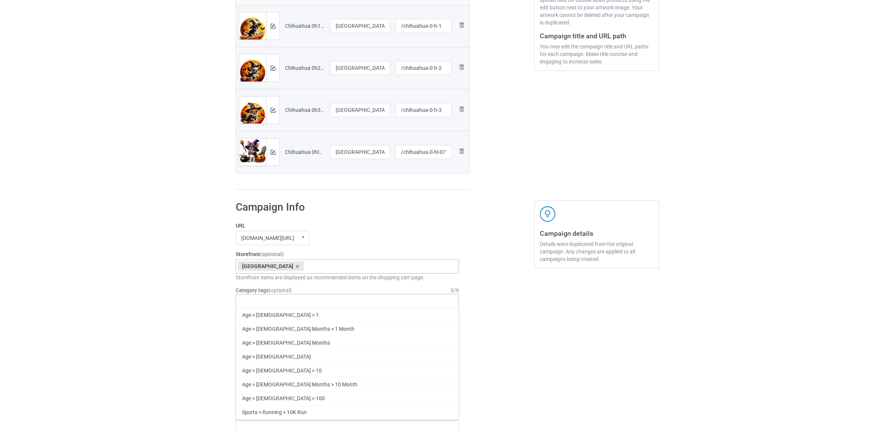
paste input "[GEOGRAPHIC_DATA]"
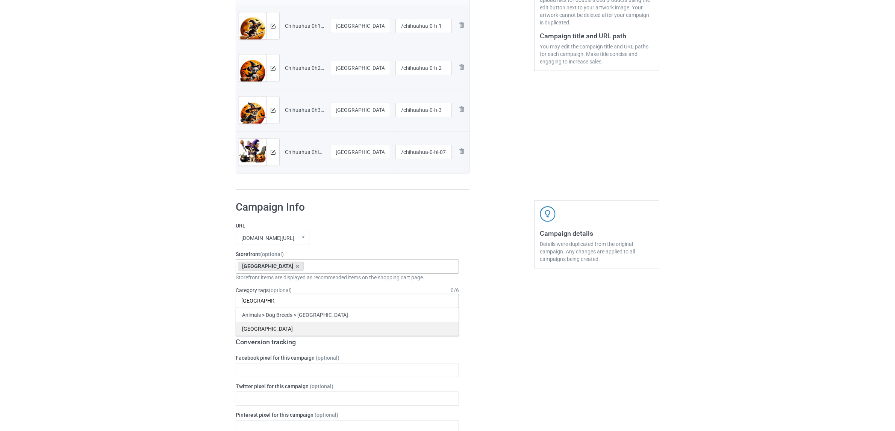
type input "[GEOGRAPHIC_DATA]"
click at [253, 331] on div "[GEOGRAPHIC_DATA]" at bounding box center [347, 329] width 222 height 14
click at [117, 305] on div "Bulk duplicate campaign Campaign to duplicate Pitbull Original Artwork 2338x318…" at bounding box center [447, 364] width 895 height 1062
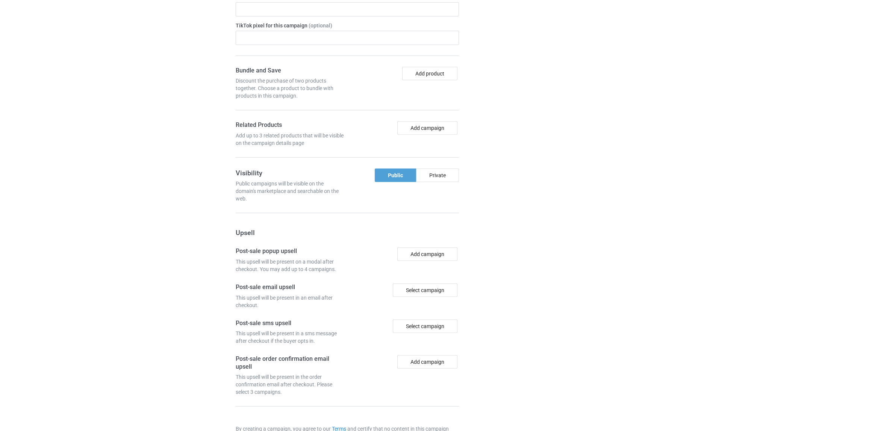
scroll to position [654, 0]
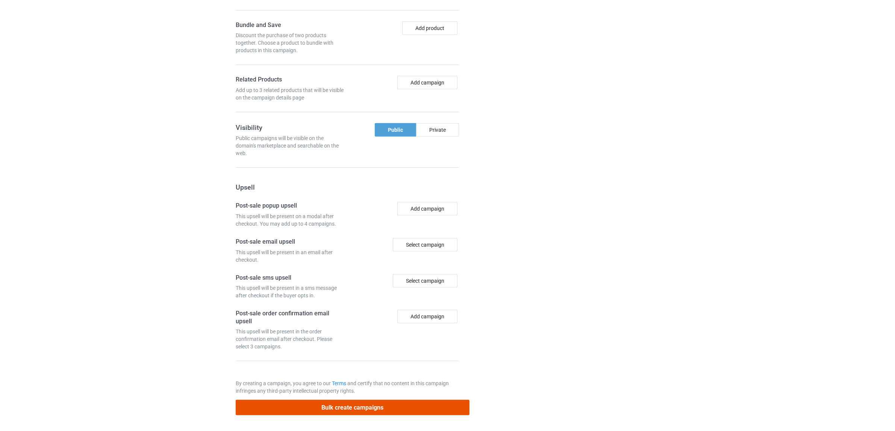
click at [374, 410] on button "Bulk create campaigns" at bounding box center [353, 407] width 234 height 15
